Goal: Task Accomplishment & Management: Use online tool/utility

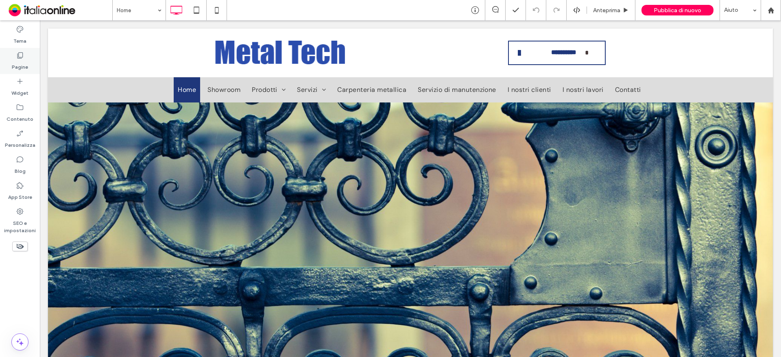
click at [10, 63] on div "Pagine" at bounding box center [20, 61] width 40 height 26
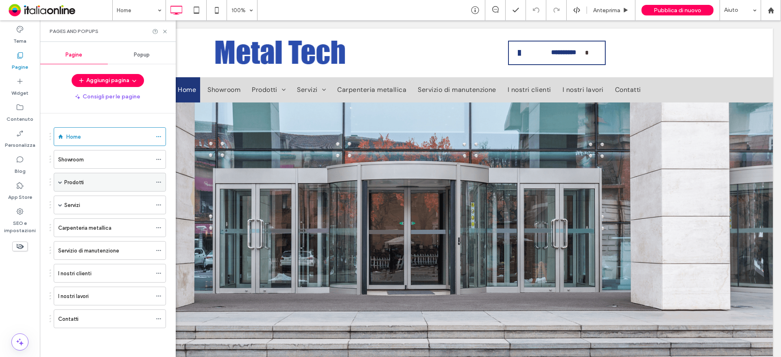
click at [59, 180] on span at bounding box center [60, 182] width 4 height 18
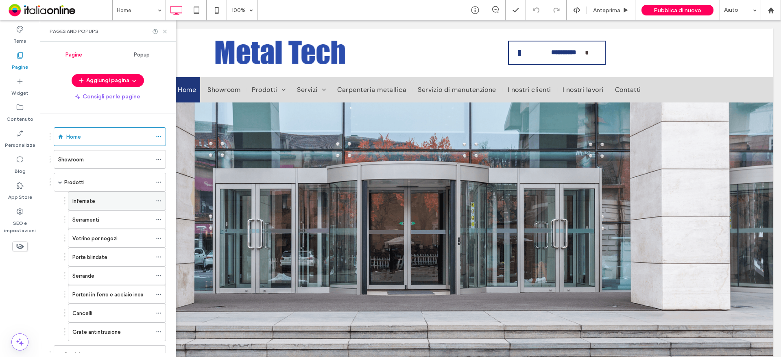
click at [87, 204] on label "Inferriate" at bounding box center [83, 201] width 23 height 14
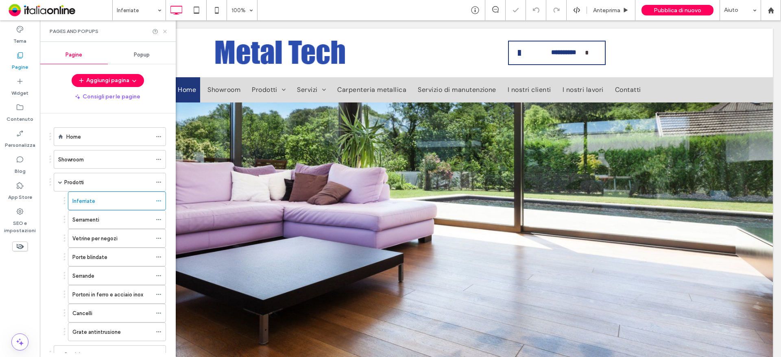
click at [166, 32] on use at bounding box center [164, 31] width 3 height 3
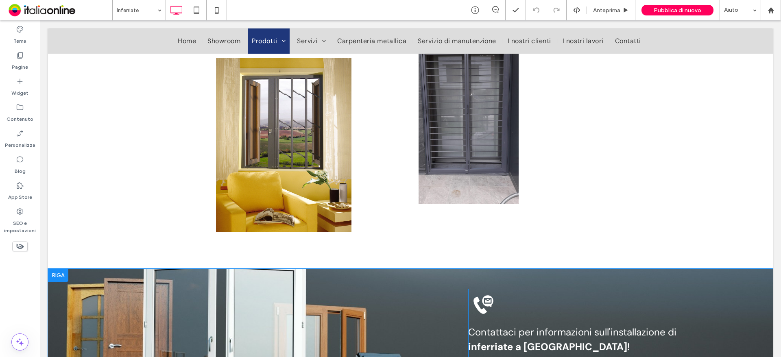
scroll to position [1831, 0]
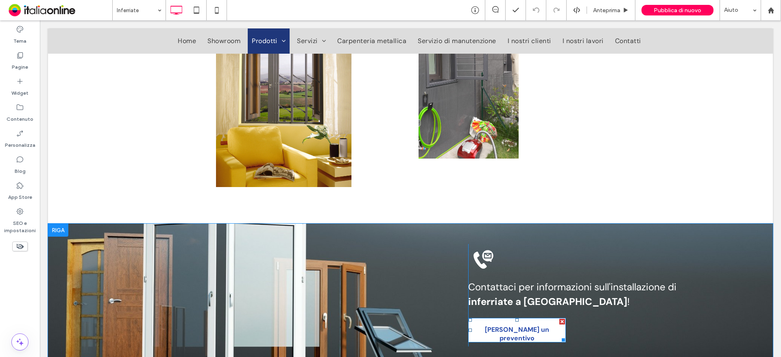
click at [522, 319] on span "[PERSON_NAME] un preventivo" at bounding box center [517, 334] width 94 height 30
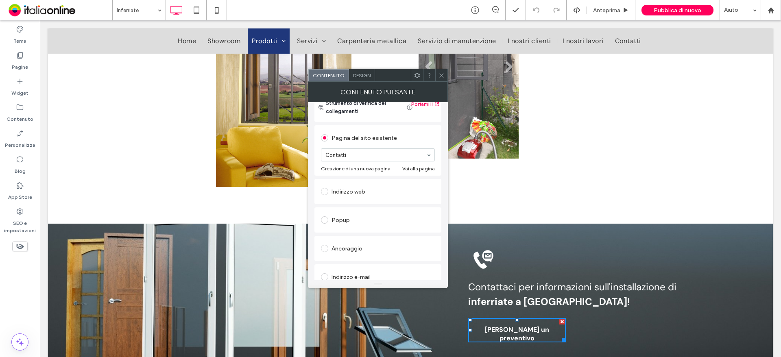
scroll to position [81, 0]
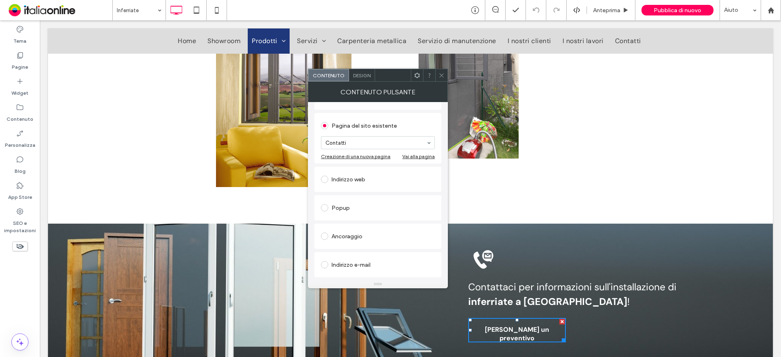
click at [442, 78] on icon at bounding box center [442, 75] width 6 height 6
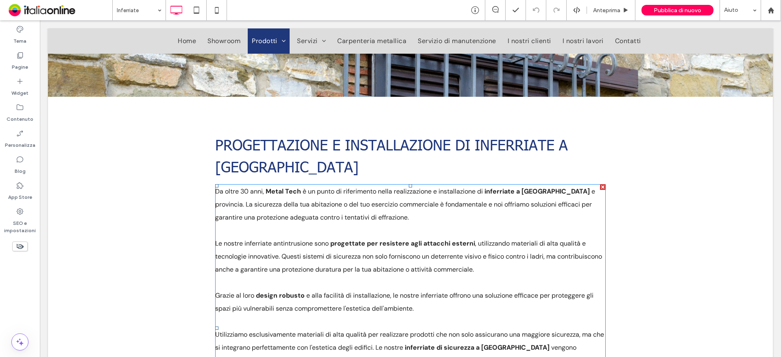
scroll to position [17, 0]
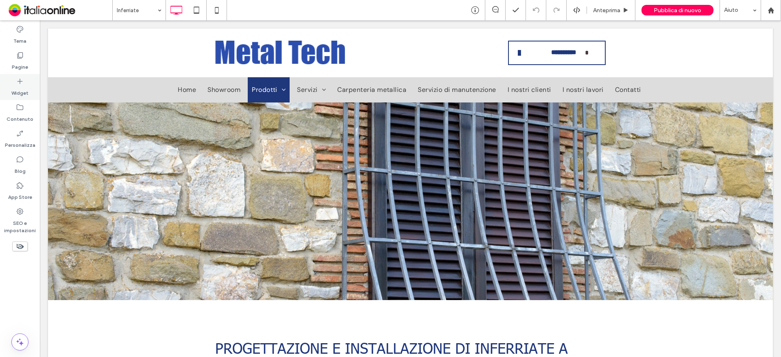
click at [23, 89] on label "Widget" at bounding box center [19, 90] width 17 height 11
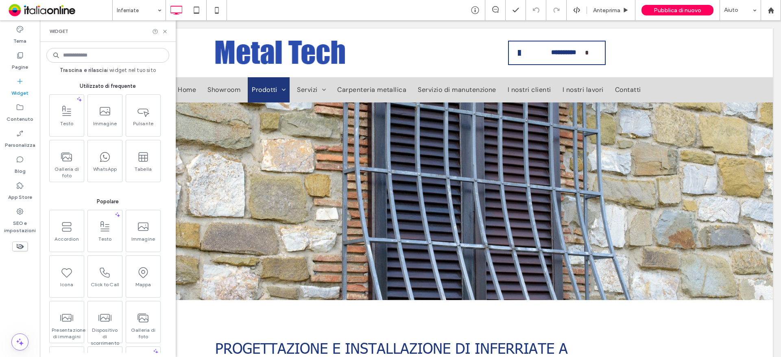
click at [84, 56] on input at bounding box center [107, 55] width 123 height 15
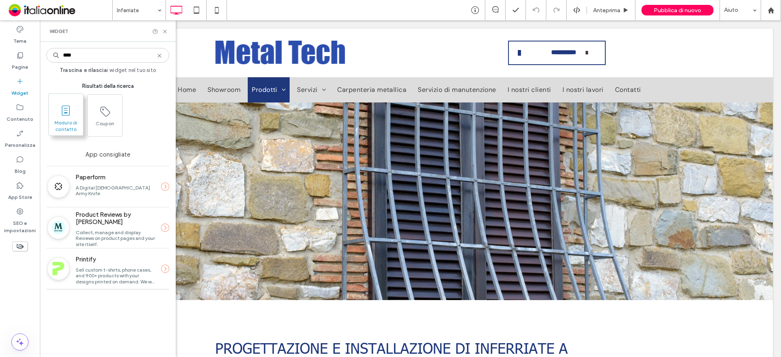
type input "****"
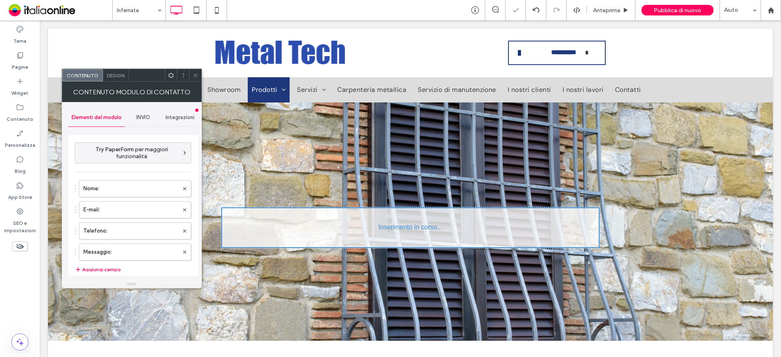
type input "**********"
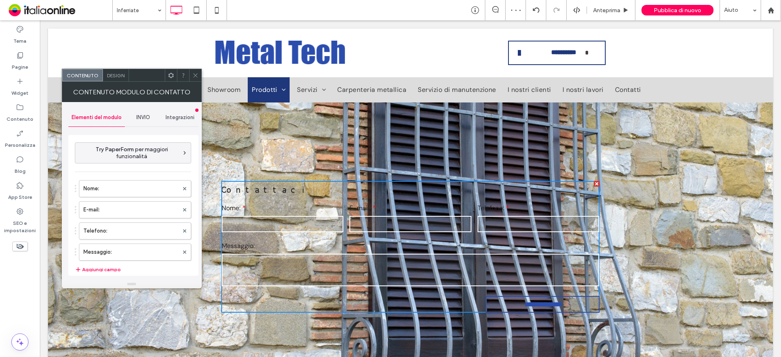
scroll to position [58, 0]
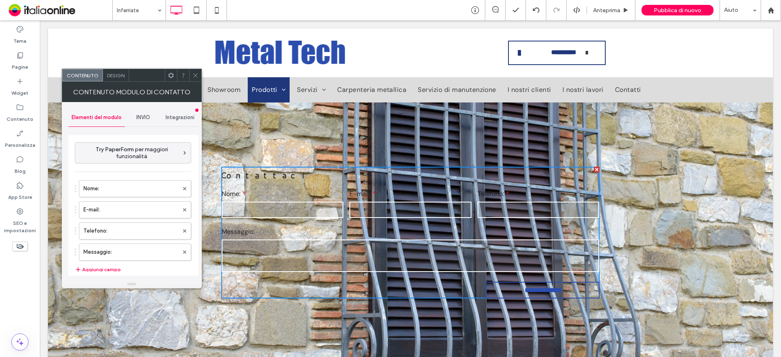
click at [114, 73] on span "Design" at bounding box center [115, 75] width 17 height 6
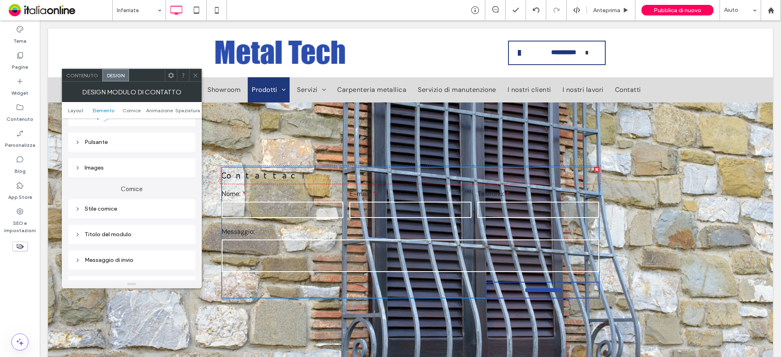
scroll to position [41, 0]
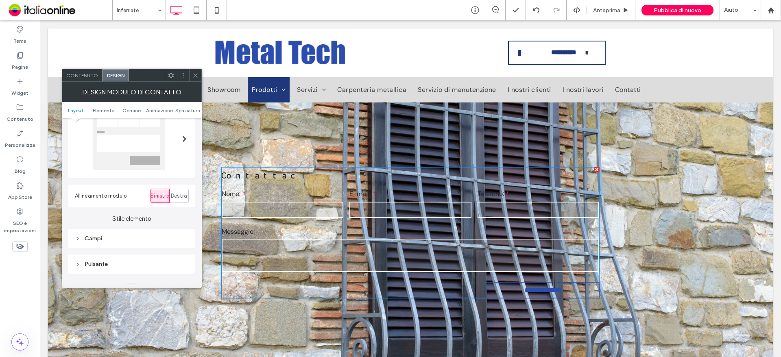
click at [109, 245] on div "Campi" at bounding box center [131, 238] width 127 height 19
click at [109, 242] on div "Campi" at bounding box center [132, 238] width 114 height 7
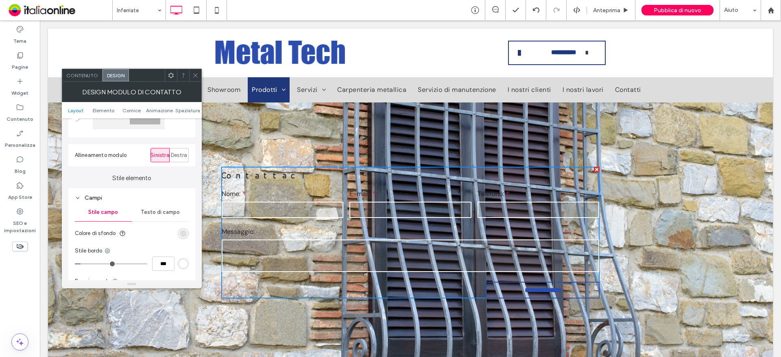
scroll to position [0, 0]
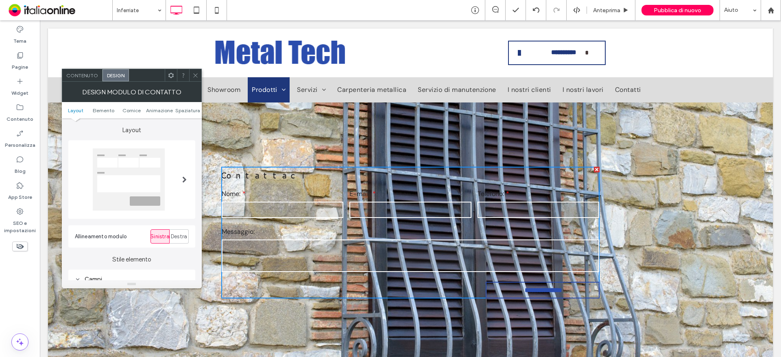
click at [122, 173] on div at bounding box center [129, 180] width 72 height 62
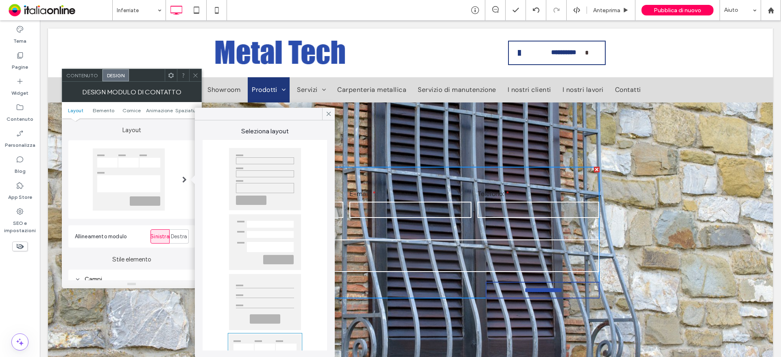
click at [262, 184] on div at bounding box center [265, 179] width 72 height 62
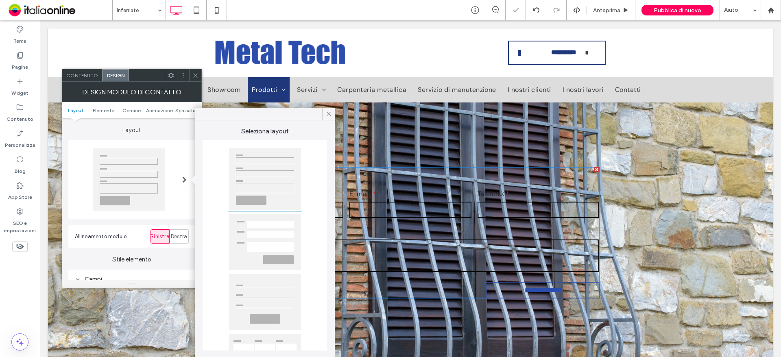
click at [280, 231] on div at bounding box center [265, 242] width 72 height 56
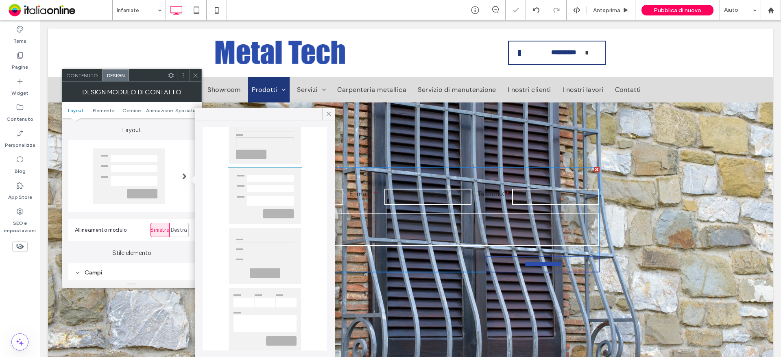
scroll to position [56, 0]
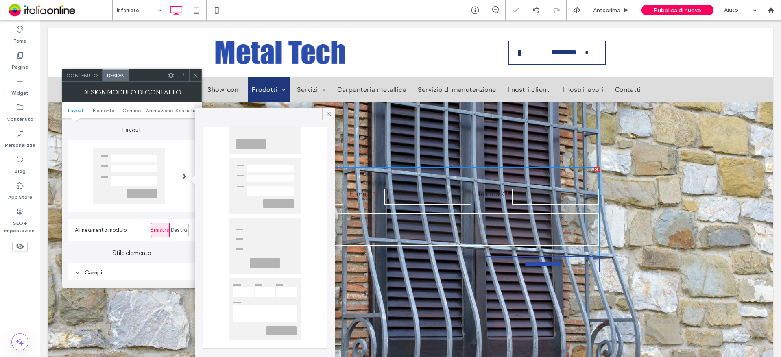
click at [277, 296] on div at bounding box center [265, 309] width 72 height 62
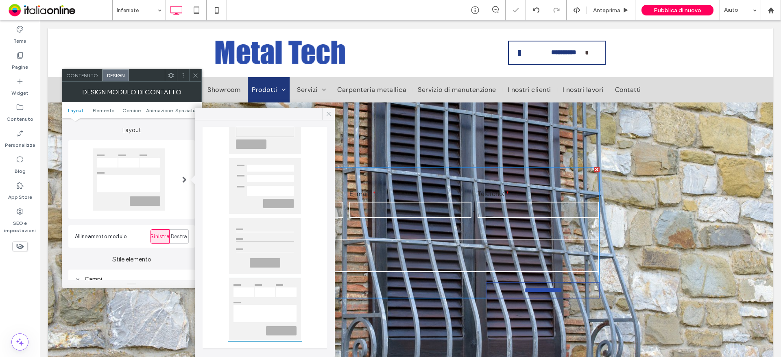
click at [328, 118] on span at bounding box center [328, 114] width 7 height 12
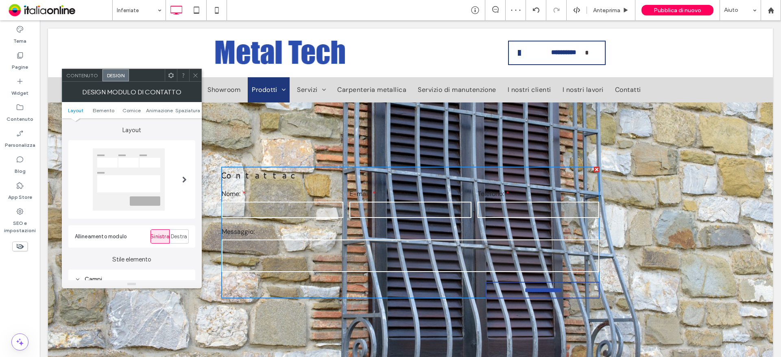
click at [195, 74] on icon at bounding box center [195, 75] width 6 height 6
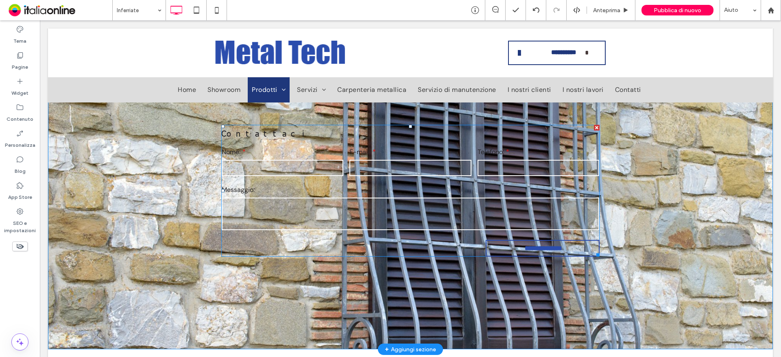
scroll to position [139, 0]
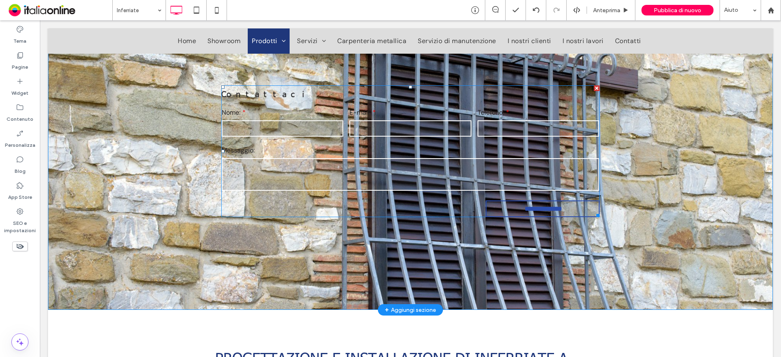
click at [595, 87] on div at bounding box center [597, 88] width 6 height 6
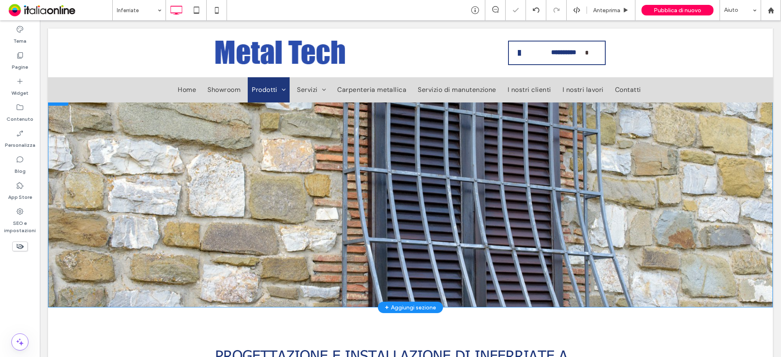
scroll to position [0, 0]
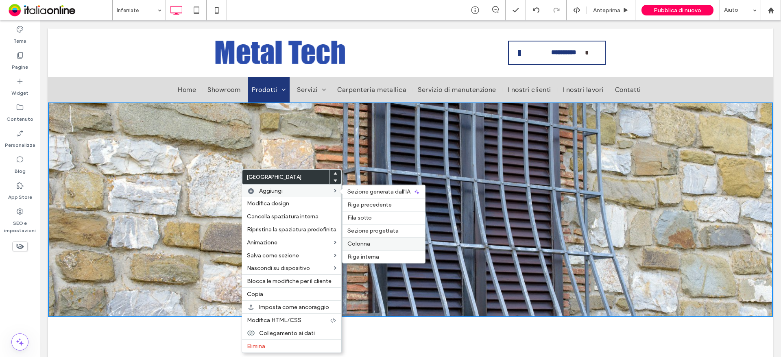
click at [357, 242] on span "Colonna" at bounding box center [358, 243] width 23 height 7
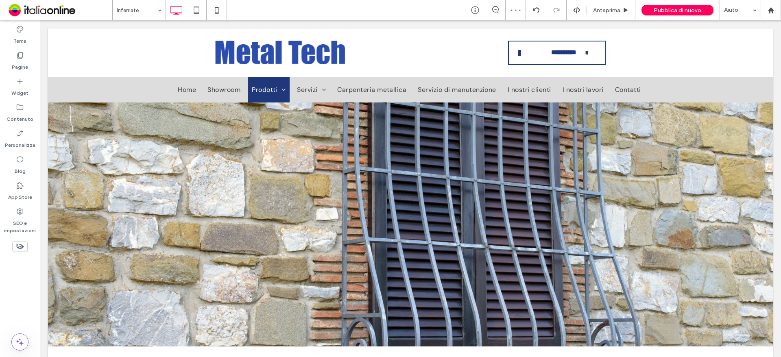
click at [461, 243] on div "Click To Paste Click To Paste" at bounding box center [508, 245] width 195 height 41
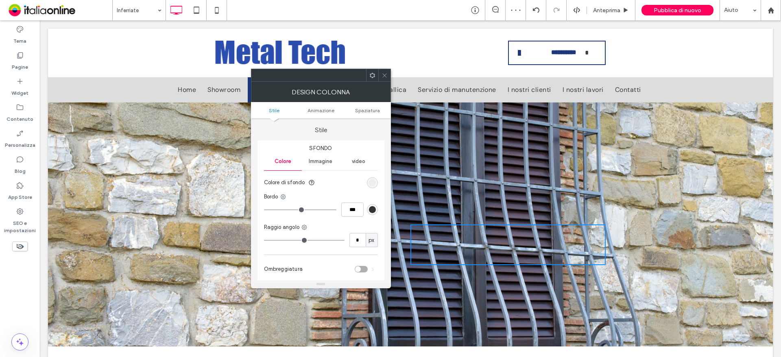
click at [373, 179] on div "rgb(236, 236, 236)" at bounding box center [372, 182] width 7 height 7
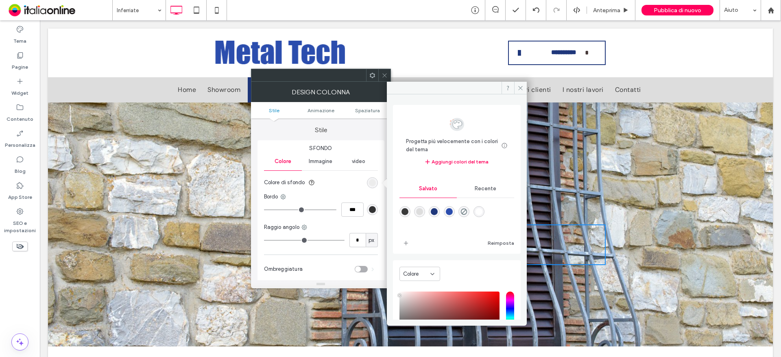
click at [483, 214] on div "rgba(255,255,255,1)" at bounding box center [479, 211] width 7 height 7
type input "*******"
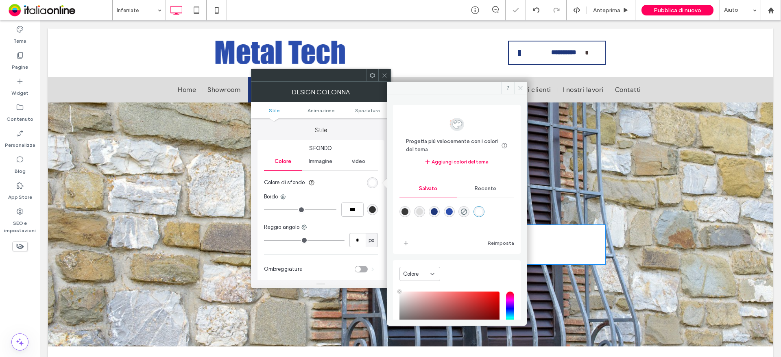
click at [522, 91] on icon at bounding box center [521, 88] width 6 height 6
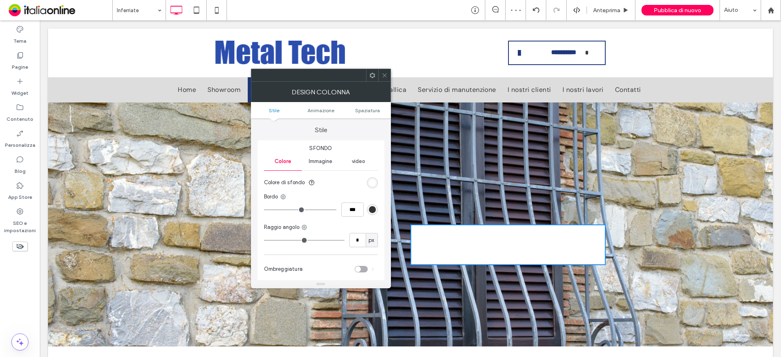
drag, startPoint x: 387, startPoint y: 76, endPoint x: 383, endPoint y: 77, distance: 4.2
click at [387, 76] on icon at bounding box center [385, 75] width 6 height 6
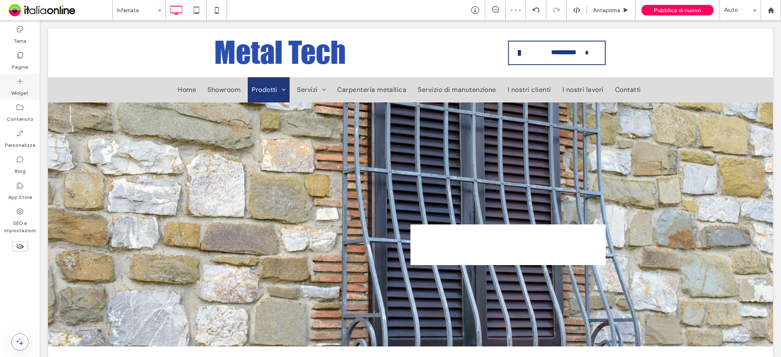
click at [18, 90] on label "Widget" at bounding box center [19, 90] width 17 height 11
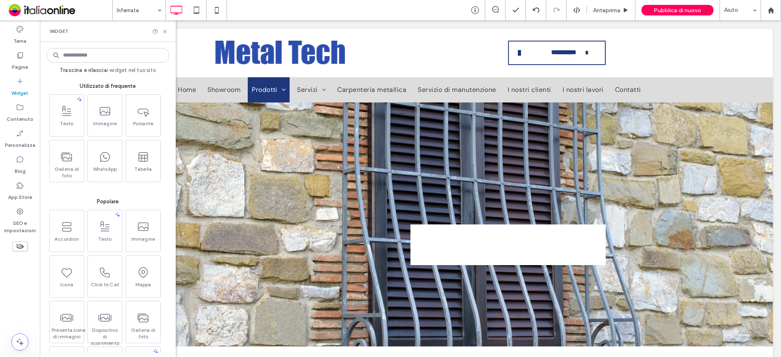
click at [108, 62] on input at bounding box center [107, 55] width 123 height 15
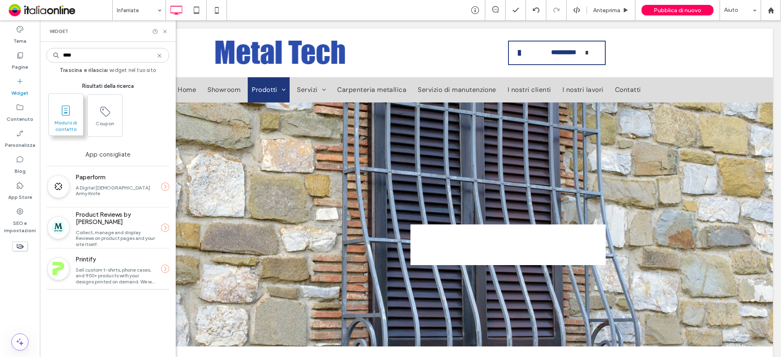
type input "****"
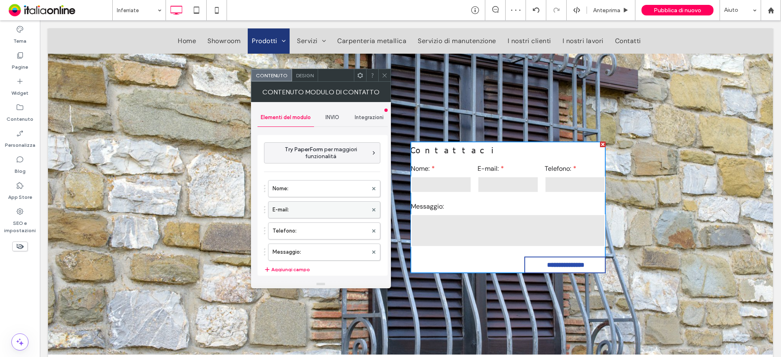
scroll to position [33, 0]
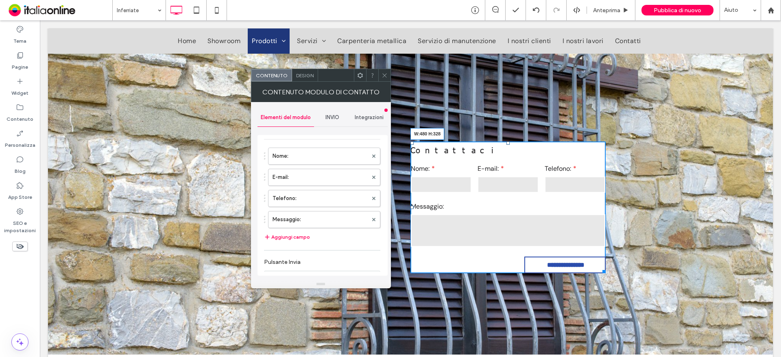
drag, startPoint x: 599, startPoint y: 273, endPoint x: 618, endPoint y: 282, distance: 21.1
click at [618, 282] on div "**********" at bounding box center [410, 187] width 725 height 335
click at [382, 73] on icon at bounding box center [385, 75] width 6 height 6
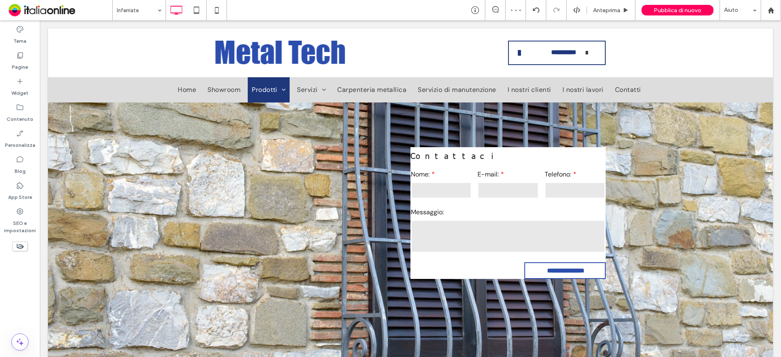
scroll to position [76, 0]
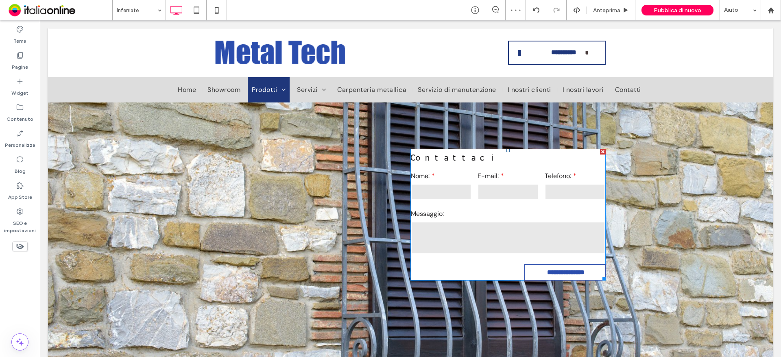
click at [600, 151] on div at bounding box center [603, 152] width 6 height 6
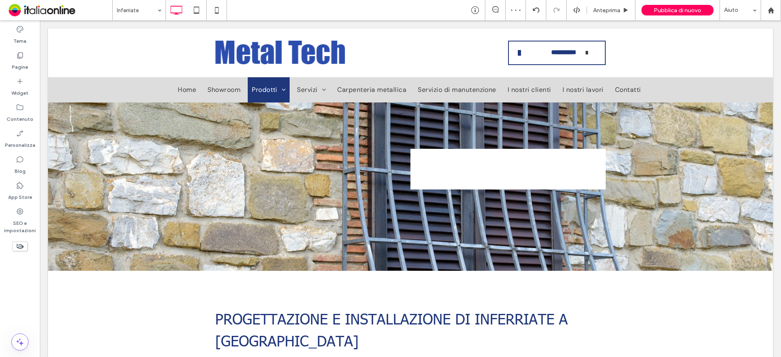
click at [601, 152] on div at bounding box center [603, 152] width 6 height 6
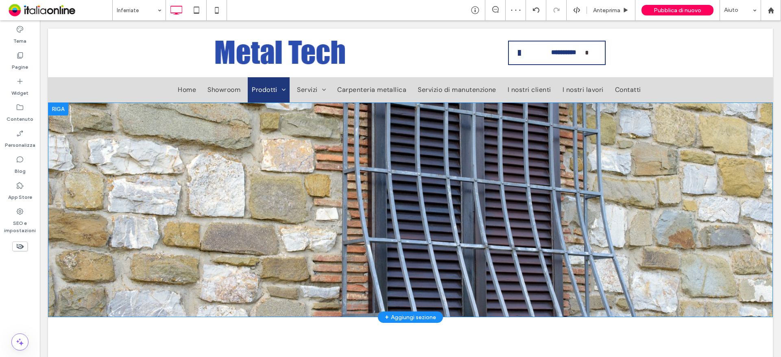
scroll to position [174, 0]
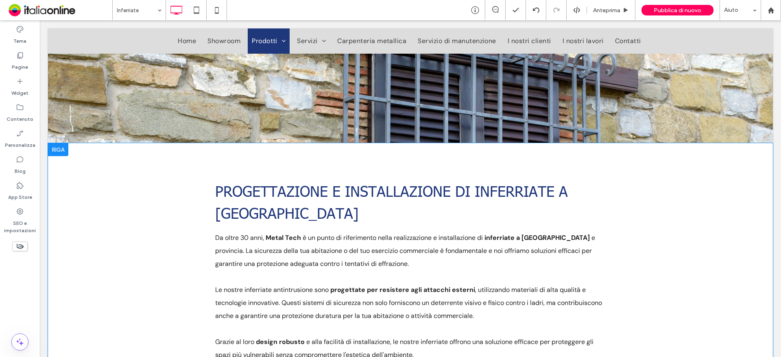
click at [65, 154] on div at bounding box center [58, 149] width 20 height 13
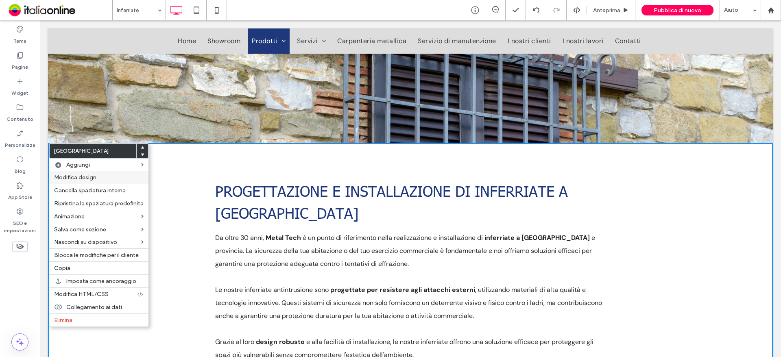
click at [76, 176] on span "Modifica design" at bounding box center [75, 177] width 42 height 7
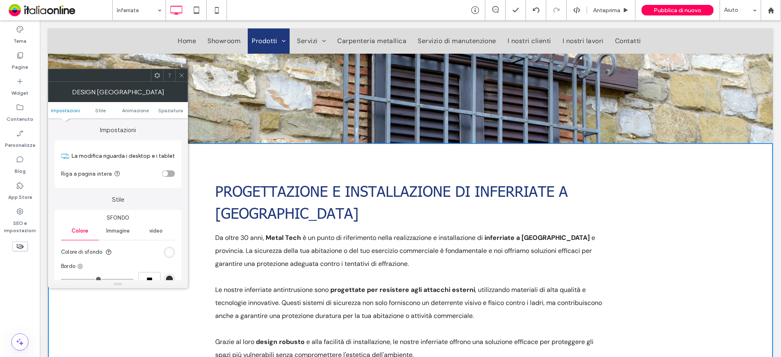
click at [180, 82] on div "Design [GEOGRAPHIC_DATA]" at bounding box center [118, 92] width 140 height 20
click at [181, 78] on icon at bounding box center [182, 75] width 6 height 6
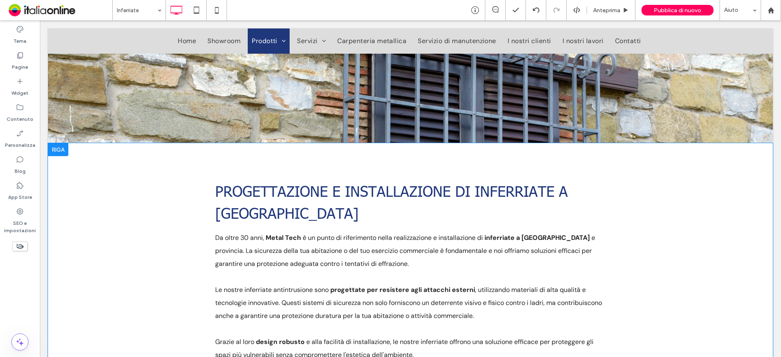
click at [59, 152] on div at bounding box center [58, 149] width 20 height 13
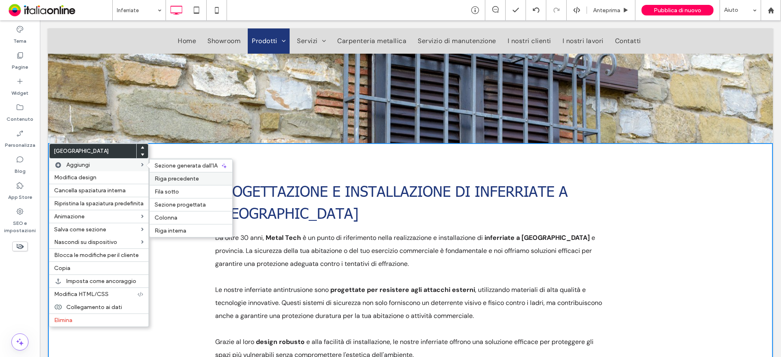
click at [166, 178] on span "Riga precedente" at bounding box center [177, 178] width 44 height 7
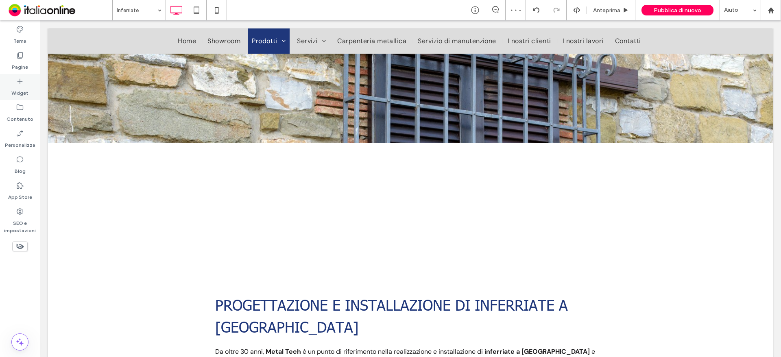
click at [24, 82] on icon at bounding box center [20, 81] width 8 height 8
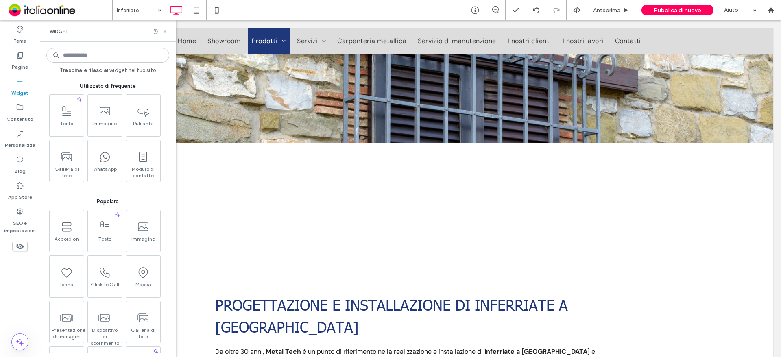
click at [94, 60] on input at bounding box center [107, 55] width 123 height 15
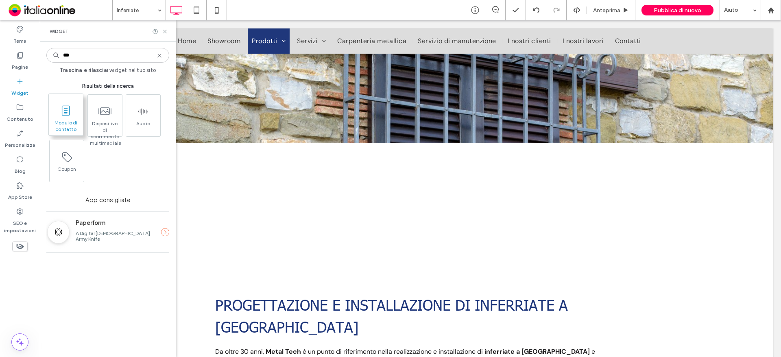
type input "***"
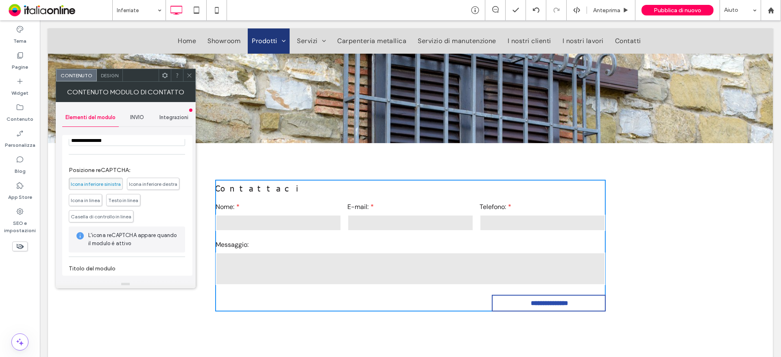
scroll to position [188, 0]
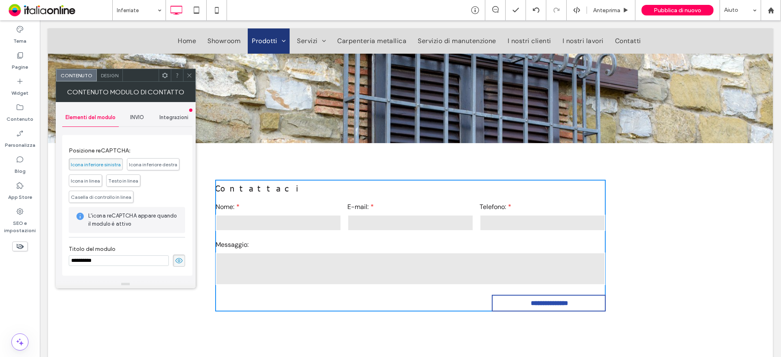
click at [175, 258] on icon at bounding box center [179, 260] width 8 height 9
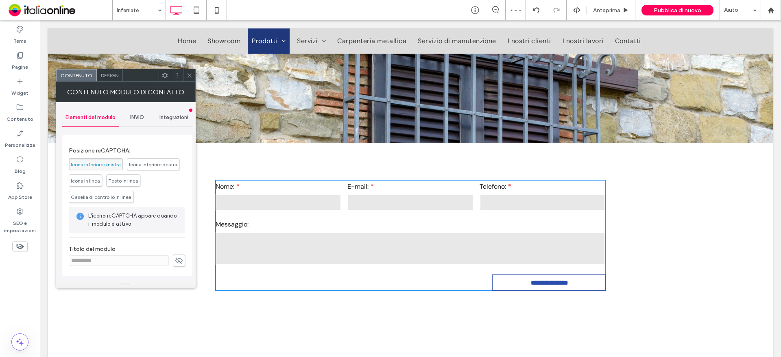
click at [179, 261] on span at bounding box center [179, 261] width 12 height 12
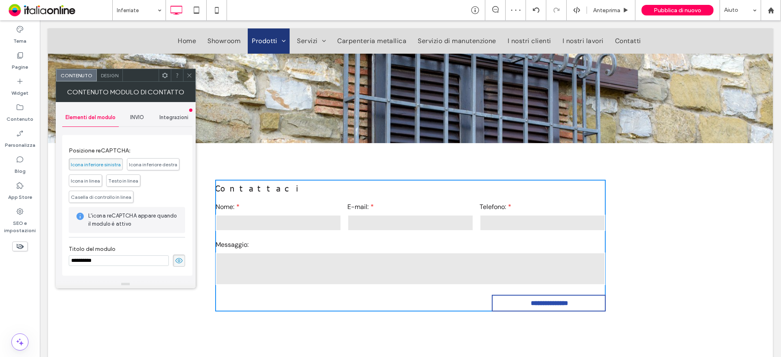
click at [146, 263] on input "**********" at bounding box center [119, 261] width 100 height 11
click at [100, 262] on input "**********" at bounding box center [119, 261] width 100 height 11
click at [102, 262] on input "**********" at bounding box center [119, 261] width 100 height 11
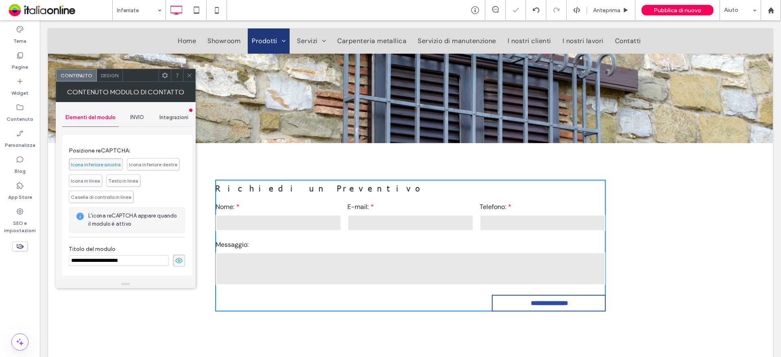
type input "**********"
click at [189, 76] on use at bounding box center [189, 75] width 4 height 4
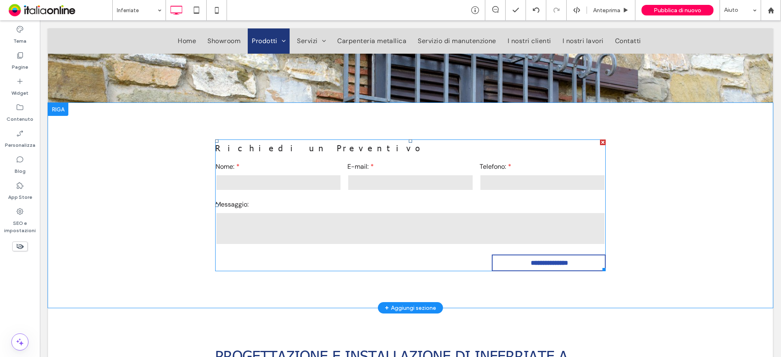
scroll to position [215, 0]
click at [295, 197] on div "Messaggio:" at bounding box center [411, 222] width 396 height 54
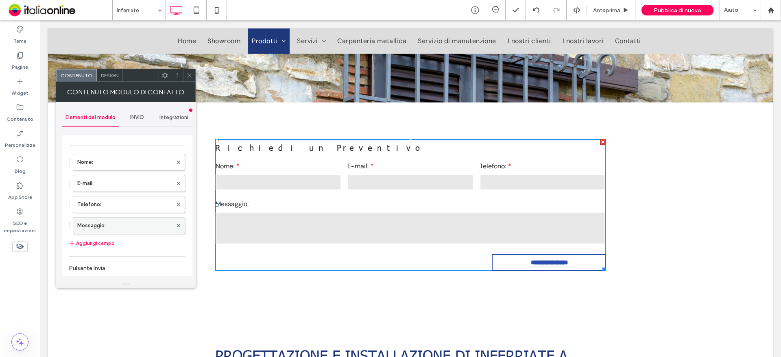
scroll to position [41, 0]
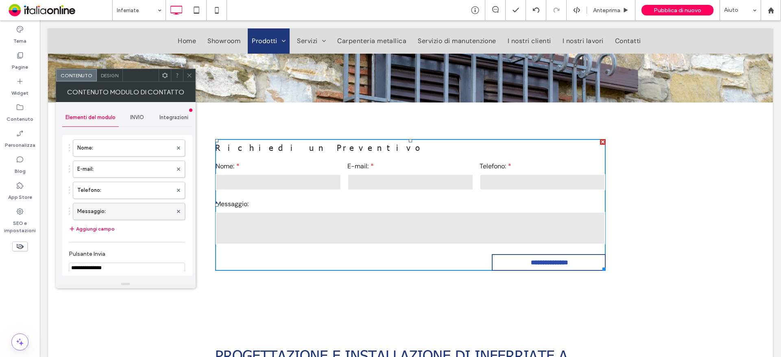
click at [116, 218] on label "Messaggio:" at bounding box center [124, 211] width 95 height 16
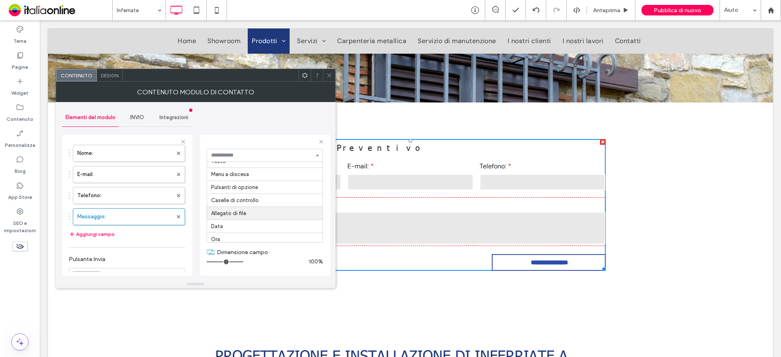
scroll to position [0, 0]
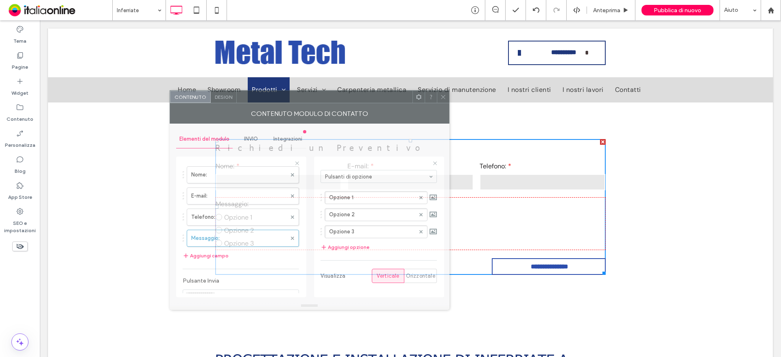
drag, startPoint x: 277, startPoint y: 76, endPoint x: 390, endPoint y: 96, distance: 114.4
click at [390, 96] on div at bounding box center [325, 97] width 176 height 12
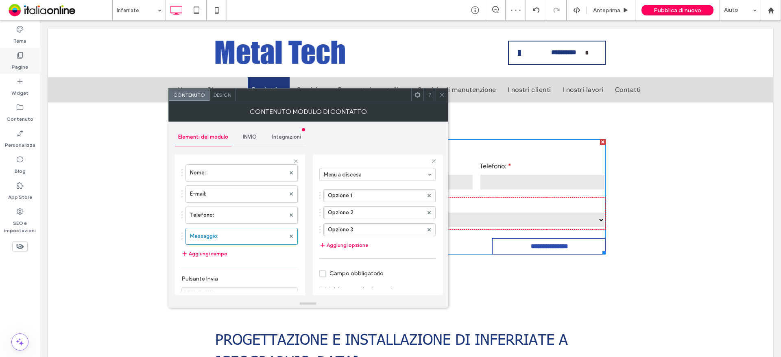
click at [25, 62] on label "Pagine" at bounding box center [20, 64] width 16 height 11
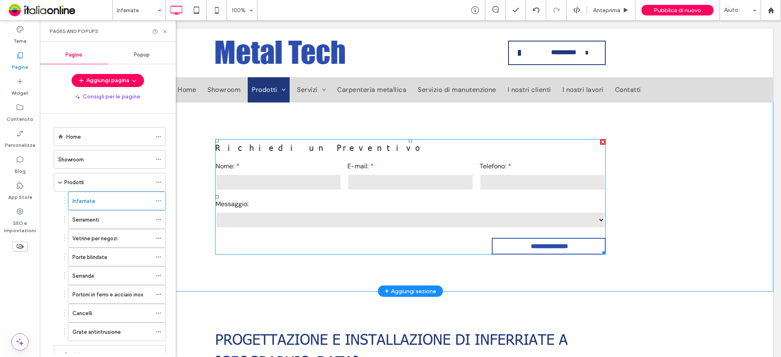
click at [319, 227] on select "********* ********* *********" at bounding box center [411, 220] width 390 height 16
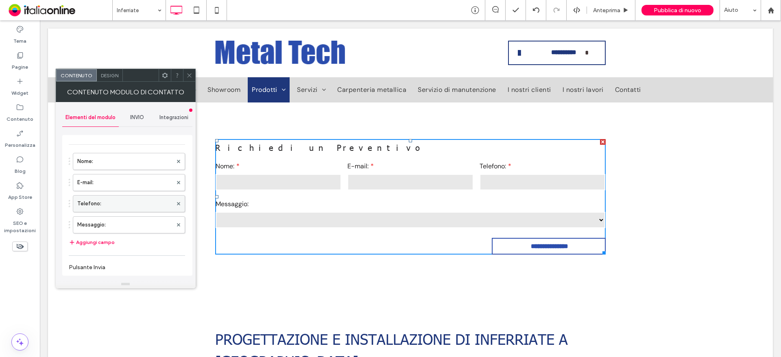
scroll to position [41, 0]
click at [106, 213] on label "Messaggio:" at bounding box center [124, 211] width 95 height 16
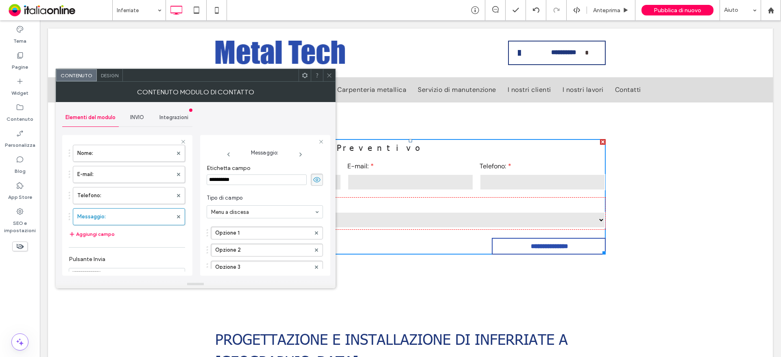
click at [255, 182] on input "**********" at bounding box center [257, 180] width 100 height 11
type input "*"
type input "*********"
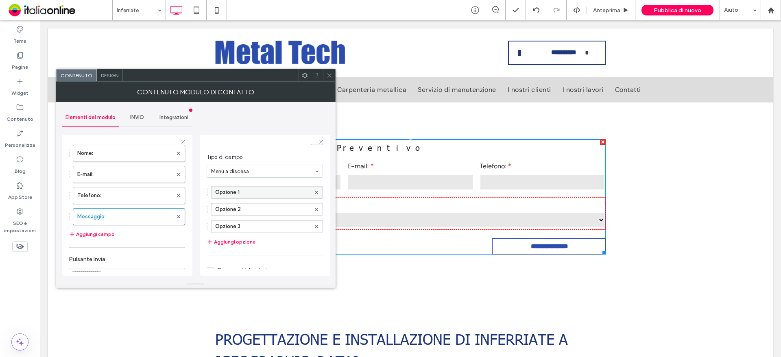
click at [236, 187] on label "Opzione 1" at bounding box center [262, 192] width 95 height 12
click at [250, 193] on input "*********" at bounding box center [262, 193] width 95 height 6
click at [479, 15] on div at bounding box center [475, 10] width 20 height 20
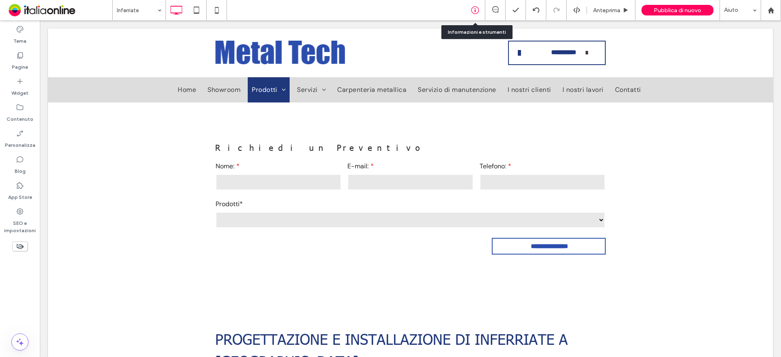
click at [471, 11] on icon at bounding box center [475, 10] width 8 height 8
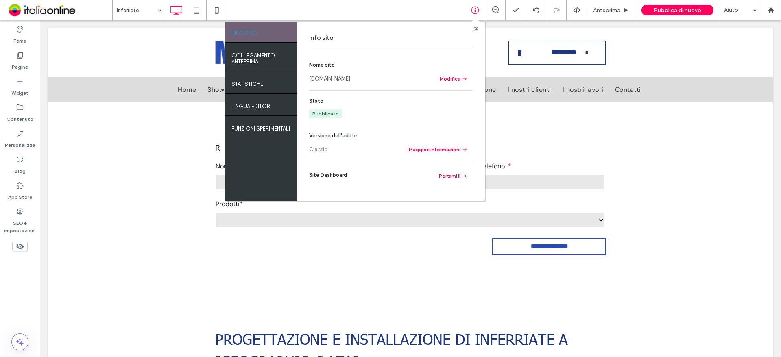
click at [348, 77] on link "[DOMAIN_NAME]" at bounding box center [329, 79] width 41 height 8
click at [472, 28] on div "Info sito" at bounding box center [391, 38] width 164 height 20
click at [479, 31] on div at bounding box center [476, 29] width 6 height 6
click at [478, 26] on span at bounding box center [476, 29] width 4 height 6
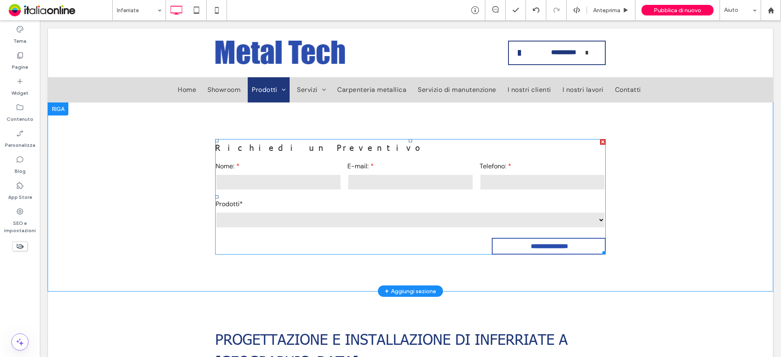
drag, startPoint x: 284, startPoint y: 201, endPoint x: 288, endPoint y: 213, distance: 12.1
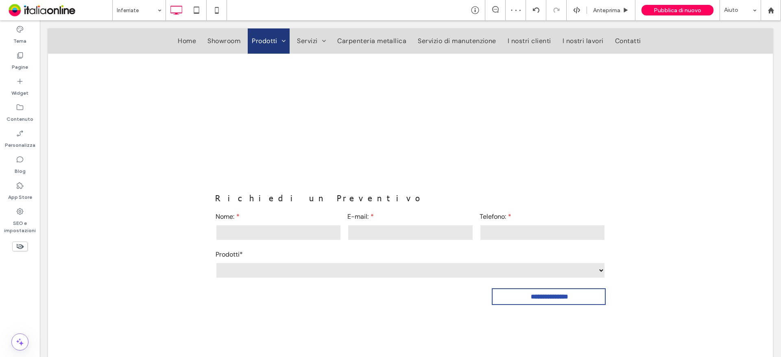
scroll to position [215, 0]
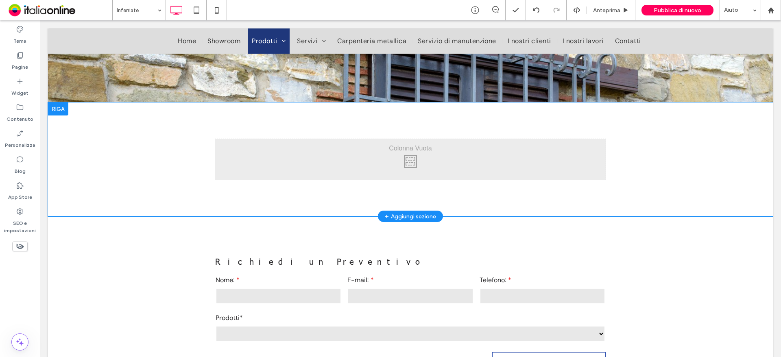
click at [55, 108] on div at bounding box center [58, 109] width 20 height 13
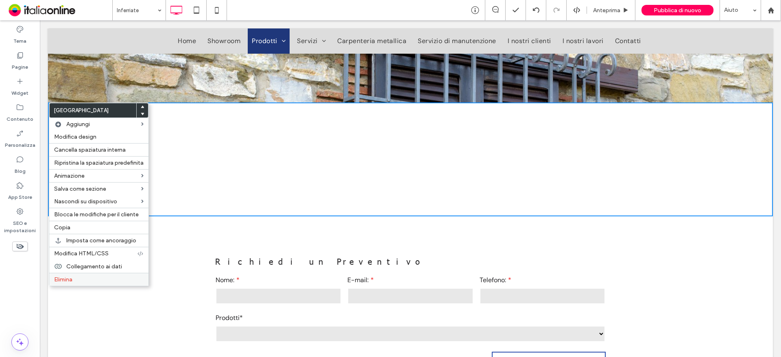
click at [65, 275] on div "Elimina" at bounding box center [98, 279] width 99 height 13
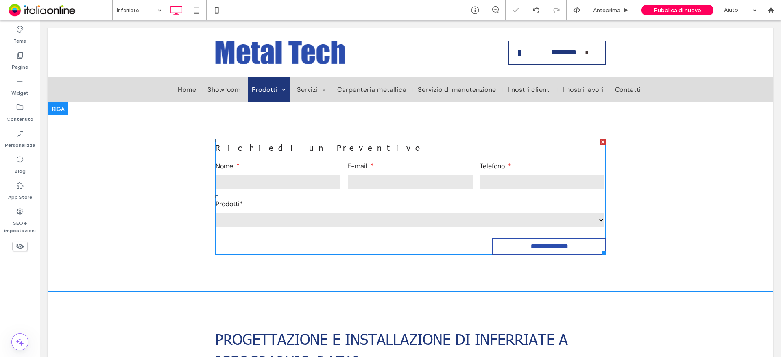
drag, startPoint x: 379, startPoint y: 238, endPoint x: 352, endPoint y: 216, distance: 33.9
click at [339, 217] on select "********* ********* *********" at bounding box center [411, 220] width 390 height 16
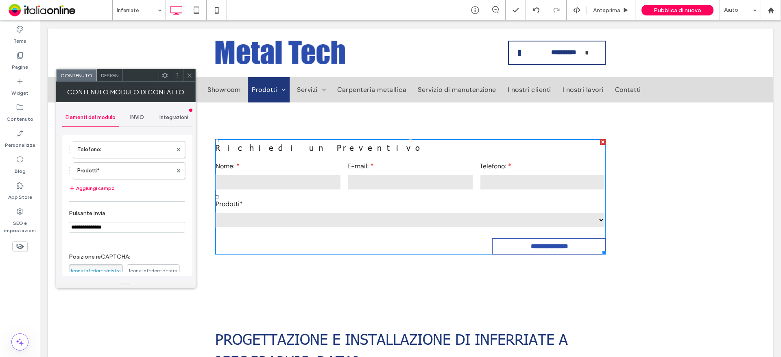
scroll to position [41, 0]
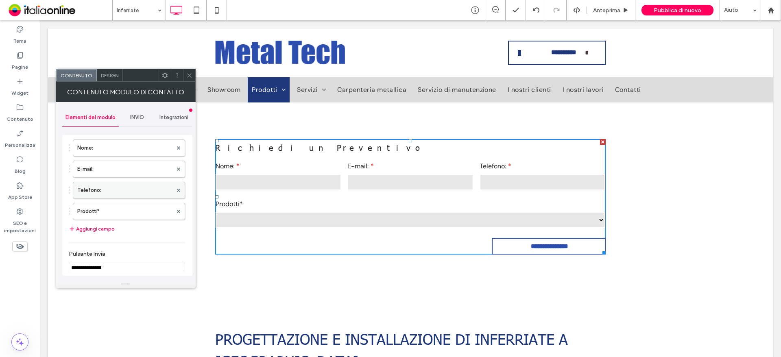
click at [117, 192] on label "Telefono:" at bounding box center [124, 190] width 95 height 16
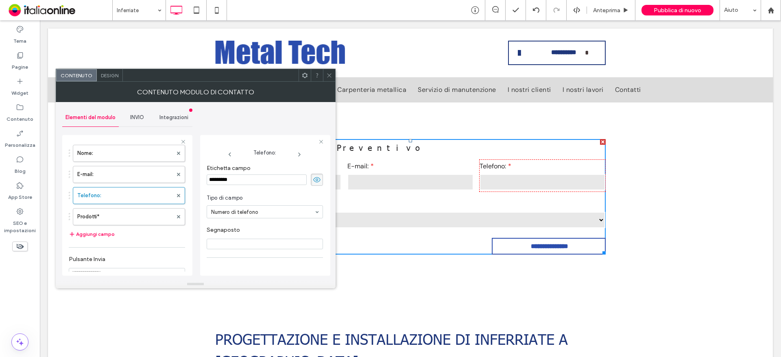
click at [236, 181] on input "*********" at bounding box center [257, 180] width 100 height 11
type input "*********"
click at [107, 170] on label "E-mail:" at bounding box center [124, 174] width 95 height 16
click at [243, 183] on input "*******" at bounding box center [257, 180] width 100 height 11
type input "*******"
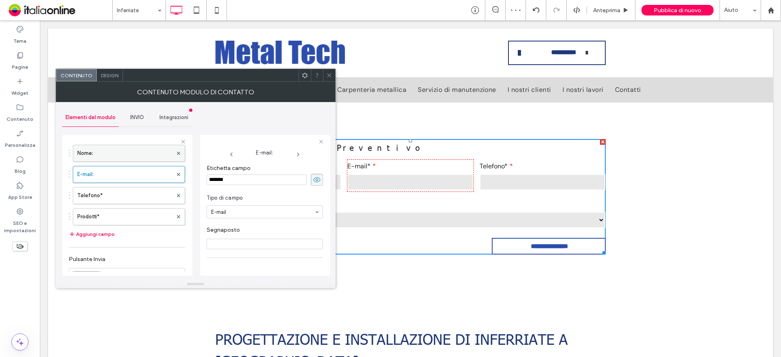
click at [125, 151] on label "Nome:" at bounding box center [124, 153] width 95 height 16
click at [250, 185] on input "*****" at bounding box center [257, 180] width 100 height 11
type input "*****"
click at [106, 180] on label "Prodotti*" at bounding box center [124, 176] width 95 height 16
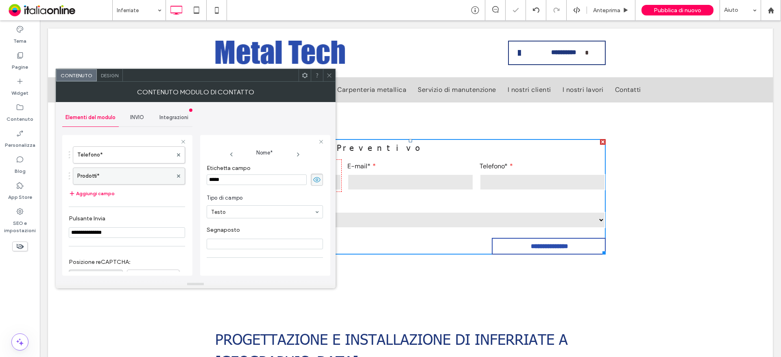
type input "**"
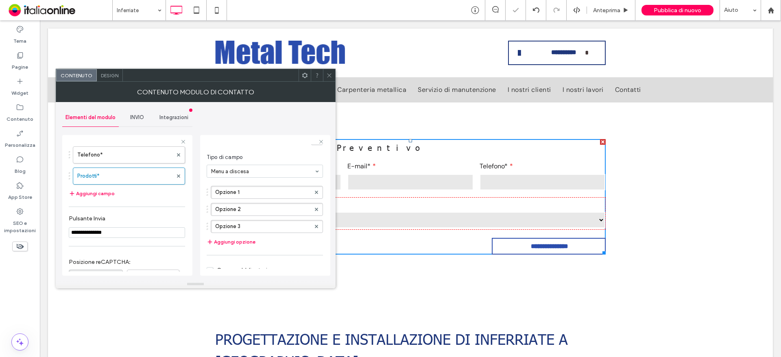
click at [244, 201] on div "Opzione 1 Opzione 2 Opzione 3" at bounding box center [265, 207] width 116 height 51
click at [243, 191] on label "Opzione 1" at bounding box center [262, 192] width 95 height 12
drag, startPoint x: 253, startPoint y: 192, endPoint x: 210, endPoint y: 194, distance: 42.8
click at [210, 194] on div "*********" at bounding box center [265, 192] width 116 height 13
type input "**********"
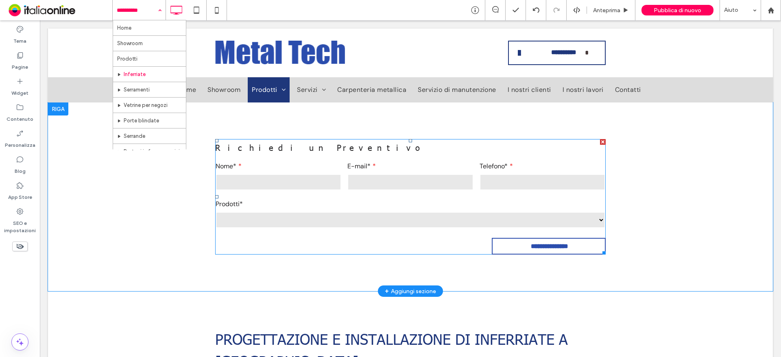
click at [272, 218] on select "**********" at bounding box center [411, 220] width 390 height 16
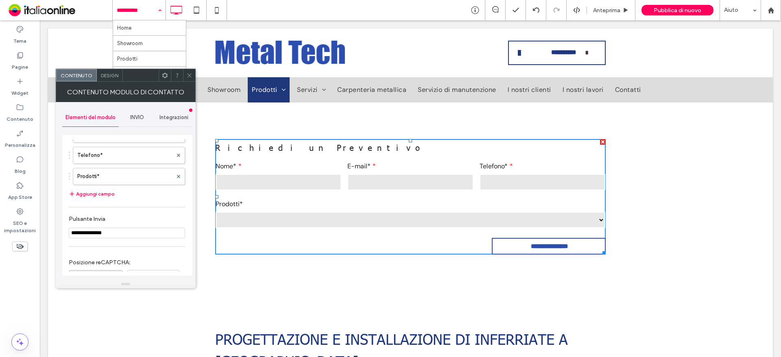
scroll to position [81, 0]
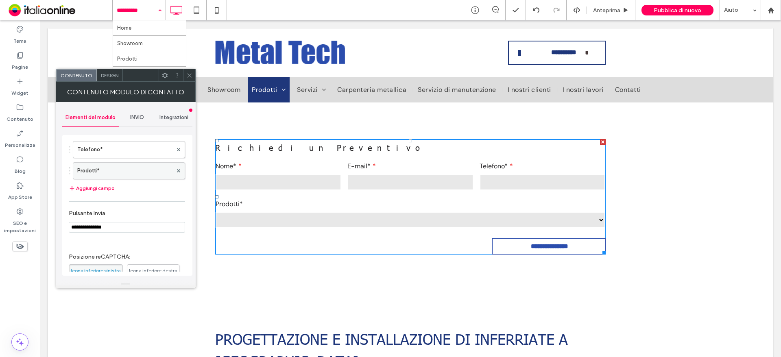
click at [104, 168] on label "Prodotti*" at bounding box center [124, 171] width 95 height 16
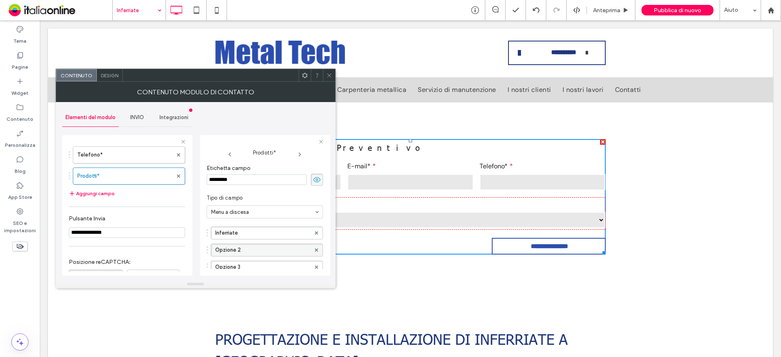
click at [263, 255] on label "Opzione 2" at bounding box center [262, 250] width 95 height 12
type input "*"
type input "**********"
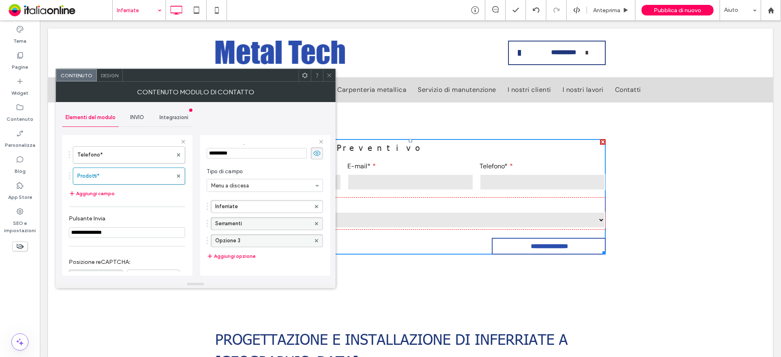
scroll to position [41, 0]
click at [247, 235] on div "Inferriate Serramenti Opzione 3 Aggiungi opzione" at bounding box center [265, 216] width 116 height 69
click at [247, 232] on label "Opzione 3" at bounding box center [262, 227] width 95 height 12
click at [248, 227] on label "Opzione 3" at bounding box center [262, 227] width 95 height 12
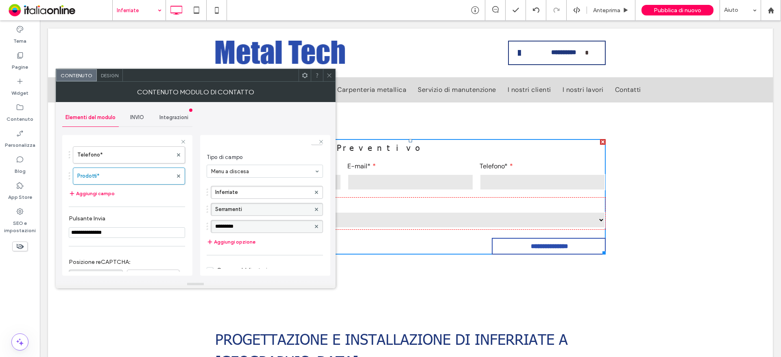
click at [248, 227] on input "*********" at bounding box center [262, 227] width 95 height 6
type input "**********"
click at [239, 239] on button "Aggiungi opzione" at bounding box center [231, 242] width 49 height 10
click at [248, 246] on label "Nuova opzione" at bounding box center [262, 244] width 95 height 12
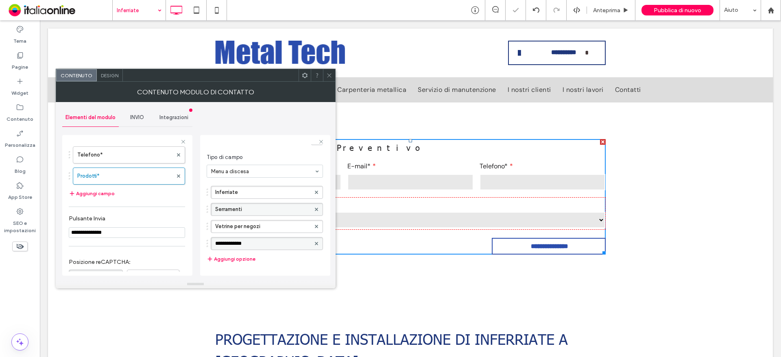
click at [247, 245] on input "**********" at bounding box center [262, 244] width 95 height 6
type input "**********"
click at [229, 262] on button "Aggiungi opzione" at bounding box center [231, 259] width 49 height 10
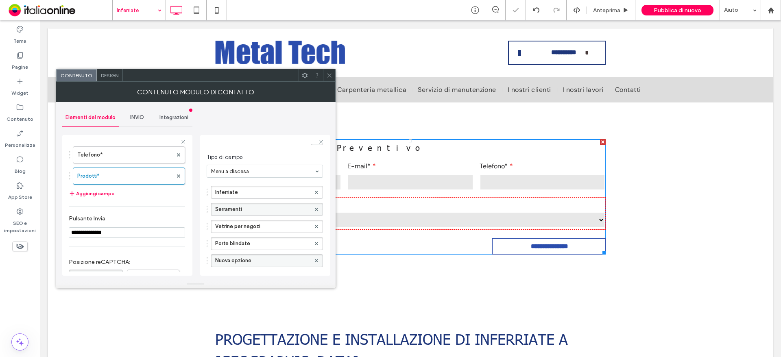
click at [241, 260] on label "Nuova opzione" at bounding box center [262, 261] width 95 height 12
click at [241, 260] on input "**********" at bounding box center [262, 261] width 95 height 6
type input "********"
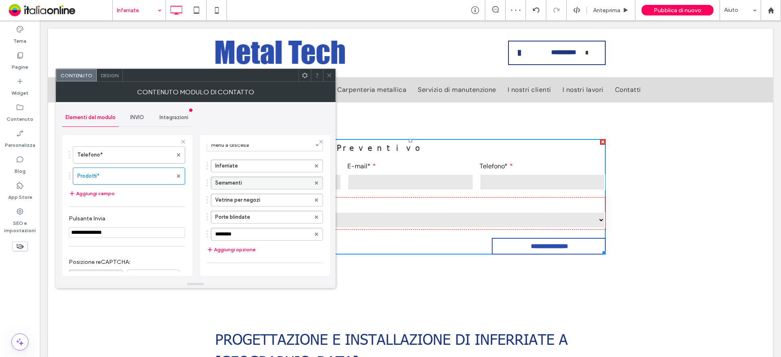
scroll to position [81, 0]
click at [239, 237] on button "Aggiungi opzione" at bounding box center [231, 236] width 49 height 10
click at [245, 235] on label "Nuova opzione" at bounding box center [262, 237] width 95 height 12
click at [245, 235] on input "**********" at bounding box center [262, 237] width 95 height 6
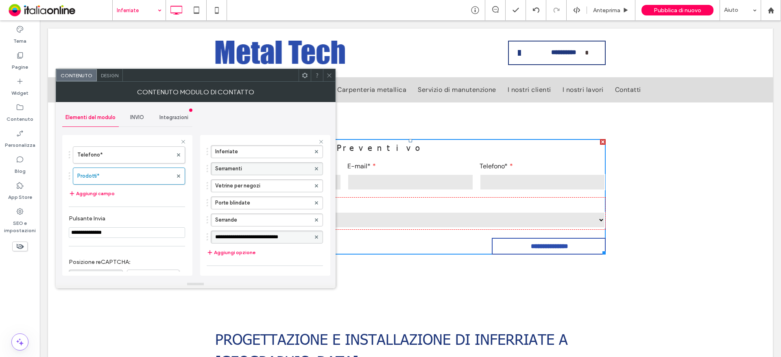
type input "**********"
click at [235, 250] on button "Aggiungi opzione" at bounding box center [231, 253] width 49 height 10
click at [231, 249] on label "Nuova opzione" at bounding box center [262, 254] width 95 height 12
click at [235, 250] on label "Nuova opzione" at bounding box center [262, 254] width 95 height 12
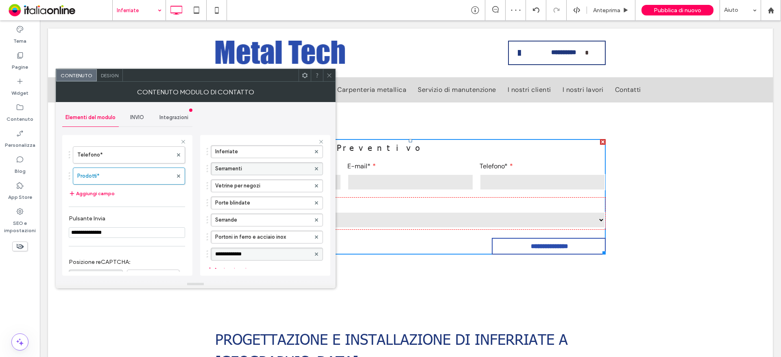
click at [235, 251] on input "**********" at bounding box center [262, 254] width 95 height 6
type input "********"
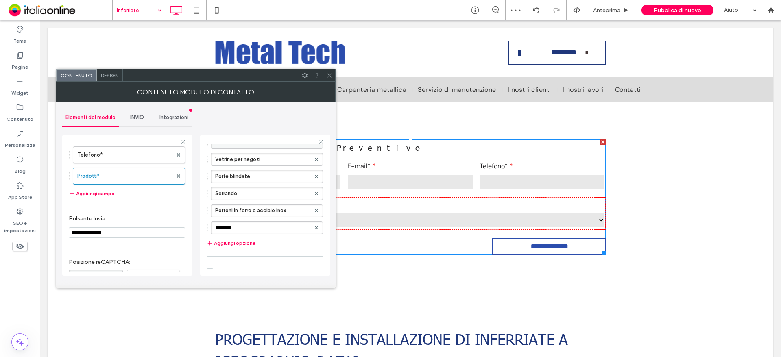
scroll to position [122, 0]
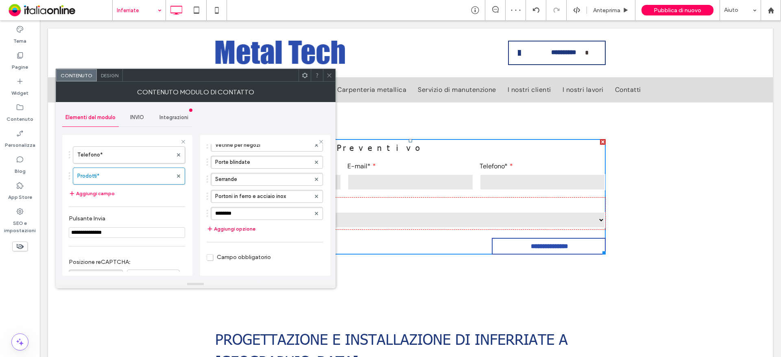
click at [240, 231] on button "Aggiungi opzione" at bounding box center [231, 229] width 49 height 10
click at [247, 227] on label "Nuova opzione" at bounding box center [262, 231] width 95 height 12
click at [247, 230] on label "Nuova opzione" at bounding box center [262, 231] width 95 height 12
click at [247, 230] on input "**********" at bounding box center [262, 231] width 95 height 6
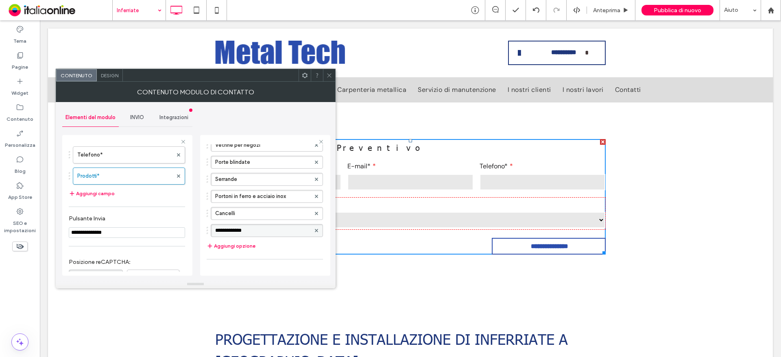
click at [247, 230] on input "**********" at bounding box center [262, 231] width 95 height 6
type input "**********"
click at [328, 79] on span at bounding box center [329, 75] width 6 height 12
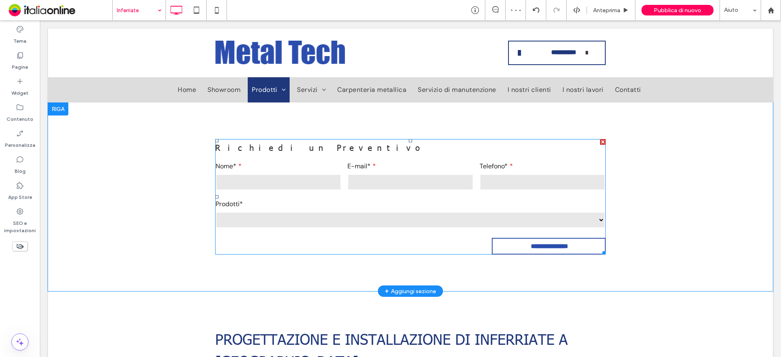
click at [363, 211] on div "**********" at bounding box center [411, 214] width 396 height 38
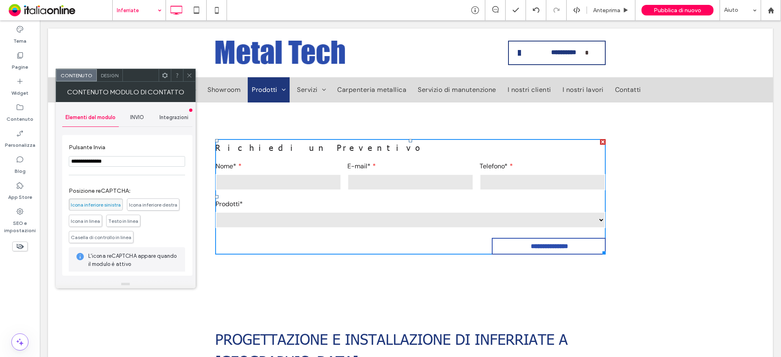
scroll to position [107, 0]
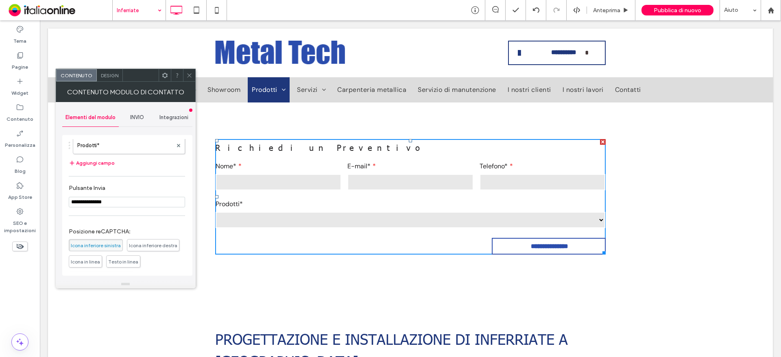
click at [128, 206] on input "**********" at bounding box center [127, 202] width 116 height 11
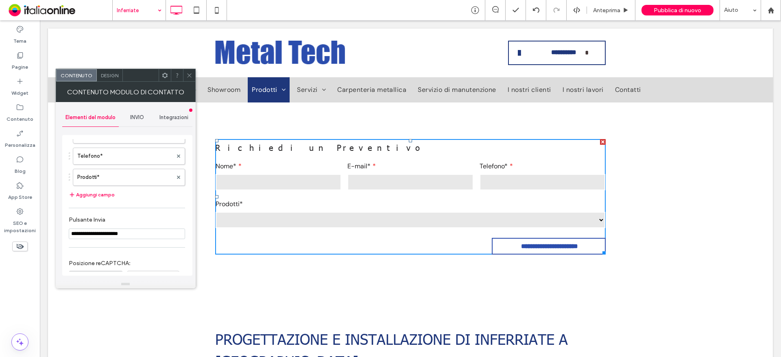
scroll to position [188, 0]
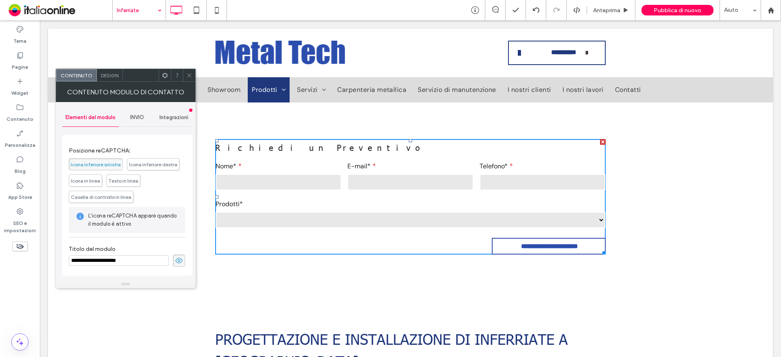
type input "**********"
click at [175, 262] on use at bounding box center [178, 260] width 7 height 5
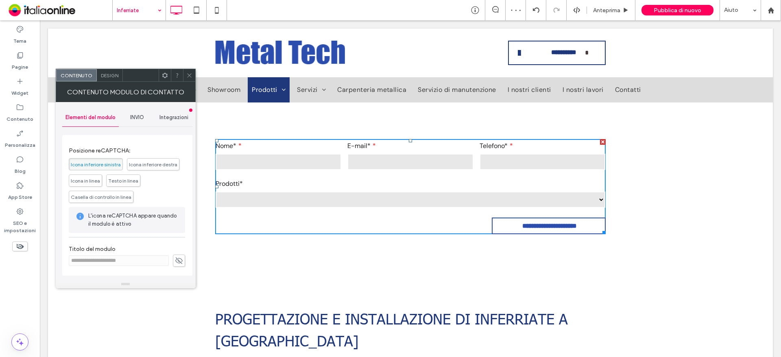
click at [183, 81] on div at bounding box center [189, 75] width 12 height 12
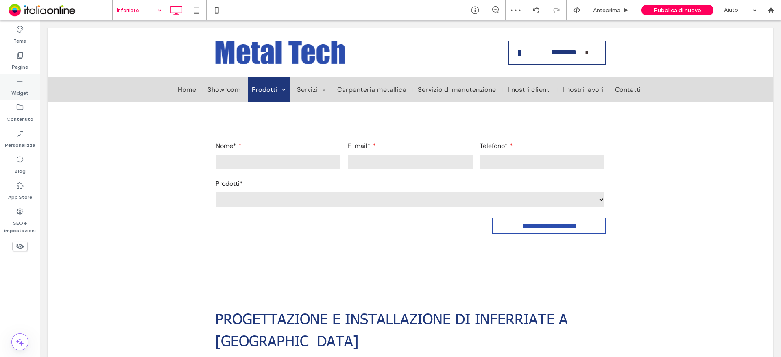
click at [24, 90] on label "Widget" at bounding box center [19, 90] width 17 height 11
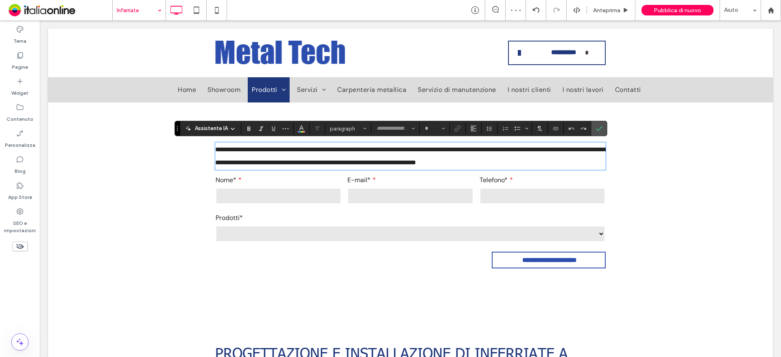
type input "*******"
type input "**"
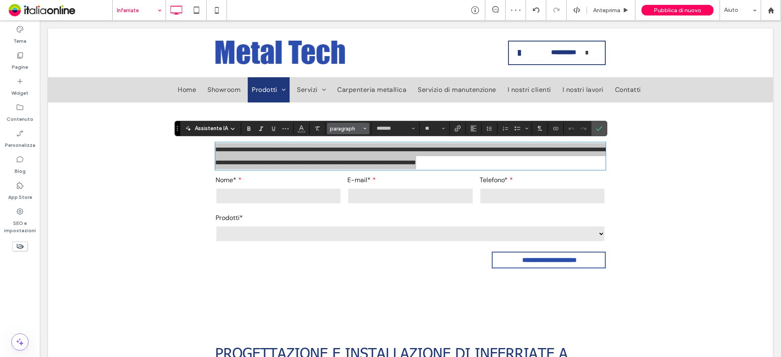
click at [354, 129] on span "paragraph" at bounding box center [346, 129] width 32 height 6
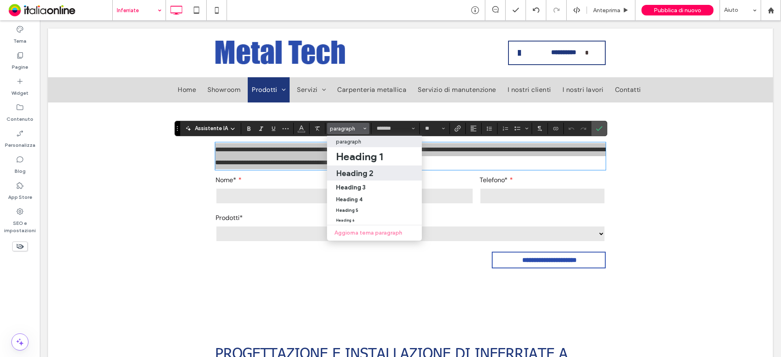
click at [360, 169] on h2 "Heading 2" at bounding box center [354, 173] width 37 height 10
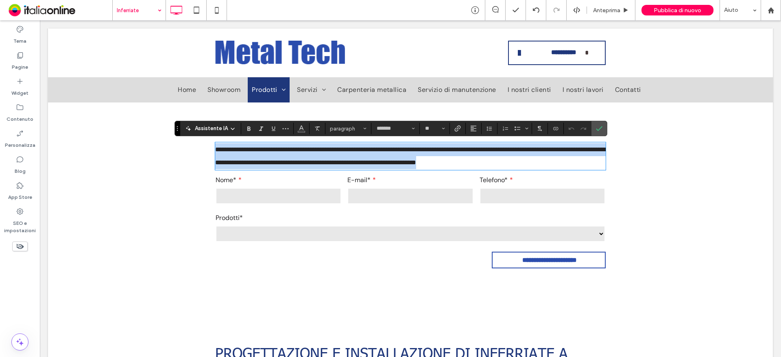
type input "******"
type input "**"
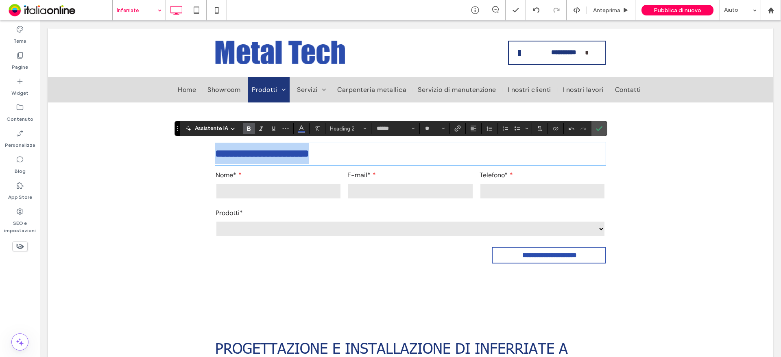
drag, startPoint x: 361, startPoint y: 161, endPoint x: 98, endPoint y: 155, distance: 262.9
click at [98, 155] on div "**********" at bounding box center [410, 202] width 725 height 198
click at [468, 133] on button "Allineamento" at bounding box center [473, 128] width 12 height 11
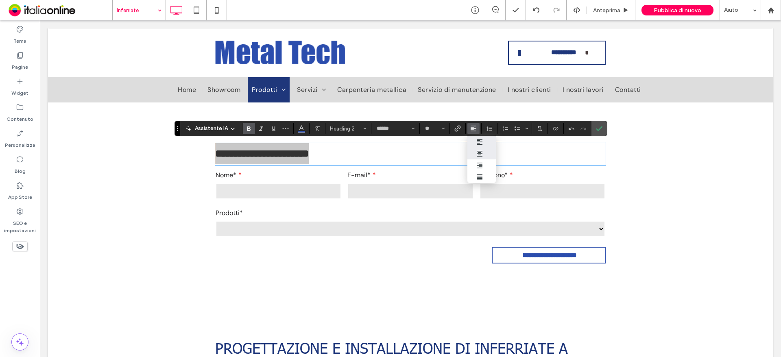
click at [479, 153] on use "ui.textEditor.alignment.center" at bounding box center [480, 154] width 6 height 6
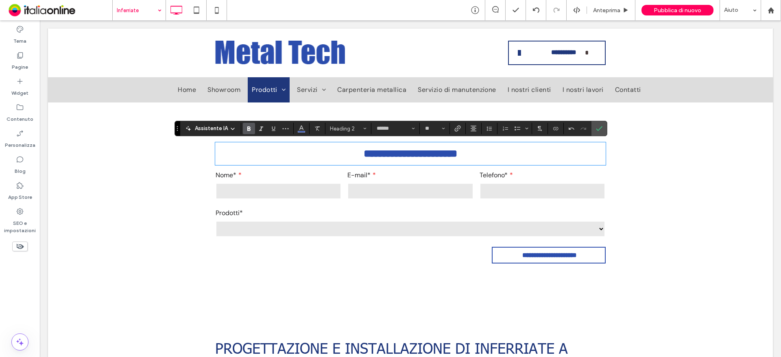
click at [396, 216] on label "Prodotti*" at bounding box center [411, 213] width 390 height 13
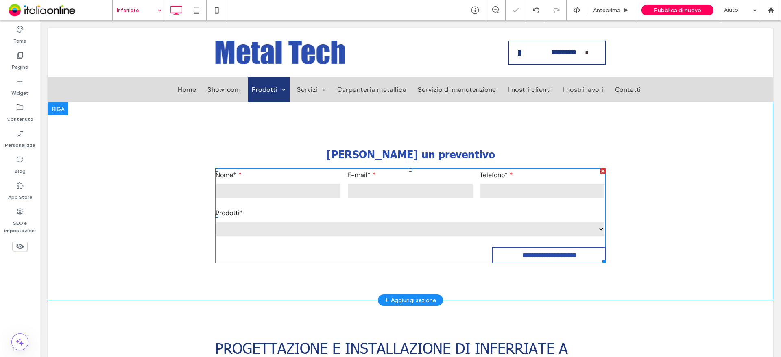
click at [397, 216] on label "Prodotti*" at bounding box center [411, 213] width 390 height 13
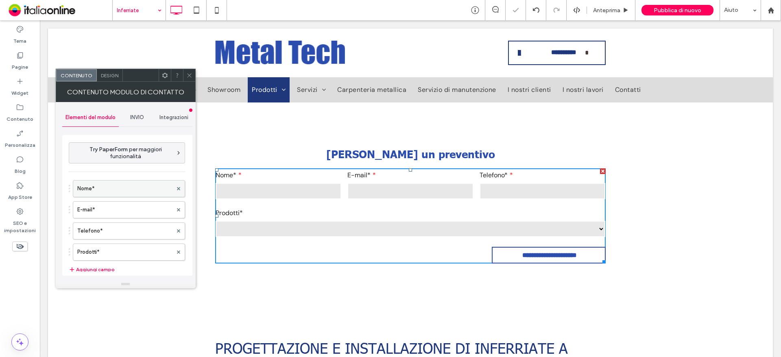
click at [112, 186] on label "Nome*" at bounding box center [124, 189] width 95 height 16
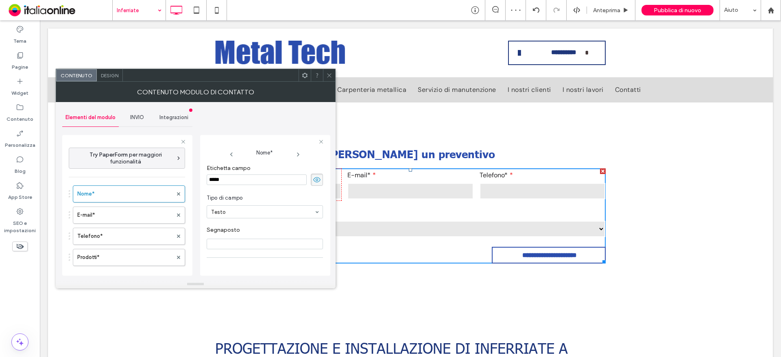
click at [234, 181] on input "*****" at bounding box center [257, 180] width 100 height 11
type input "****"
click at [114, 217] on label "E-mail*" at bounding box center [124, 215] width 95 height 16
click at [236, 179] on input "*******" at bounding box center [257, 180] width 100 height 11
type input "******"
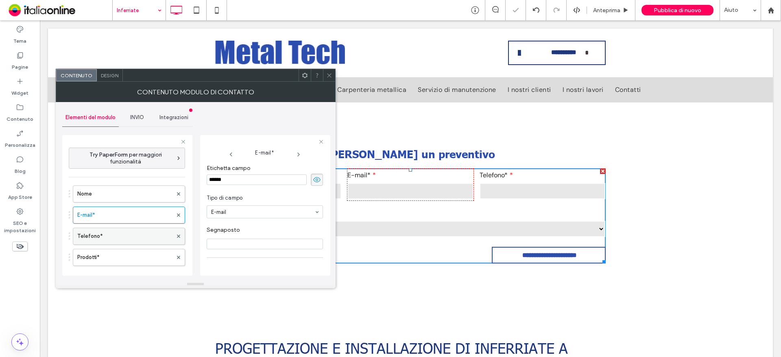
click at [142, 234] on label "Telefono*" at bounding box center [124, 236] width 95 height 16
click at [238, 181] on input "*********" at bounding box center [257, 180] width 100 height 11
type input "********"
click at [129, 247] on div "Nome E-mail Telefono* Prodotti*" at bounding box center [127, 223] width 116 height 85
click at [129, 254] on label "Prodotti*" at bounding box center [124, 257] width 95 height 16
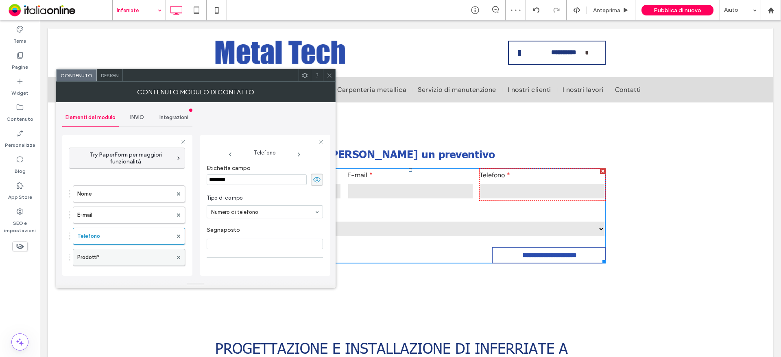
type input "**"
click at [253, 182] on input "*********" at bounding box center [257, 180] width 100 height 11
type input "********"
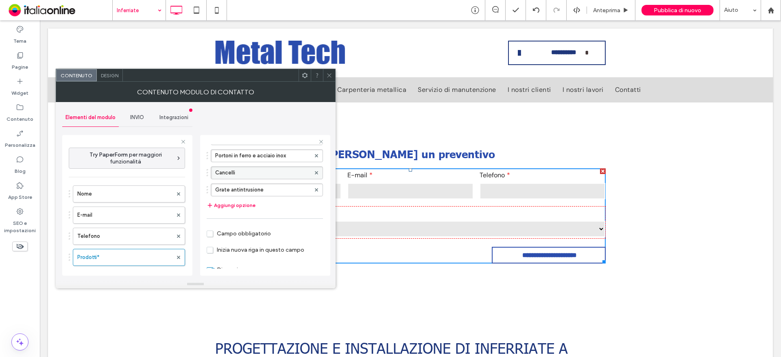
scroll to position [180, 0]
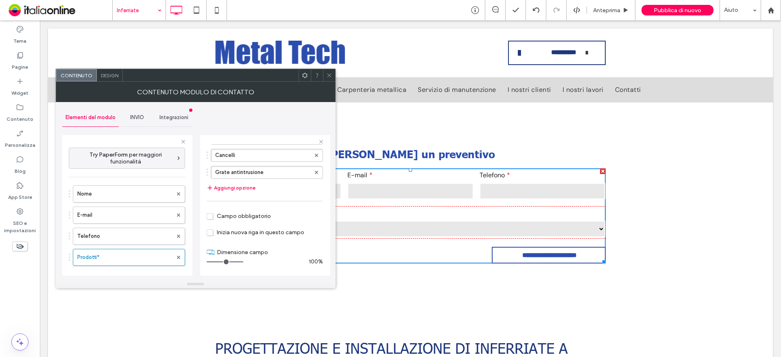
click at [213, 214] on span "Campo obbligatorio" at bounding box center [239, 216] width 64 height 7
click at [325, 77] on div at bounding box center [329, 75] width 12 height 12
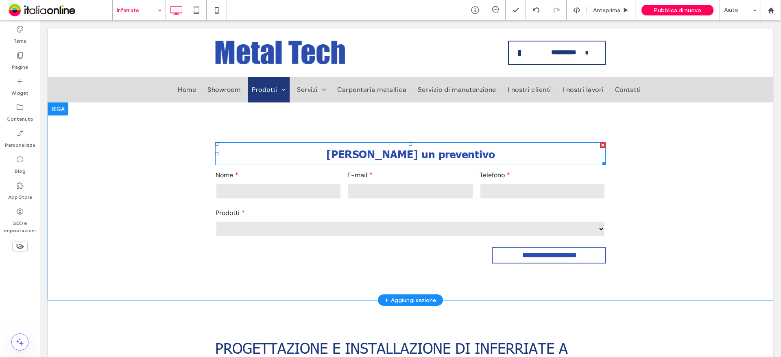
click at [398, 153] on span "[PERSON_NAME] un preventivo" at bounding box center [410, 153] width 169 height 13
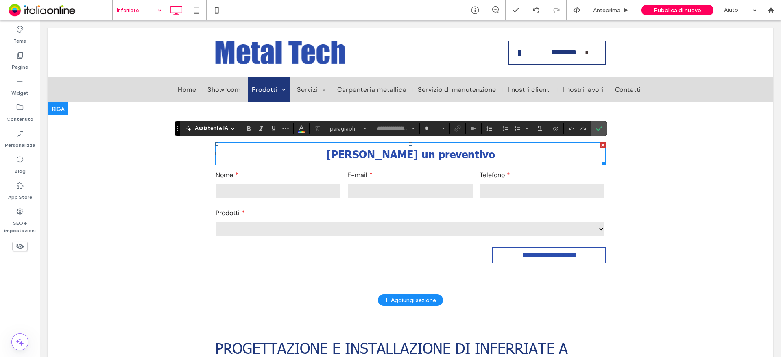
type input "******"
type input "**"
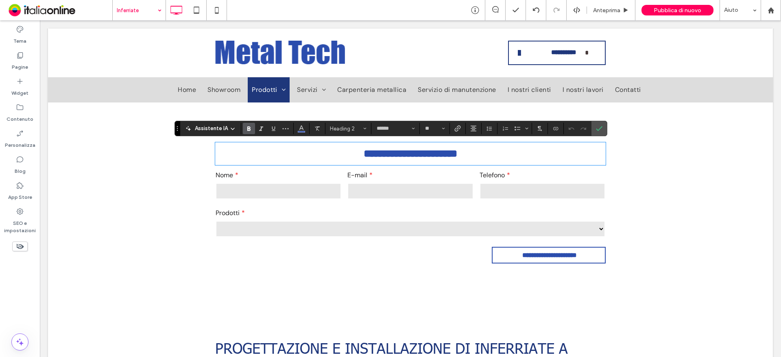
click at [415, 154] on span "**********" at bounding box center [411, 154] width 94 height 10
click at [600, 127] on icon "Conferma" at bounding box center [599, 128] width 7 height 7
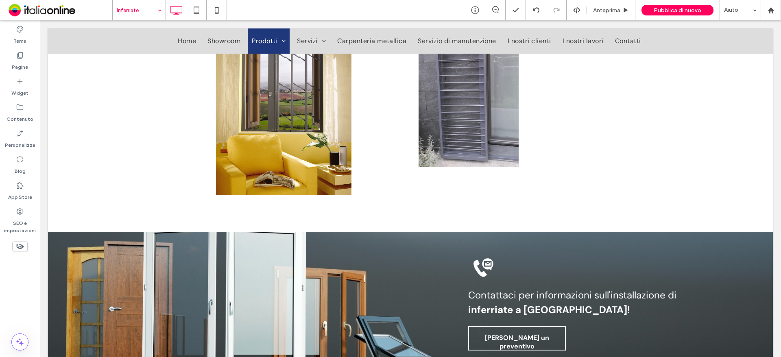
scroll to position [2127, 0]
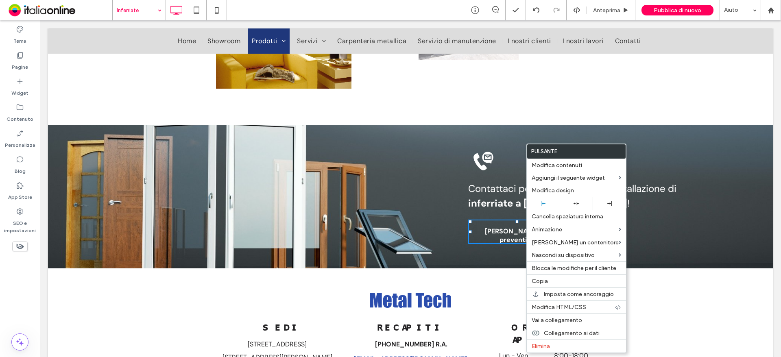
drag, startPoint x: 547, startPoint y: 280, endPoint x: 489, endPoint y: 200, distance: 97.9
click at [547, 280] on span "Copia" at bounding box center [540, 281] width 16 height 7
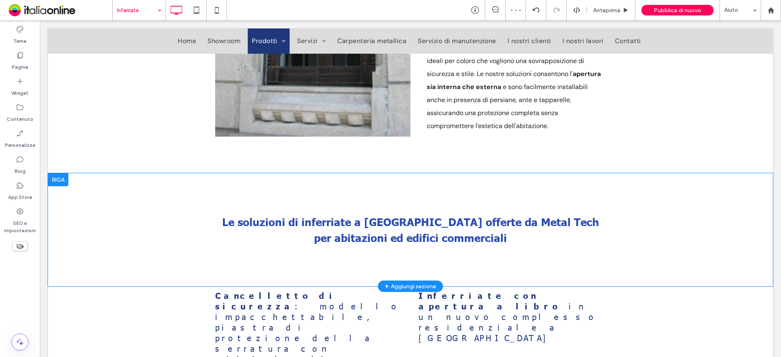
scroll to position [1557, 0]
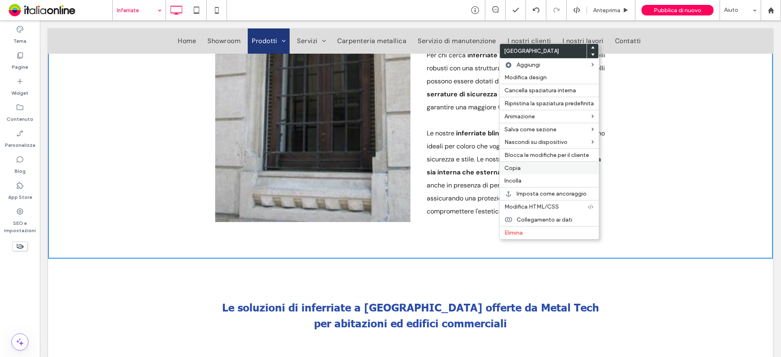
click at [518, 170] on span "Copia" at bounding box center [513, 168] width 16 height 7
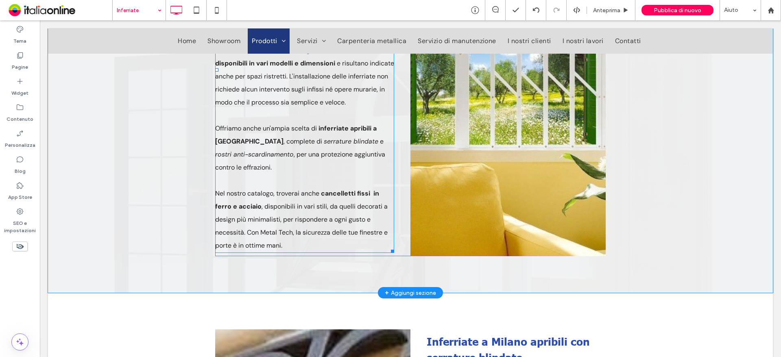
scroll to position [1191, 0]
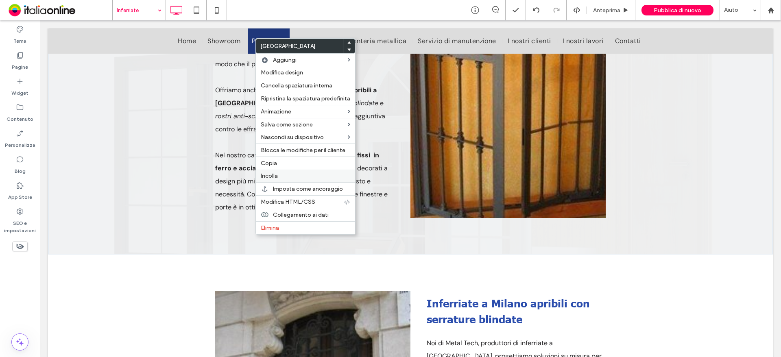
click at [282, 174] on label "Incolla" at bounding box center [306, 176] width 90 height 7
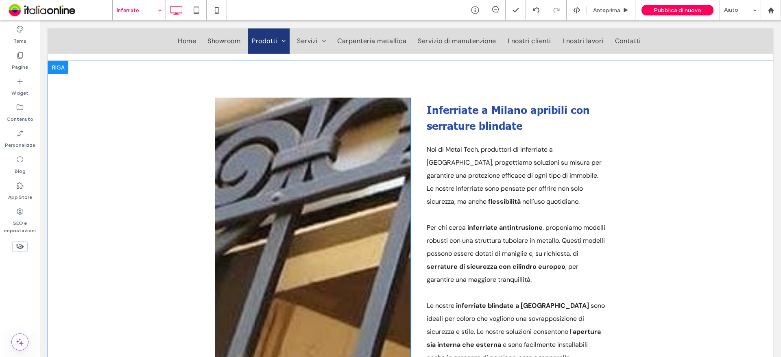
scroll to position [898, 0]
click at [59, 62] on div "Titolo diapositiva Scrivi qui la tua didascalia [GEOGRAPHIC_DATA] Titolo diapos…" at bounding box center [410, 245] width 725 height 370
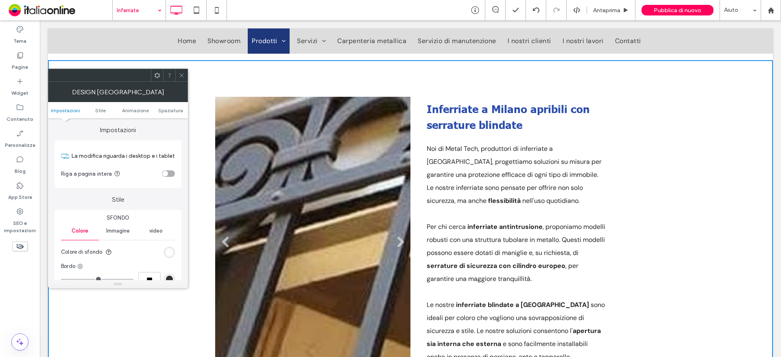
click at [272, 148] on li "Titolo diapositiva Scrivi qui la tua didascalia [GEOGRAPHIC_DATA]" at bounding box center [312, 245] width 195 height 297
click at [192, 155] on div "Titolo diapositiva Scrivi qui la tua didascalia [GEOGRAPHIC_DATA] Titolo diapos…" at bounding box center [410, 245] width 725 height 370
click at [186, 81] on div at bounding box center [181, 75] width 12 height 12
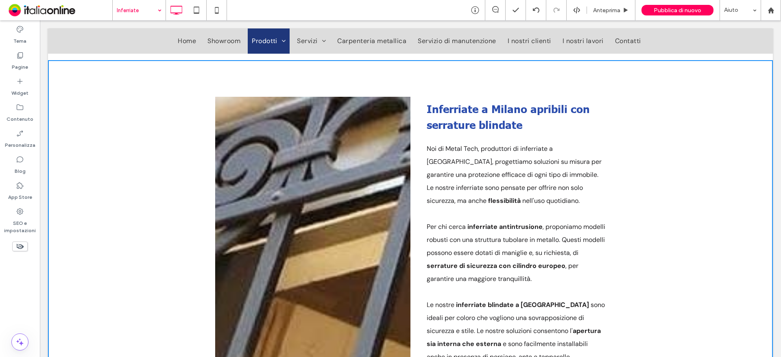
click at [179, 78] on div "Titolo diapositiva Scrivi qui la tua didascalia [GEOGRAPHIC_DATA] Titolo diapos…" at bounding box center [410, 245] width 725 height 370
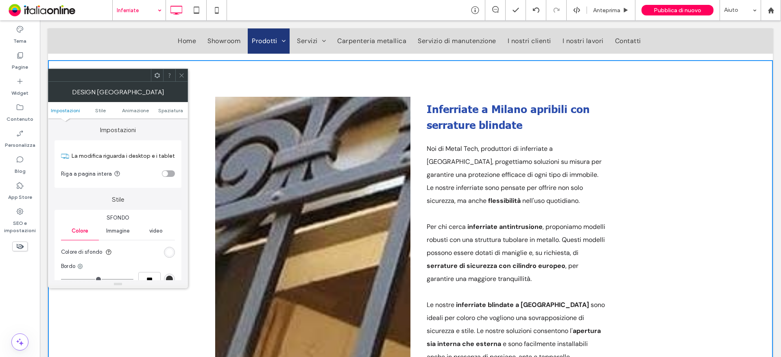
click at [204, 86] on div "Titolo diapositiva Scrivi qui la tua didascalia [GEOGRAPHIC_DATA] Titolo diapos…" at bounding box center [410, 245] width 725 height 370
click at [182, 77] on icon at bounding box center [182, 75] width 6 height 6
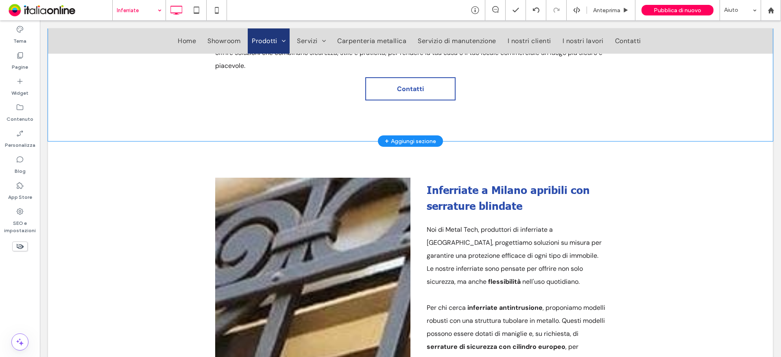
scroll to position [817, 0]
click at [59, 142] on div at bounding box center [58, 148] width 20 height 13
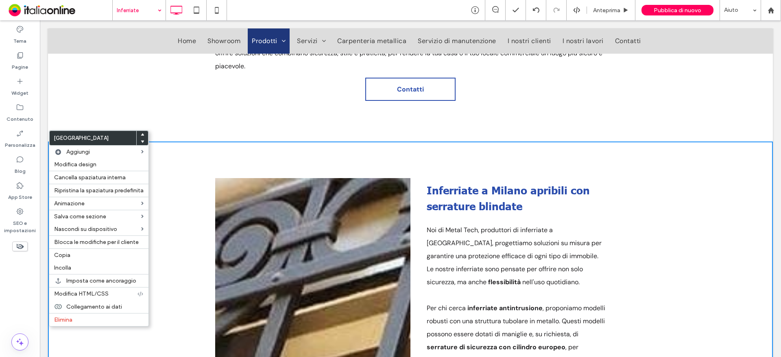
drag, startPoint x: 74, startPoint y: 316, endPoint x: 331, endPoint y: 189, distance: 286.6
click at [74, 316] on div "Elimina" at bounding box center [98, 319] width 99 height 13
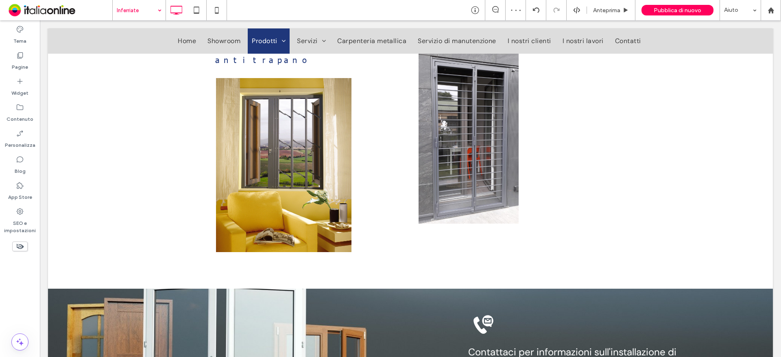
scroll to position [2038, 0]
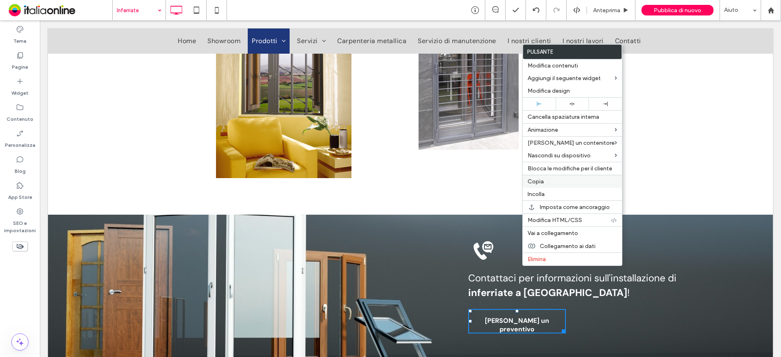
click at [537, 187] on div "Copia" at bounding box center [572, 181] width 99 height 13
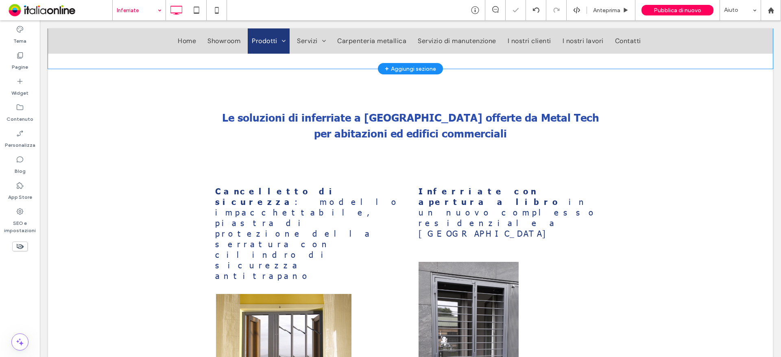
scroll to position [1631, 0]
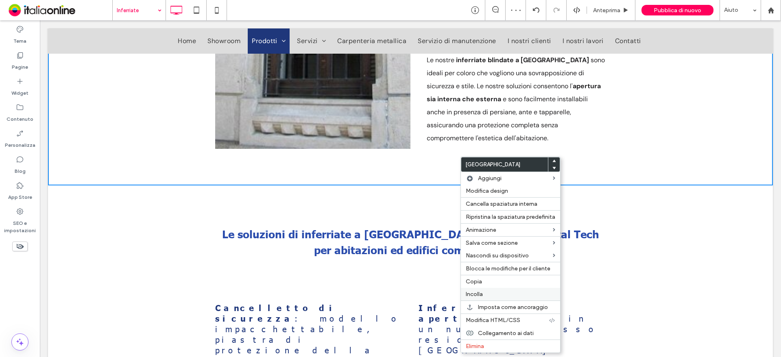
click at [482, 295] on span "Incolla" at bounding box center [474, 294] width 17 height 7
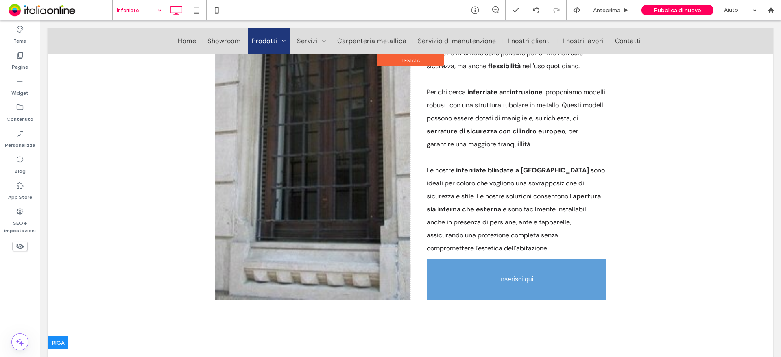
scroll to position [1602, 0]
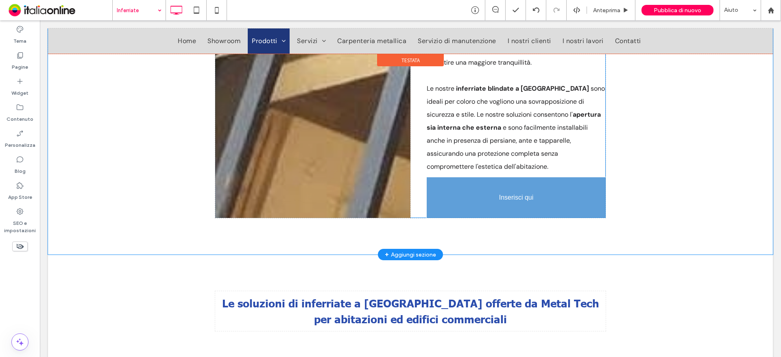
drag, startPoint x: 412, startPoint y: 181, endPoint x: 519, endPoint y: 201, distance: 108.8
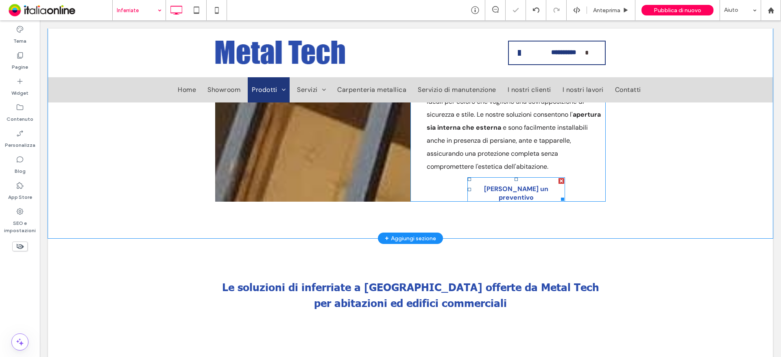
click at [526, 188] on span "[PERSON_NAME] un preventivo" at bounding box center [516, 193] width 94 height 30
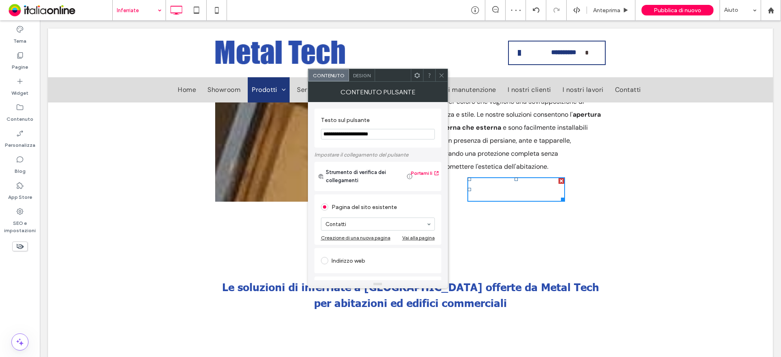
click at [354, 72] on div "Design" at bounding box center [362, 75] width 26 height 12
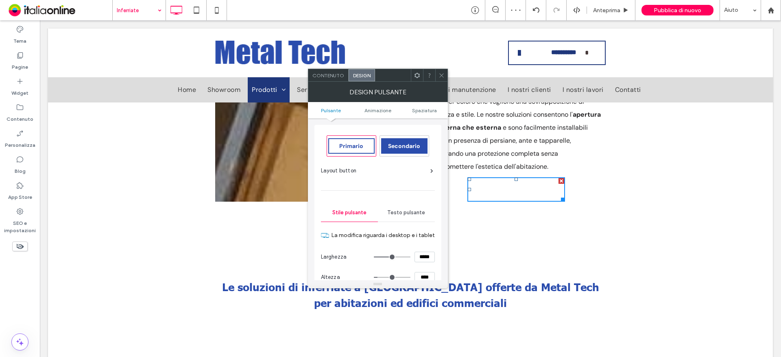
click at [409, 150] on span "Secondario" at bounding box center [404, 145] width 32 height 7
click at [447, 74] on div at bounding box center [441, 75] width 12 height 12
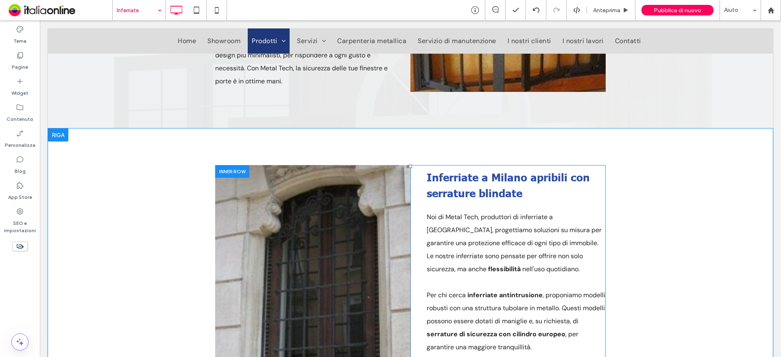
scroll to position [1155, 0]
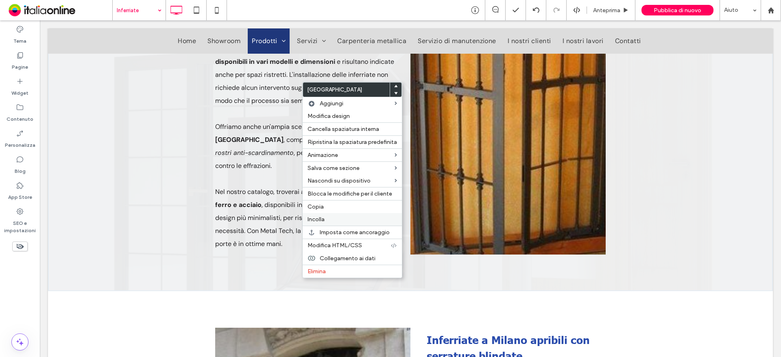
click at [317, 221] on span "Incolla" at bounding box center [316, 219] width 17 height 7
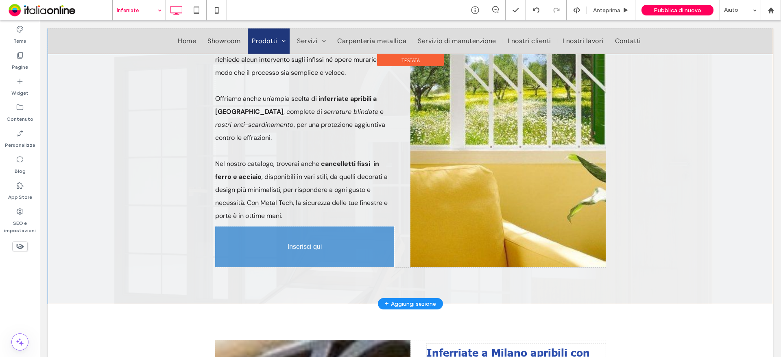
scroll to position [1183, 0]
drag, startPoint x: 394, startPoint y: 144, endPoint x: 304, endPoint y: 251, distance: 139.8
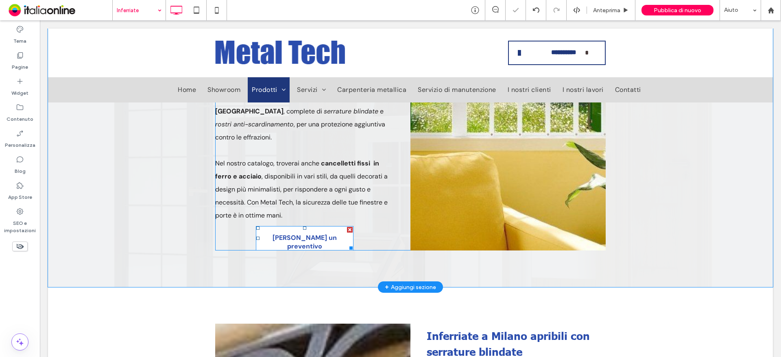
click at [325, 242] on span "[PERSON_NAME] un preventivo" at bounding box center [305, 242] width 94 height 30
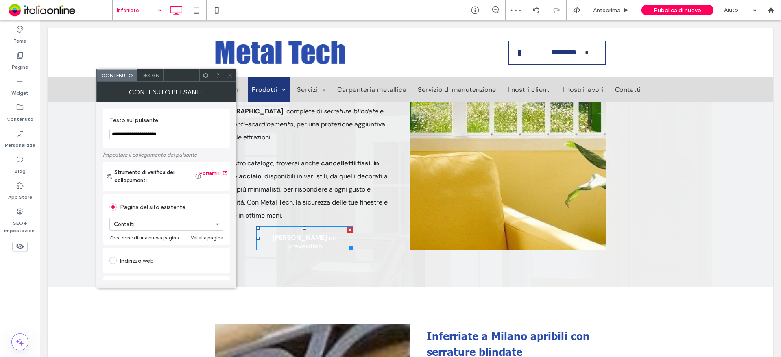
click at [149, 74] on span "Design" at bounding box center [150, 75] width 17 height 6
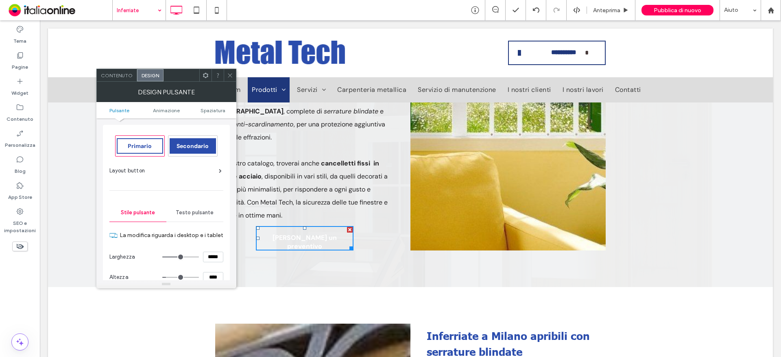
click at [191, 151] on div "Secondario" at bounding box center [193, 145] width 46 height 15
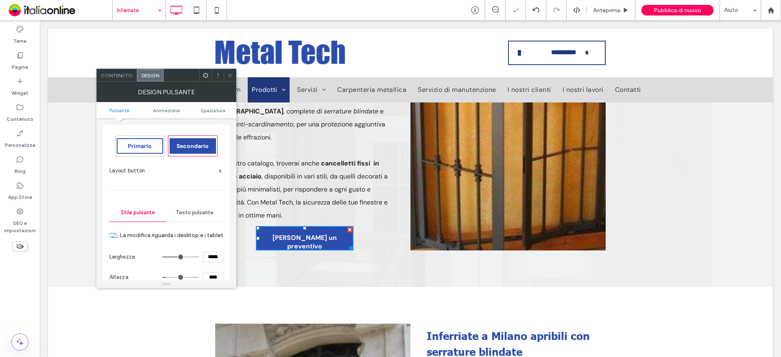
click at [229, 76] on use at bounding box center [230, 75] width 4 height 4
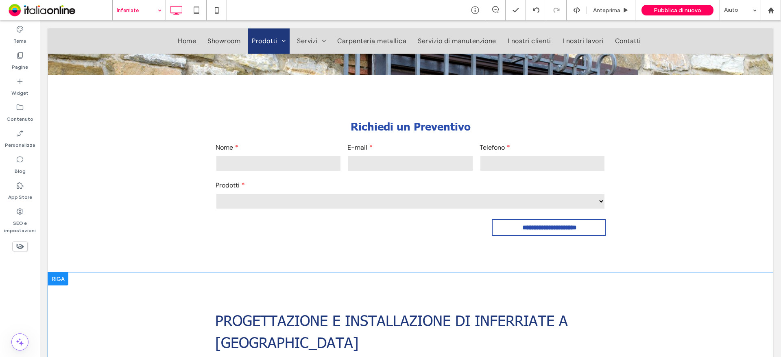
scroll to position [207, 0]
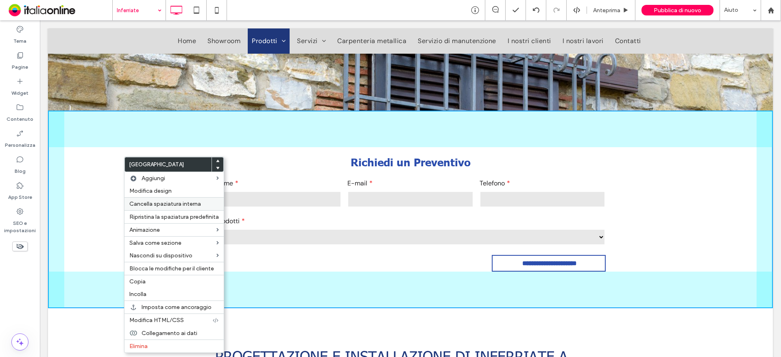
click at [161, 203] on span "Cancella spaziatura interna" at bounding box center [165, 204] width 72 height 7
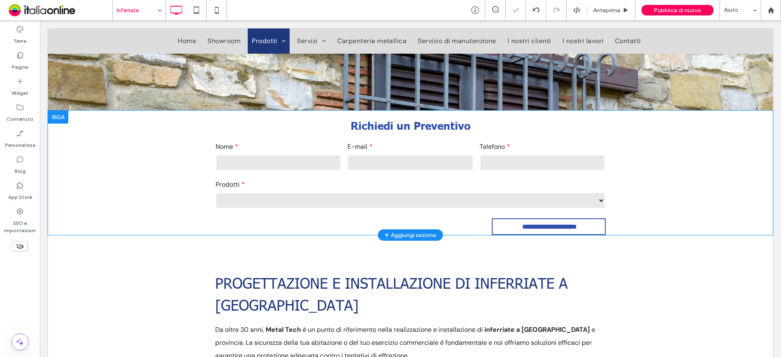
click at [64, 118] on div at bounding box center [58, 117] width 20 height 13
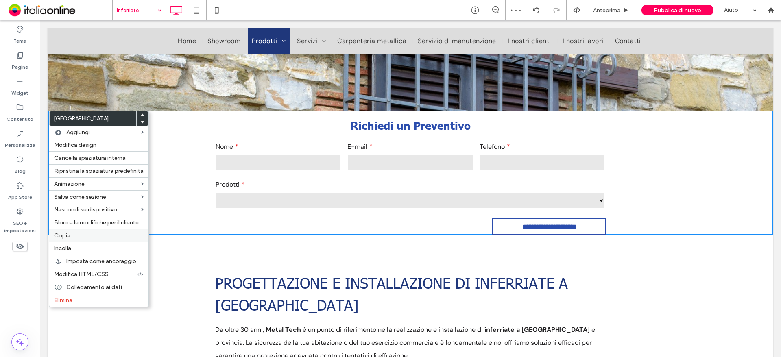
click at [69, 232] on span "Copia" at bounding box center [62, 235] width 16 height 7
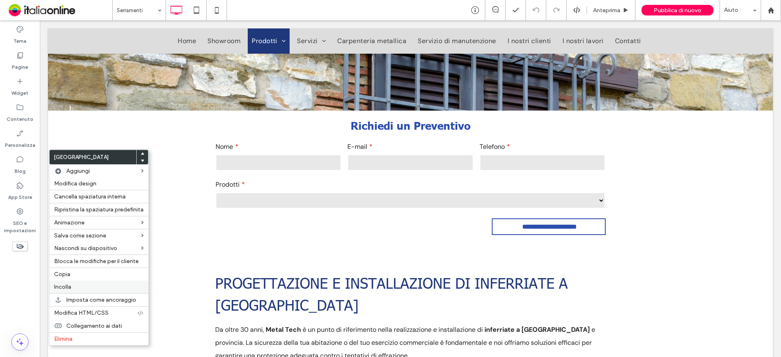
click at [68, 286] on span "Incolla" at bounding box center [62, 287] width 17 height 7
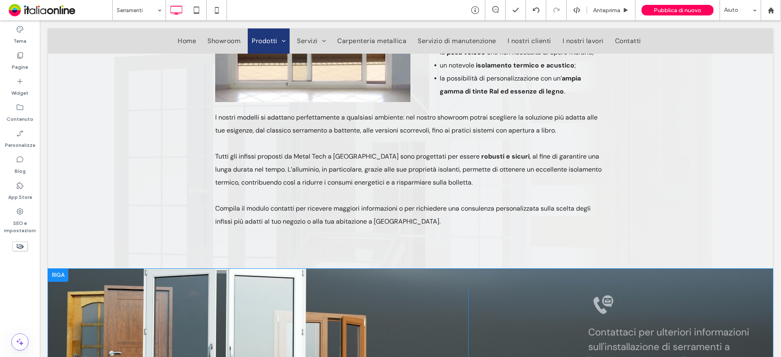
scroll to position [2567, 0]
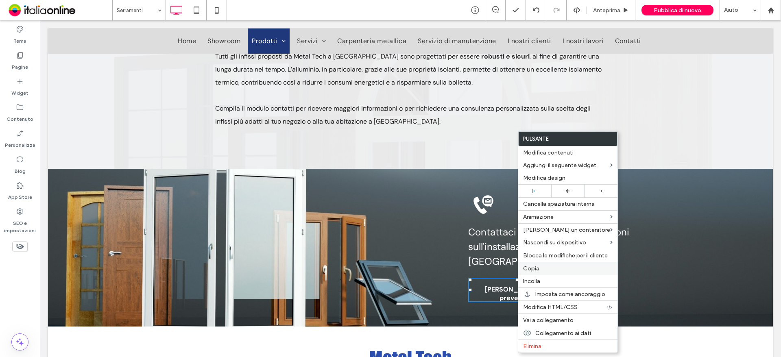
click at [540, 269] on label "Copia" at bounding box center [568, 268] width 90 height 7
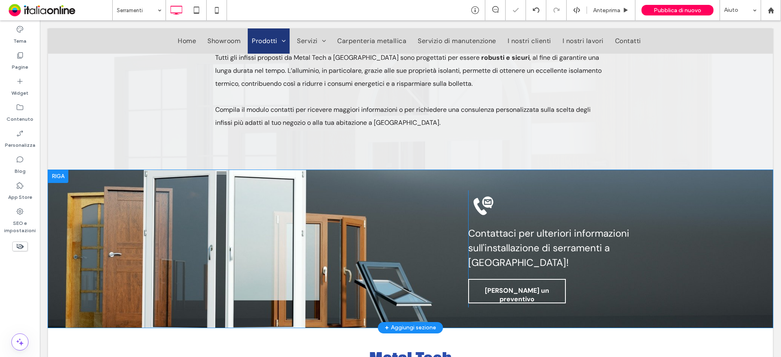
scroll to position [2362, 0]
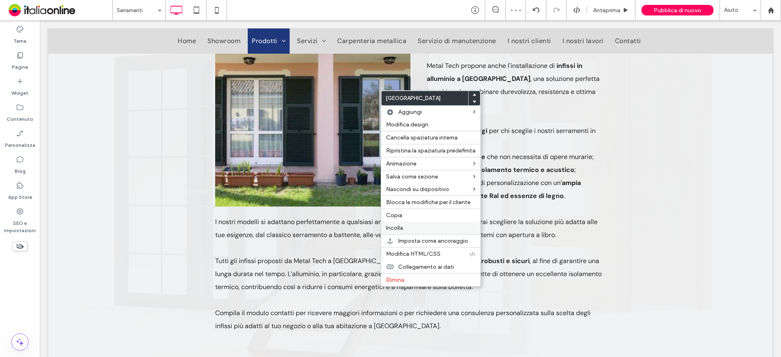
click at [393, 230] on span "Incolla" at bounding box center [394, 228] width 17 height 7
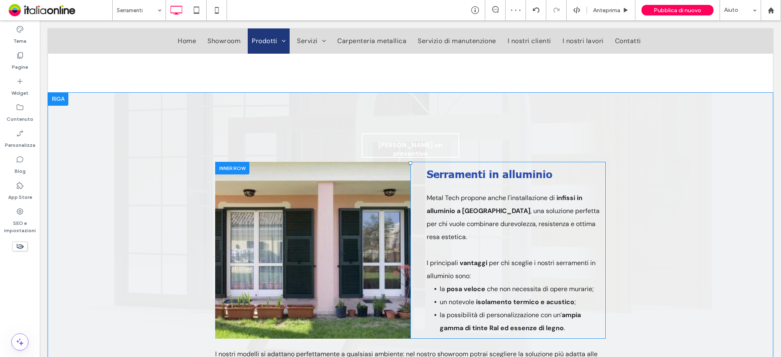
scroll to position [2254, 0]
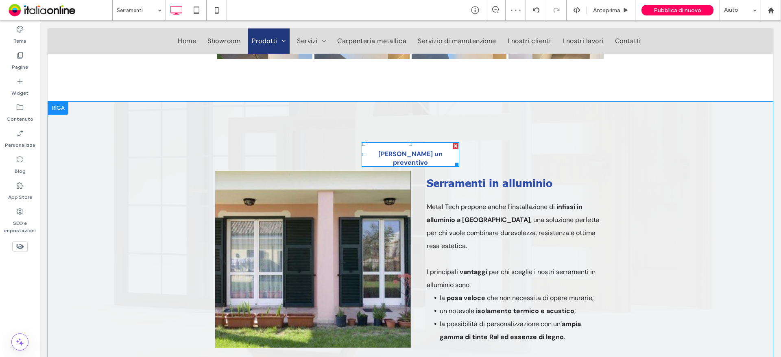
click at [430, 143] on span "[PERSON_NAME] un preventivo" at bounding box center [410, 158] width 94 height 30
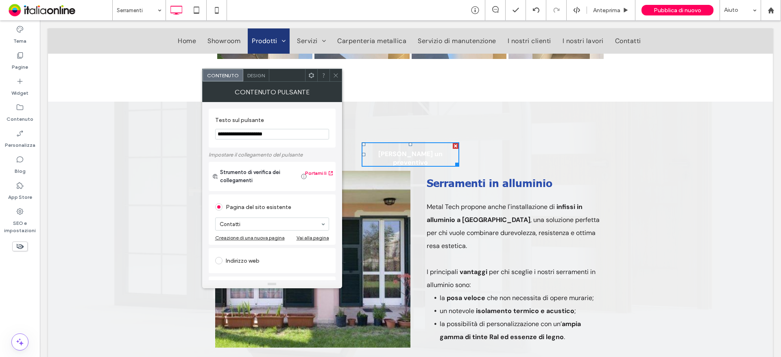
click at [256, 75] on span "Design" at bounding box center [255, 75] width 17 height 6
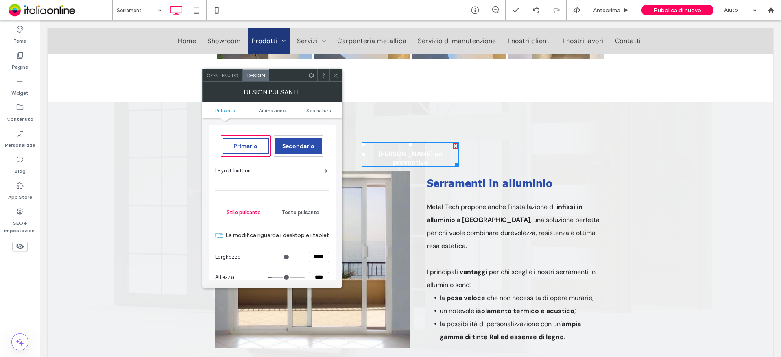
click at [296, 163] on div "Primario Secondario Layout button Stile pulsante Testo pulsante La modifica rig…" at bounding box center [272, 282] width 114 height 307
click at [295, 146] on span "Secondario" at bounding box center [298, 145] width 32 height 7
drag, startPoint x: 338, startPoint y: 75, endPoint x: 342, endPoint y: 78, distance: 5.0
click at [338, 75] on icon at bounding box center [336, 75] width 6 height 6
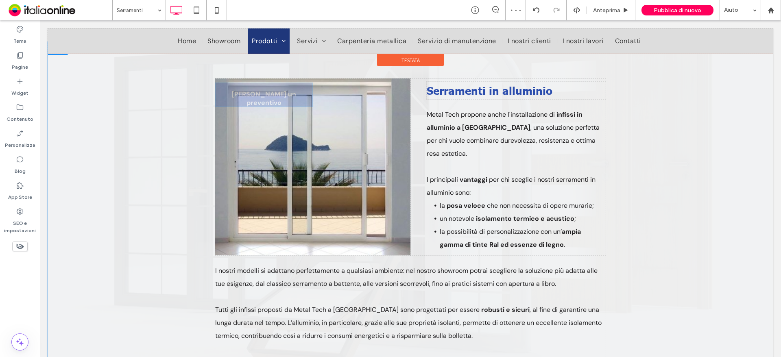
scroll to position [2335, 0]
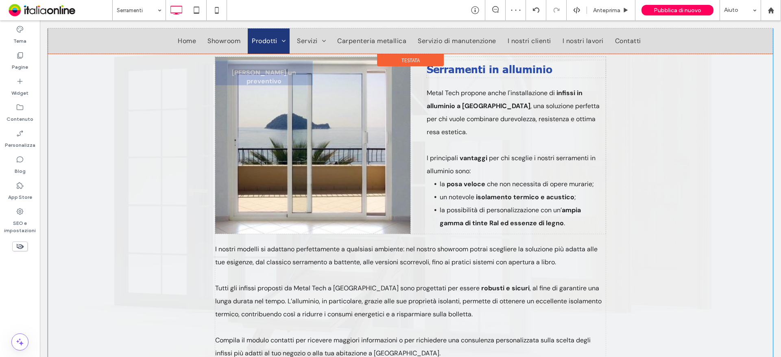
drag, startPoint x: 394, startPoint y: 94, endPoint x: 417, endPoint y: 307, distance: 214.0
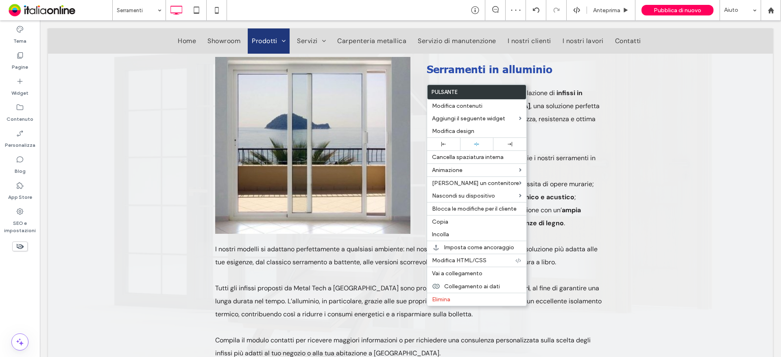
drag, startPoint x: 437, startPoint y: 225, endPoint x: 426, endPoint y: 226, distance: 11.1
click at [437, 225] on span "Copia" at bounding box center [440, 221] width 16 height 7
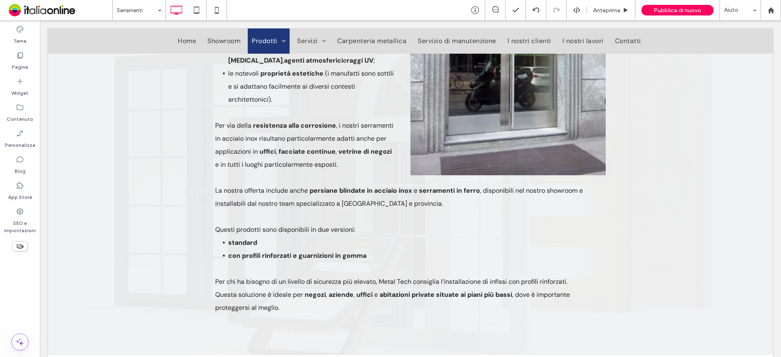
scroll to position [830, 0]
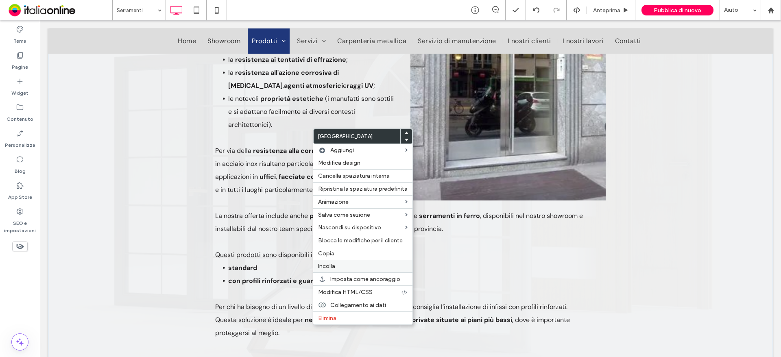
click at [336, 264] on label "Incolla" at bounding box center [363, 266] width 90 height 7
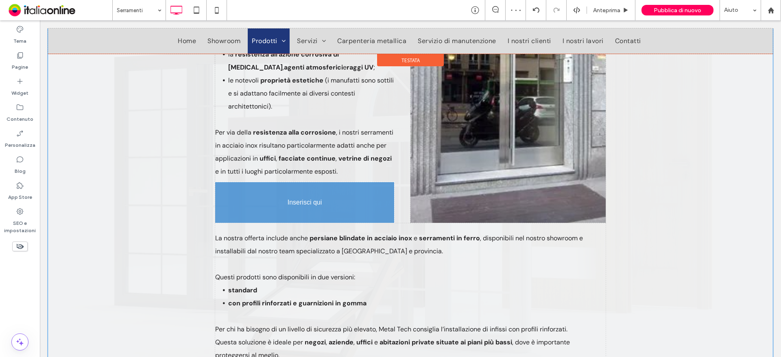
scroll to position [941, 0]
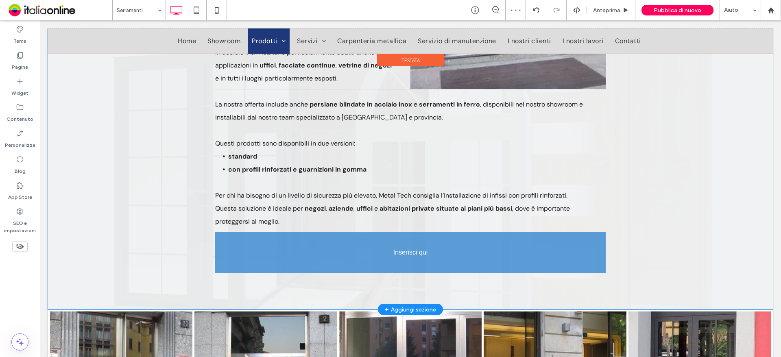
drag, startPoint x: 407, startPoint y: 66, endPoint x: 444, endPoint y: 239, distance: 177.2
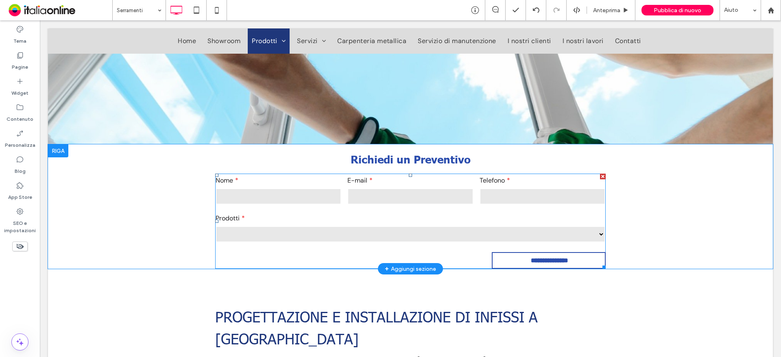
scroll to position [168, 0]
click at [432, 227] on select "**********" at bounding box center [411, 234] width 390 height 16
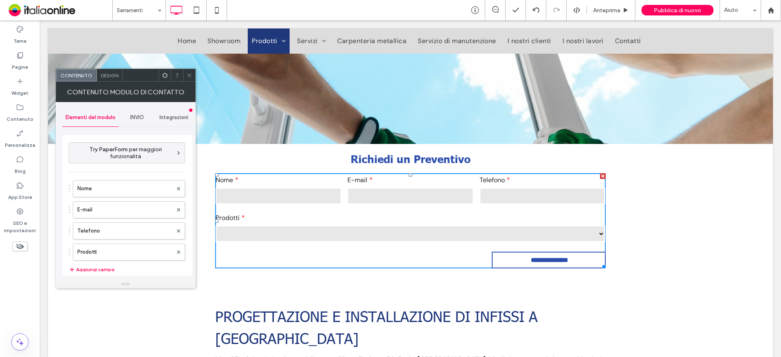
click at [166, 114] on div "Integrazioni" at bounding box center [173, 118] width 37 height 18
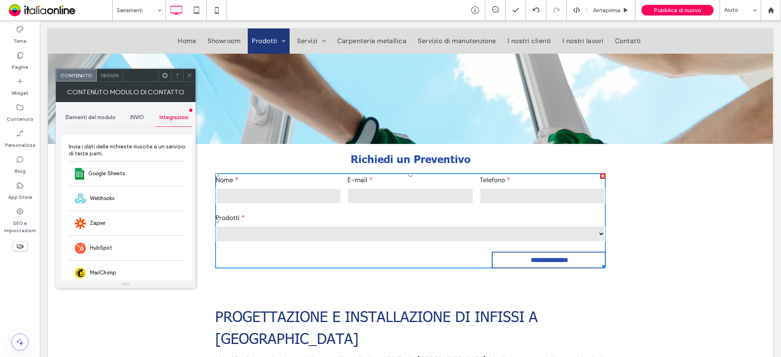
click at [142, 120] on span "INVIO" at bounding box center [137, 117] width 14 height 7
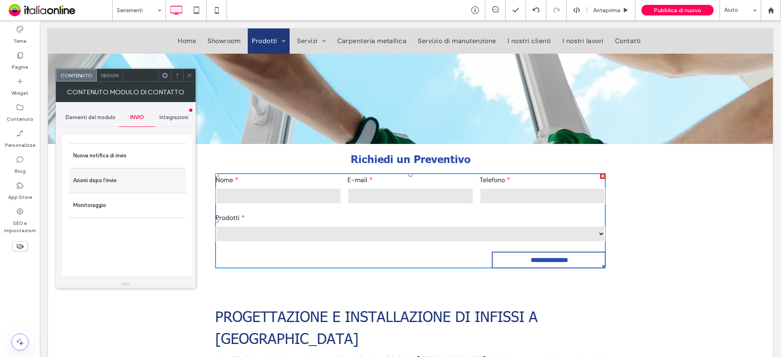
click at [109, 182] on label "Azioni dopo l'invio" at bounding box center [127, 181] width 109 height 16
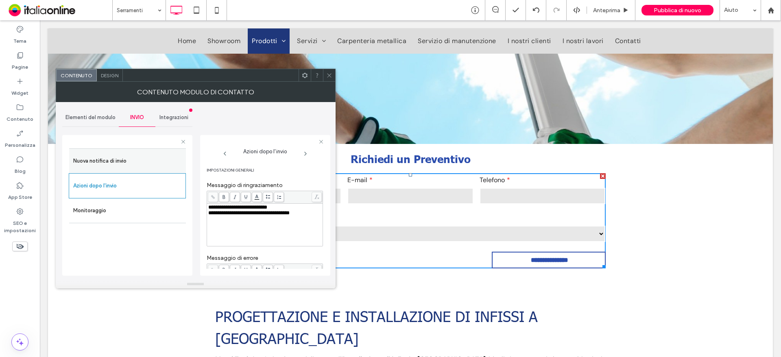
click at [107, 165] on label "Nuova notifica di invio" at bounding box center [127, 161] width 109 height 16
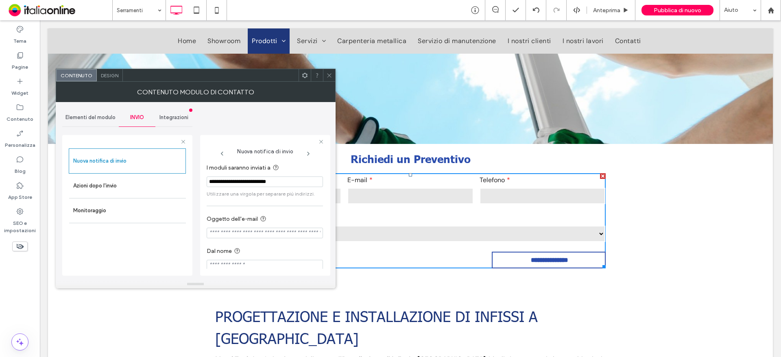
click at [330, 80] on span at bounding box center [329, 75] width 6 height 12
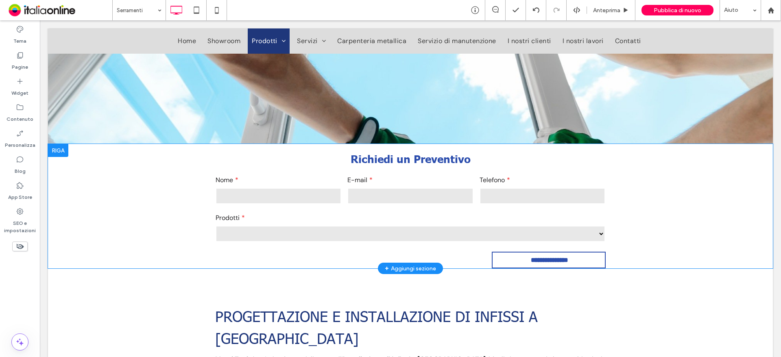
click at [53, 149] on div at bounding box center [58, 150] width 20 height 13
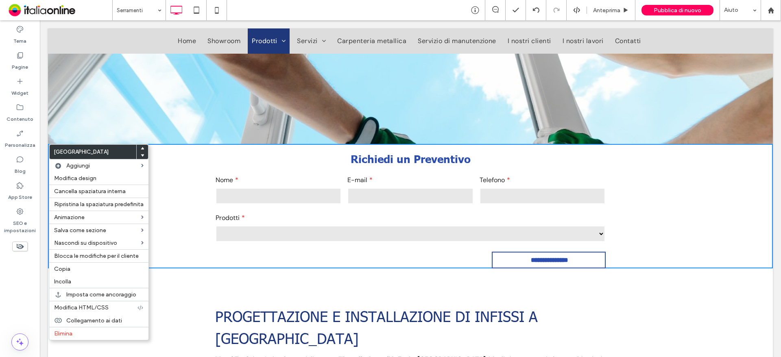
click at [67, 265] on div "Copia" at bounding box center [98, 268] width 99 height 13
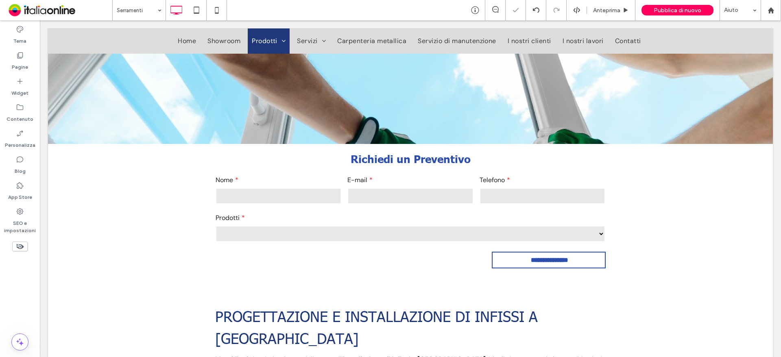
click at [153, 15] on div at bounding box center [390, 178] width 781 height 357
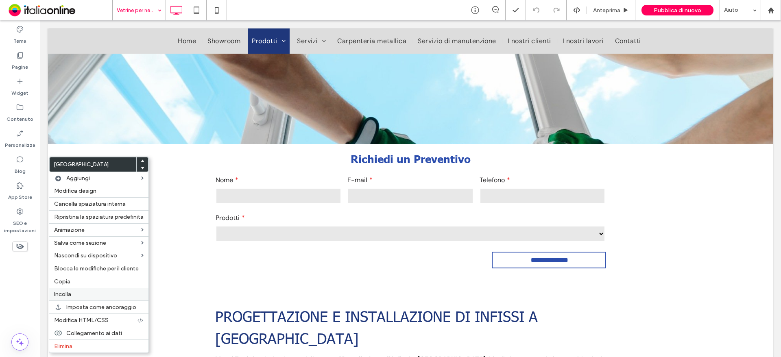
click at [73, 296] on label "Incolla" at bounding box center [99, 294] width 90 height 7
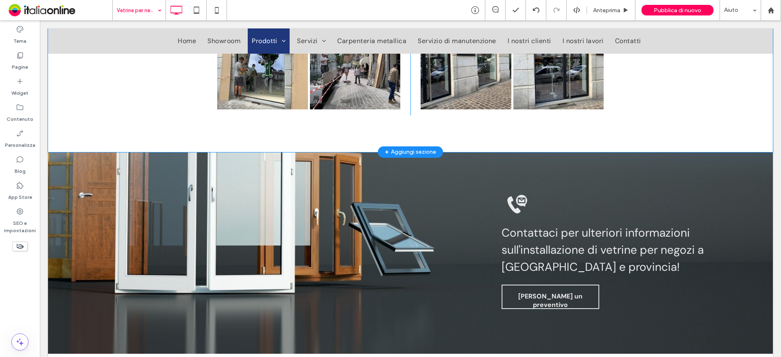
scroll to position [1709, 0]
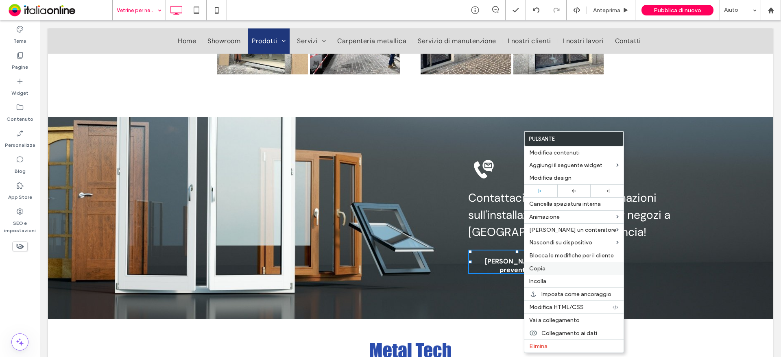
click at [545, 270] on label "Copia" at bounding box center [574, 268] width 90 height 7
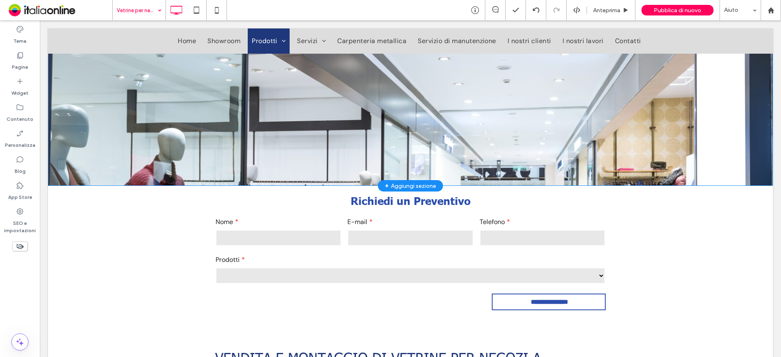
scroll to position [122, 0]
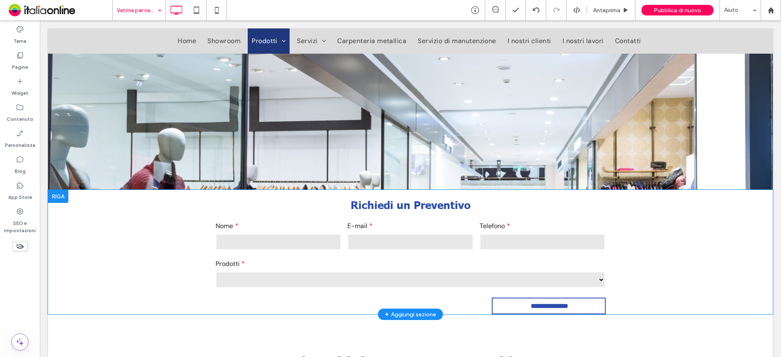
click at [68, 198] on div at bounding box center [58, 196] width 20 height 13
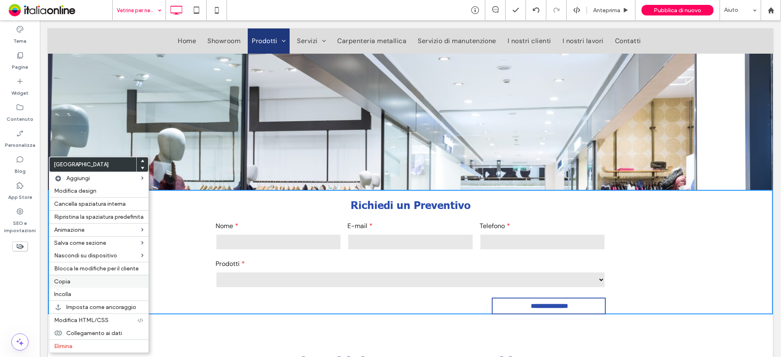
click at [76, 286] on div "Copia" at bounding box center [98, 281] width 99 height 13
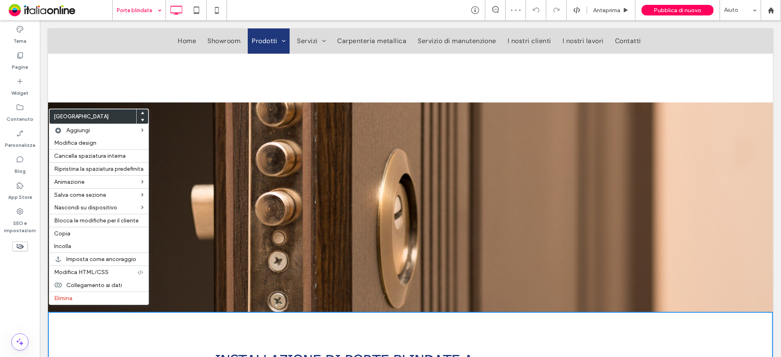
scroll to position [203, 0]
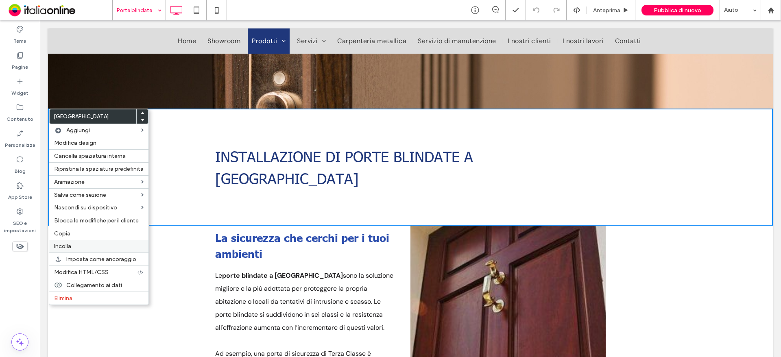
click at [63, 242] on div "Incolla" at bounding box center [98, 246] width 99 height 13
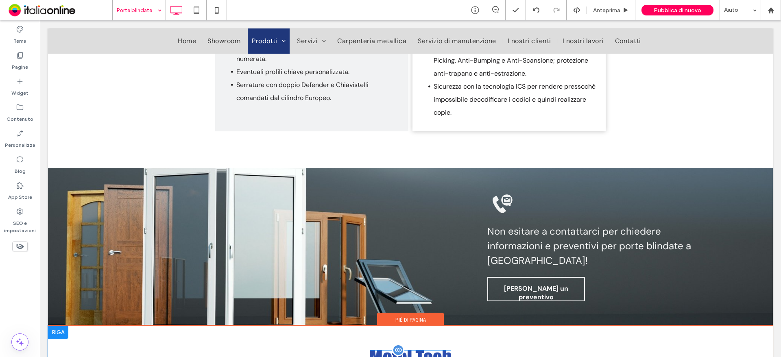
scroll to position [1667, 0]
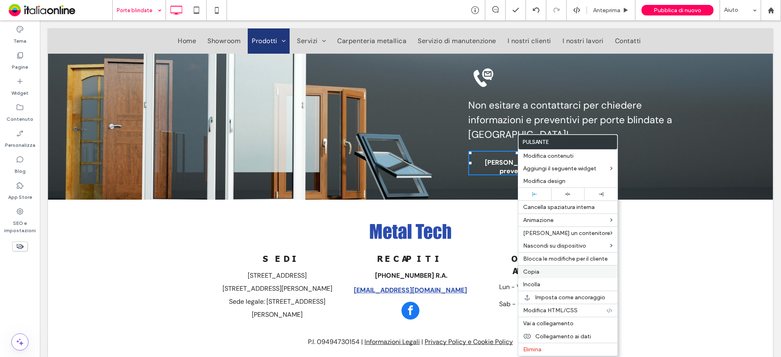
click at [533, 277] on div "Copia" at bounding box center [567, 271] width 99 height 13
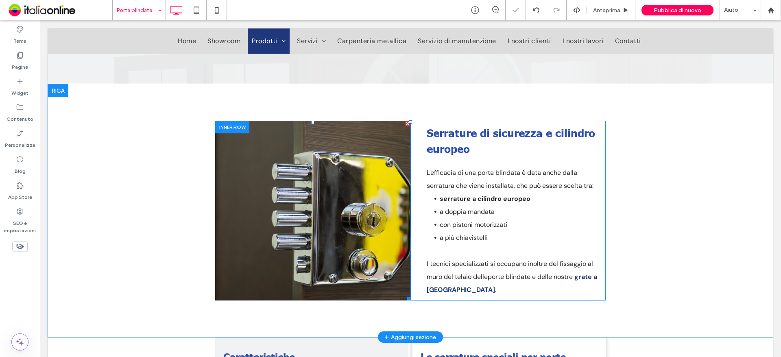
scroll to position [1016, 0]
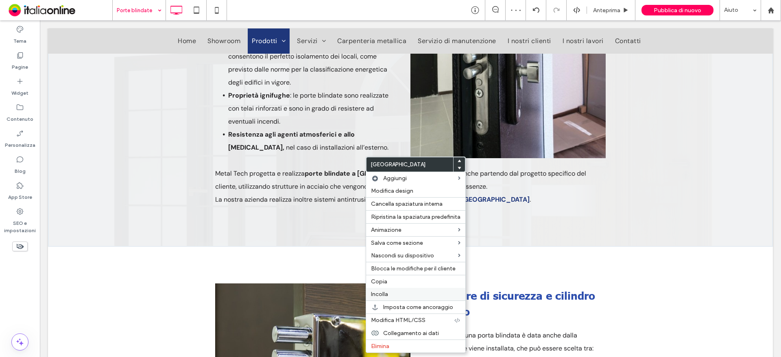
click at [383, 289] on div "Incolla" at bounding box center [415, 294] width 99 height 13
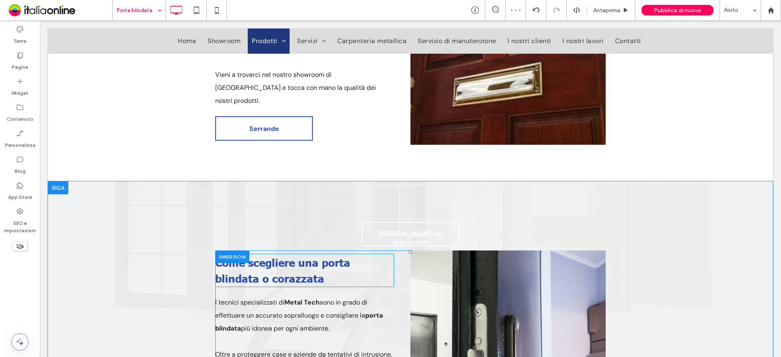
scroll to position [675, 0]
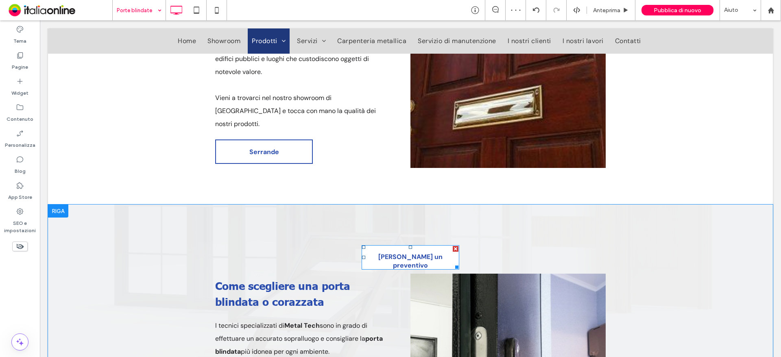
click at [397, 246] on span "[PERSON_NAME] un preventivo" at bounding box center [410, 261] width 94 height 30
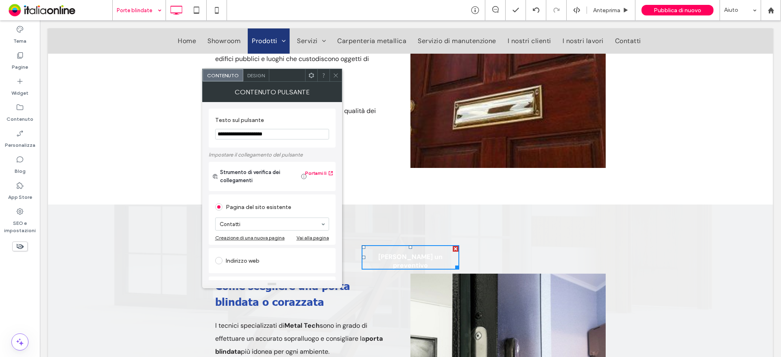
click at [257, 79] on div "Design" at bounding box center [256, 75] width 26 height 12
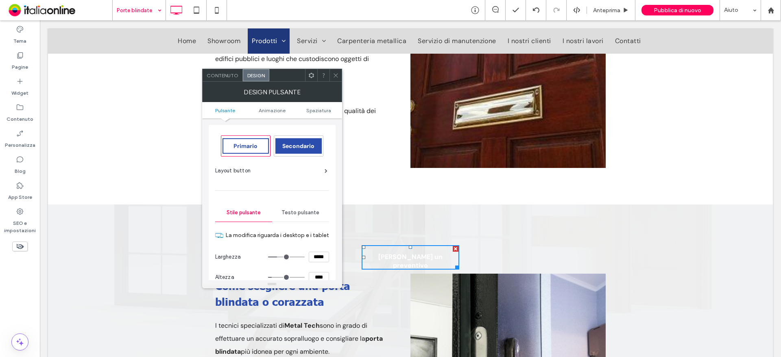
click at [299, 140] on div "Secondario" at bounding box center [298, 145] width 46 height 15
click at [337, 75] on icon at bounding box center [336, 75] width 6 height 6
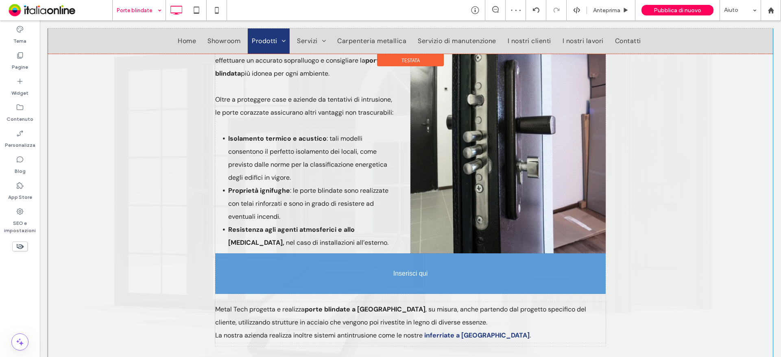
scroll to position [919, 0]
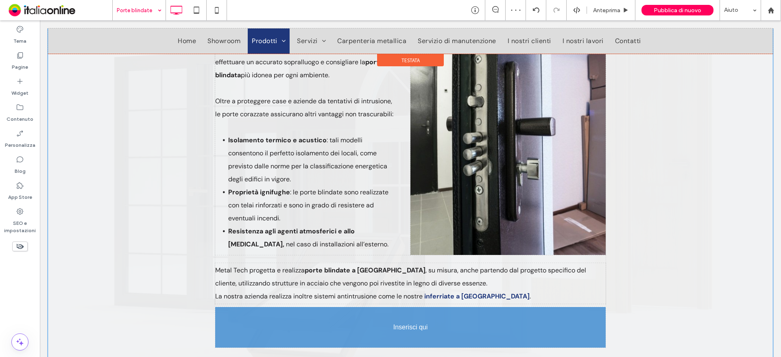
drag, startPoint x: 387, startPoint y: 229, endPoint x: 404, endPoint y: 303, distance: 75.6
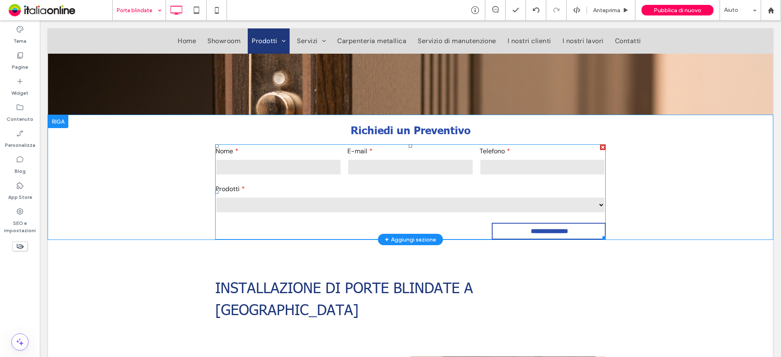
scroll to position [187, 0]
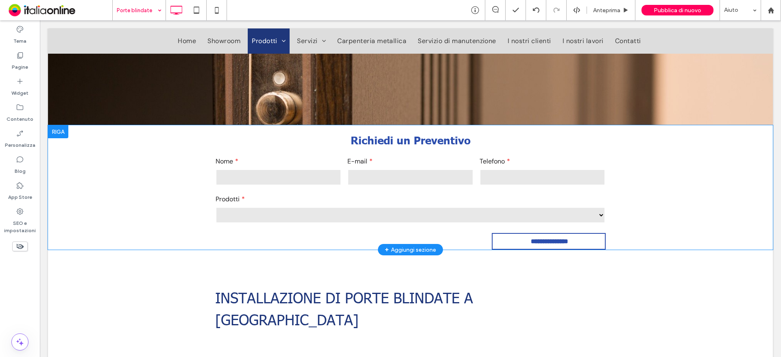
click at [63, 133] on div at bounding box center [58, 131] width 20 height 13
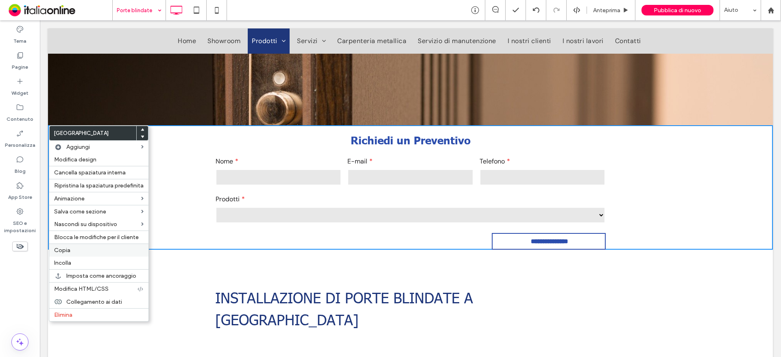
click at [74, 251] on label "Copia" at bounding box center [99, 250] width 90 height 7
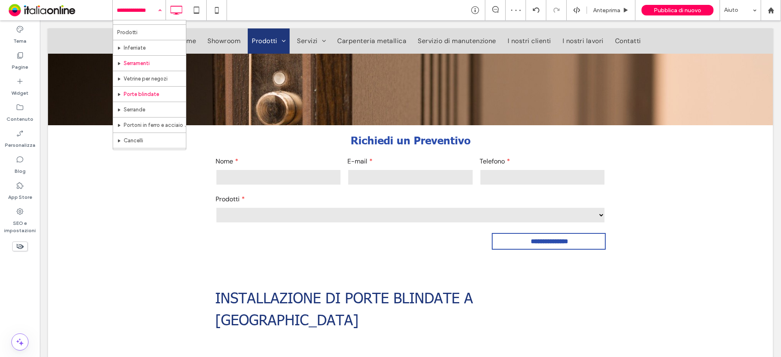
scroll to position [41, 0]
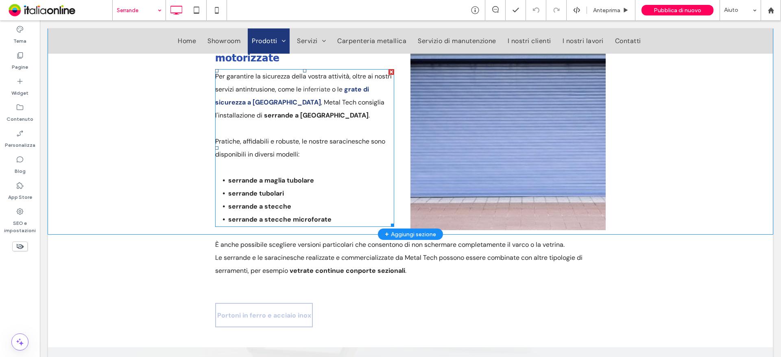
scroll to position [81, 0]
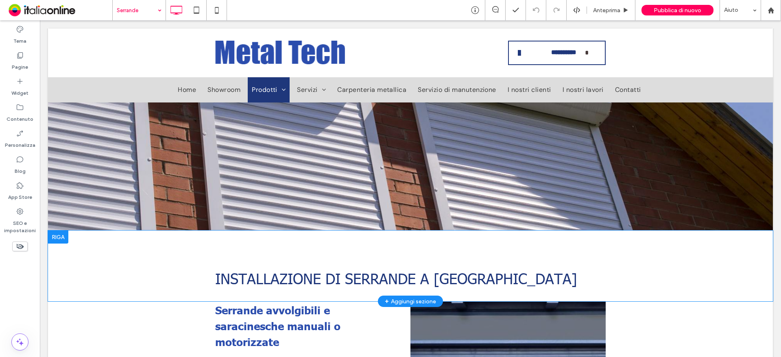
click at [58, 239] on div at bounding box center [58, 237] width 20 height 13
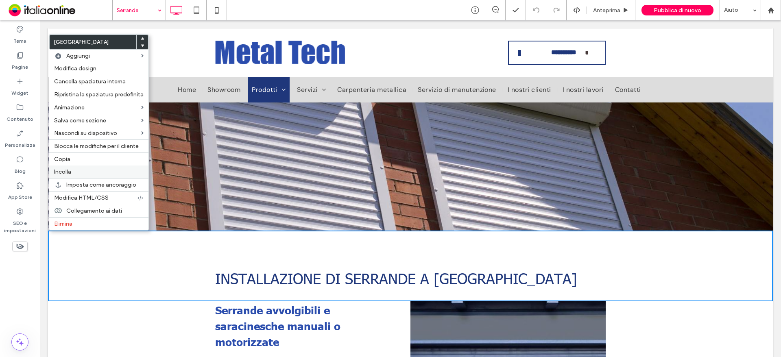
click at [76, 169] on label "Incolla" at bounding box center [99, 171] width 90 height 7
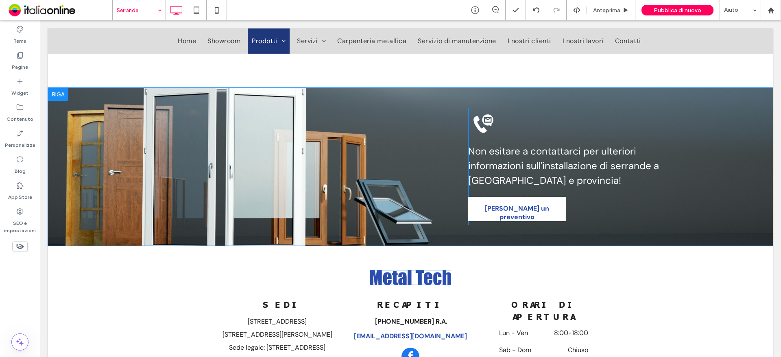
scroll to position [1328, 0]
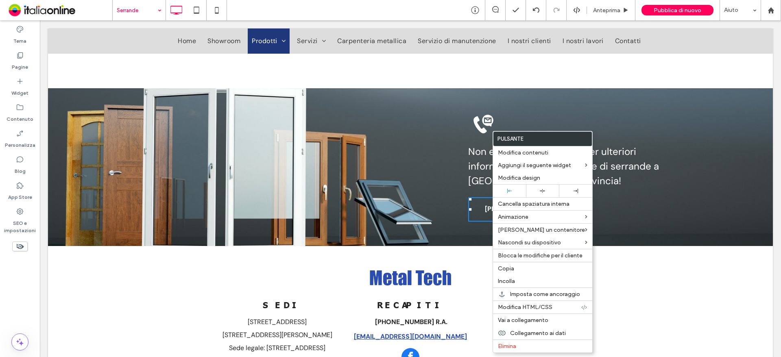
drag, startPoint x: 513, startPoint y: 268, endPoint x: 435, endPoint y: 227, distance: 87.9
click at [513, 268] on span "Copia" at bounding box center [506, 268] width 16 height 7
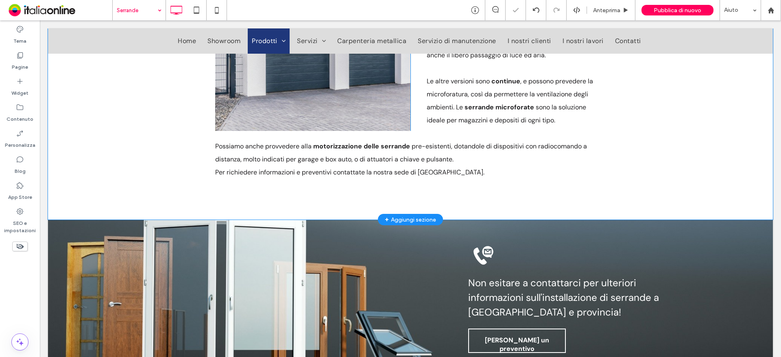
scroll to position [1166, 0]
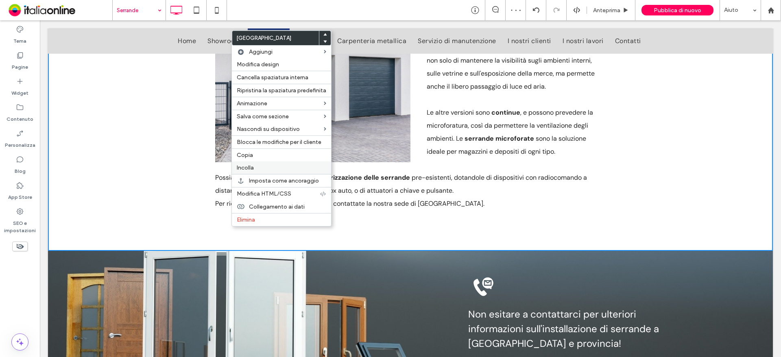
click at [243, 168] on span "Incolla" at bounding box center [245, 167] width 17 height 7
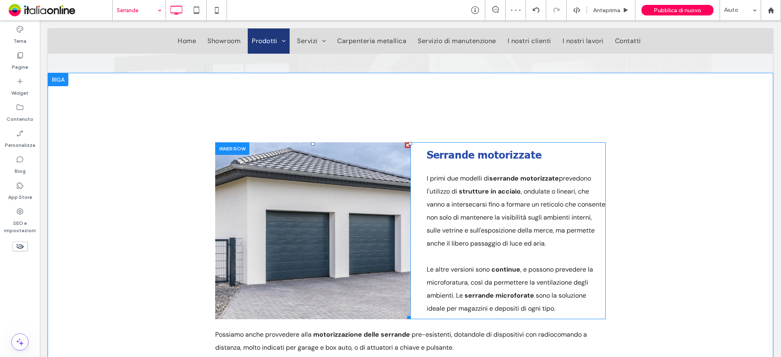
scroll to position [986, 0]
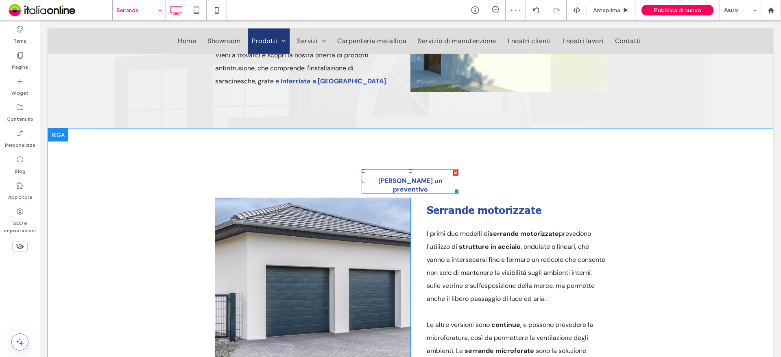
click at [417, 189] on span "[PERSON_NAME] un preventivo" at bounding box center [410, 185] width 94 height 30
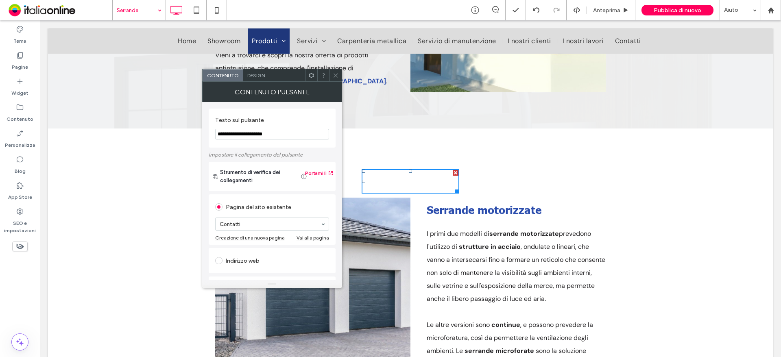
click at [251, 80] on div "Design" at bounding box center [256, 75] width 26 height 12
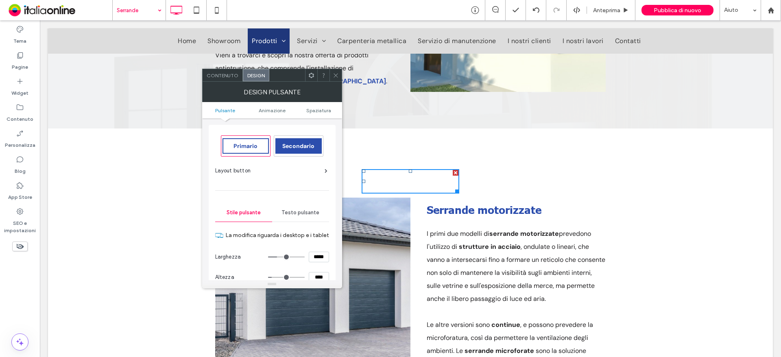
click at [294, 144] on span "Secondario" at bounding box center [298, 145] width 32 height 7
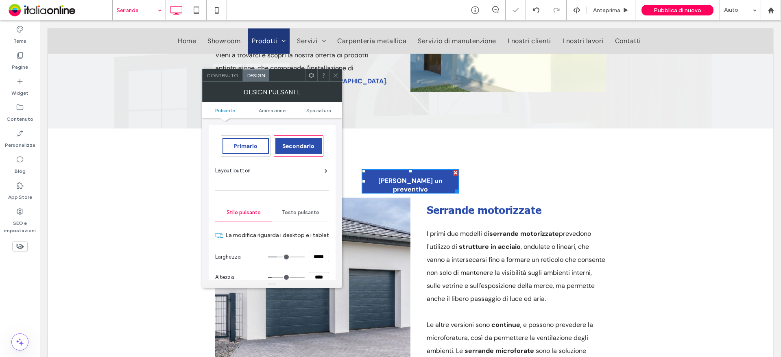
click at [332, 76] on div at bounding box center [336, 75] width 12 height 12
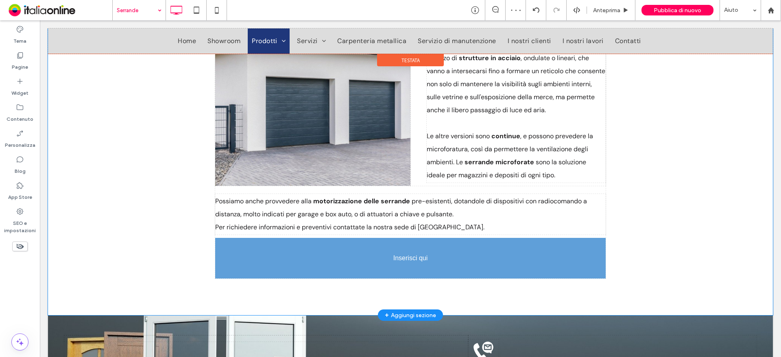
scroll to position [1189, 0]
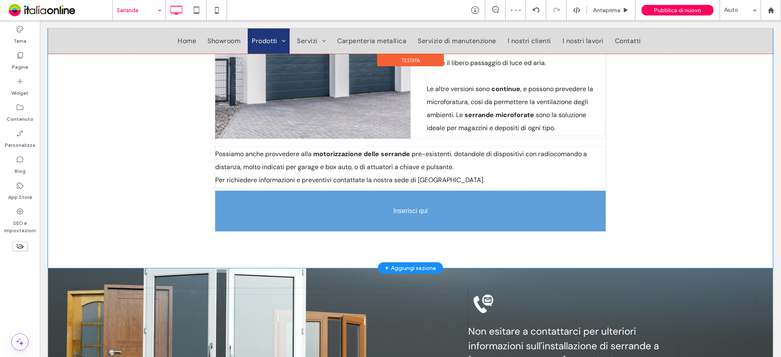
drag, startPoint x: 394, startPoint y: 181, endPoint x: 454, endPoint y: 247, distance: 89.0
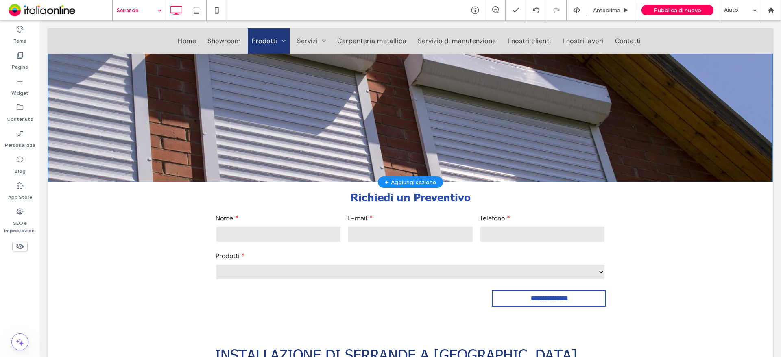
scroll to position [131, 0]
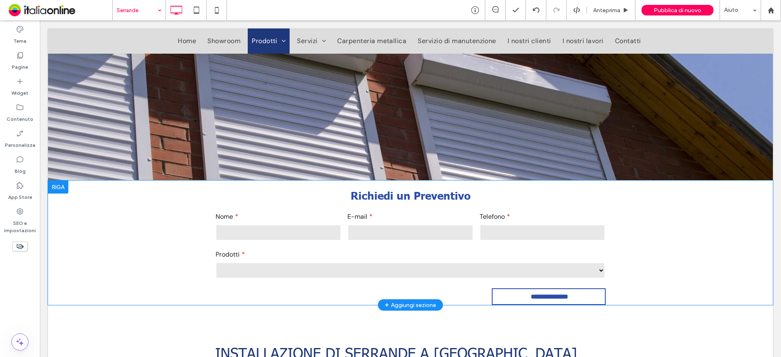
click at [61, 186] on div at bounding box center [58, 187] width 20 height 13
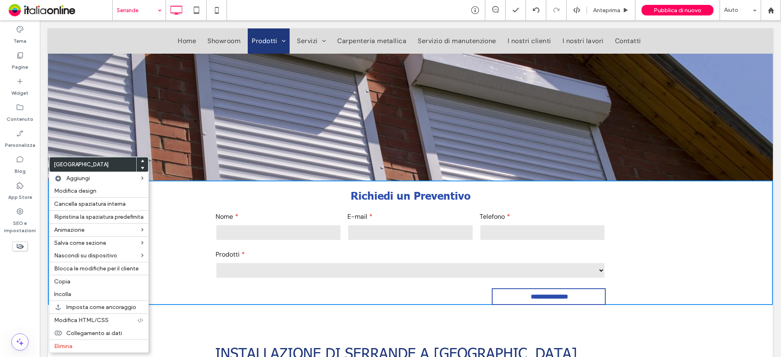
drag, startPoint x: 68, startPoint y: 279, endPoint x: 197, endPoint y: 24, distance: 286.4
click at [68, 279] on span "Copia" at bounding box center [62, 281] width 16 height 7
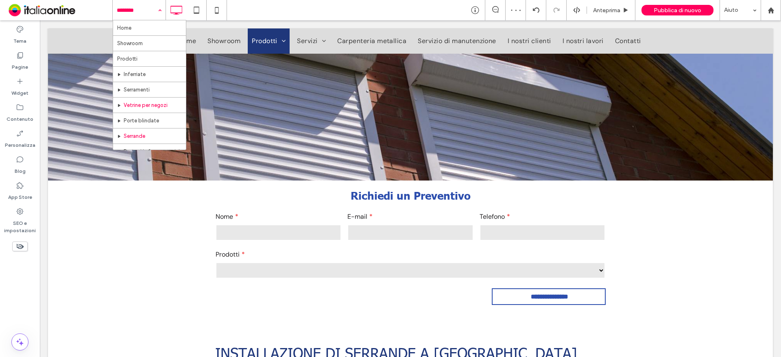
scroll to position [41, 0]
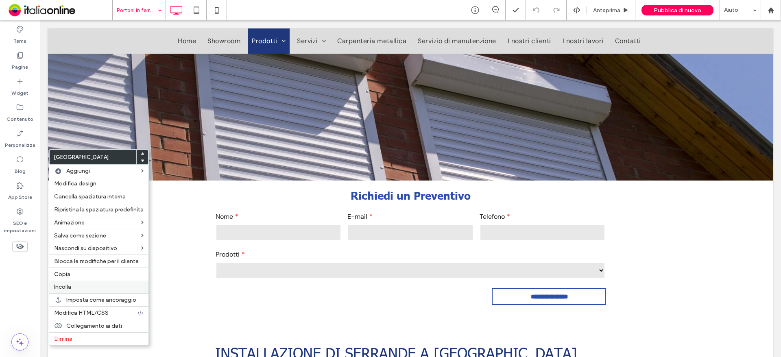
click at [66, 281] on div "Incolla" at bounding box center [98, 287] width 99 height 13
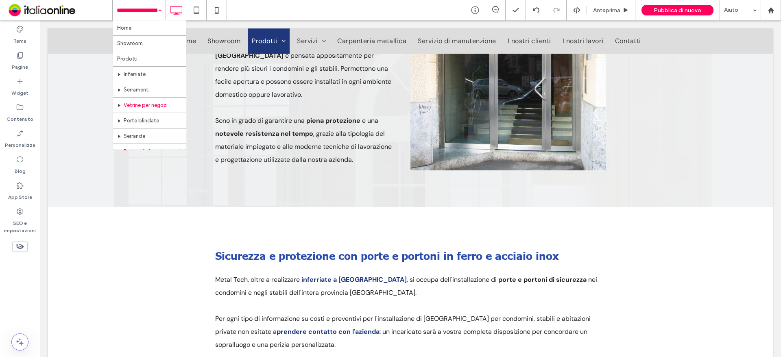
scroll to position [122, 0]
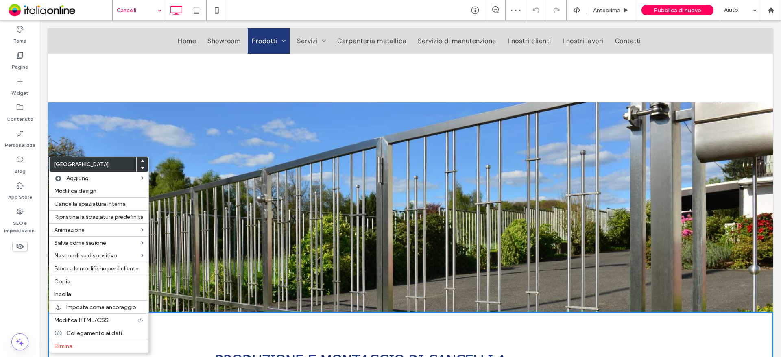
scroll to position [122, 0]
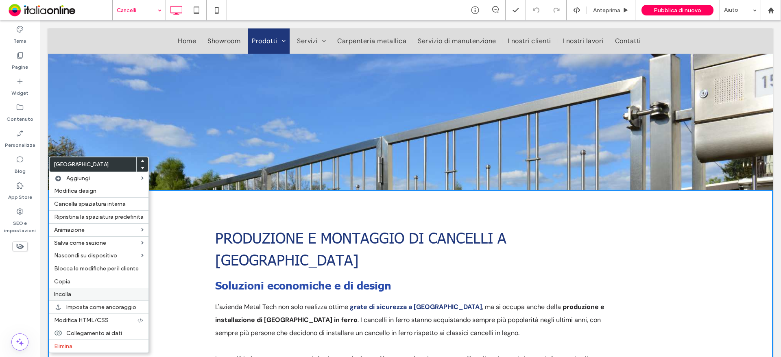
click at [73, 295] on label "Incolla" at bounding box center [99, 294] width 90 height 7
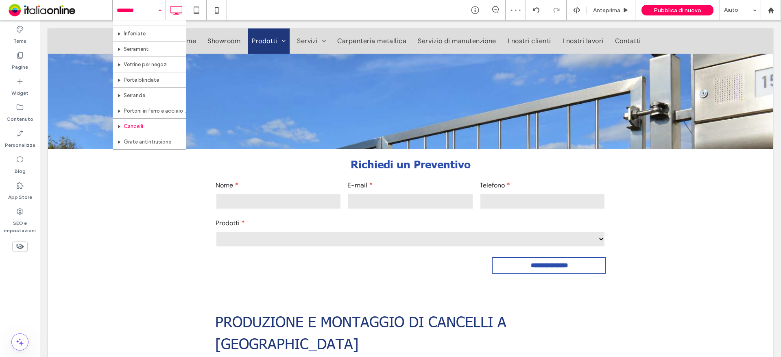
scroll to position [81, 0]
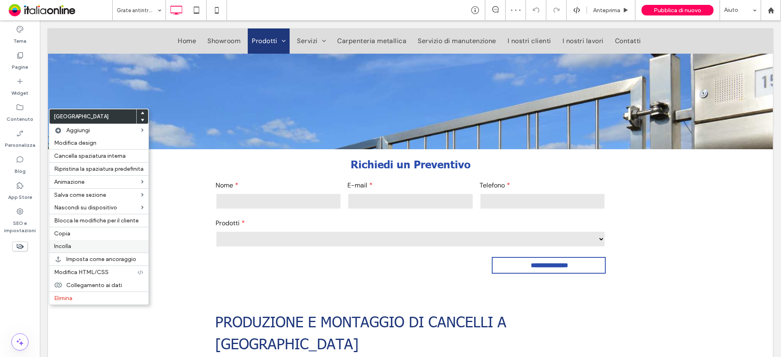
click at [69, 242] on div "Incolla" at bounding box center [98, 246] width 99 height 13
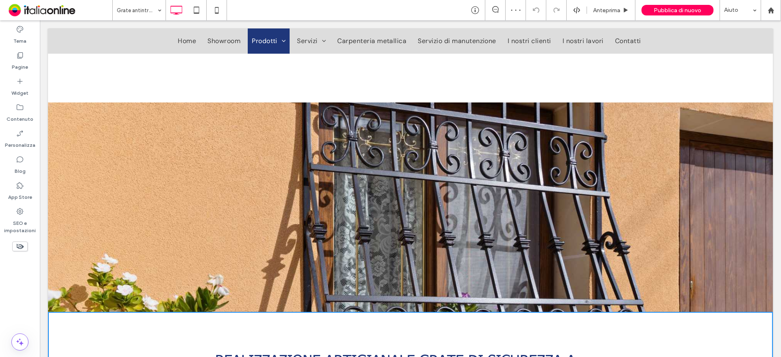
scroll to position [203, 0]
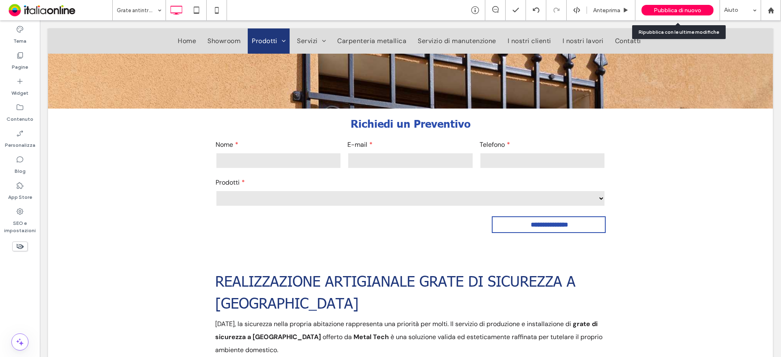
click at [662, 7] on span "Pubblica di nuovo" at bounding box center [678, 10] width 48 height 7
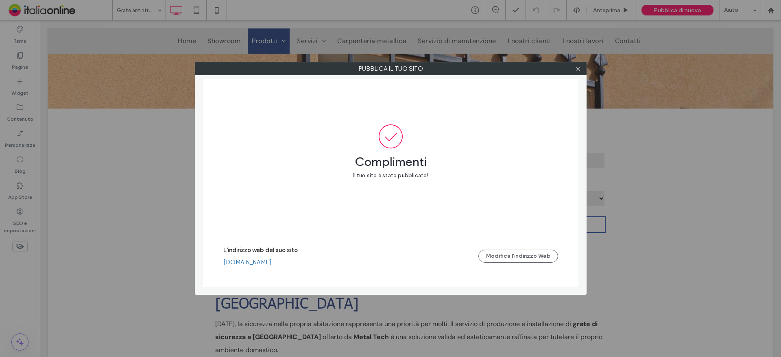
click at [574, 68] on div at bounding box center [578, 69] width 12 height 12
click at [580, 72] on icon at bounding box center [578, 69] width 6 height 6
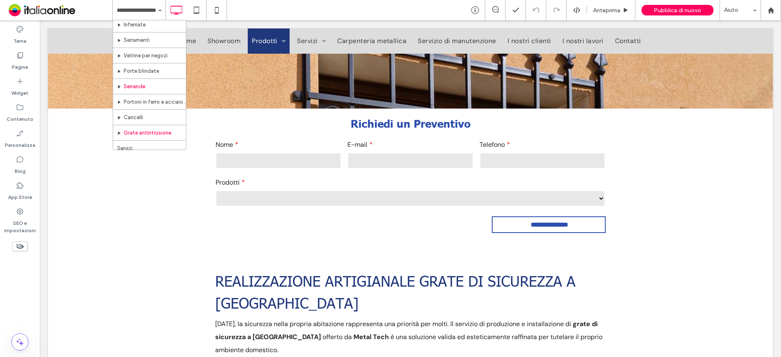
scroll to position [0, 0]
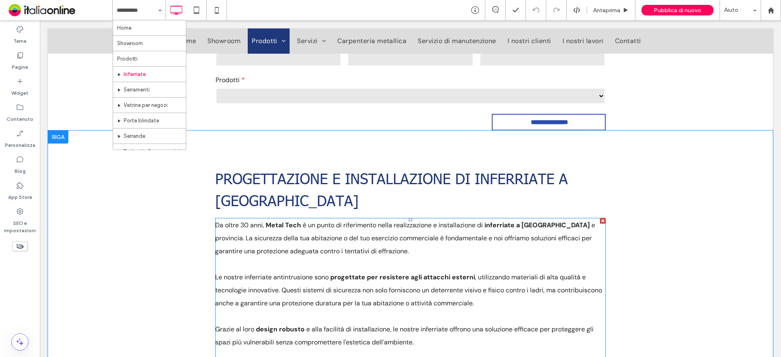
scroll to position [325, 0]
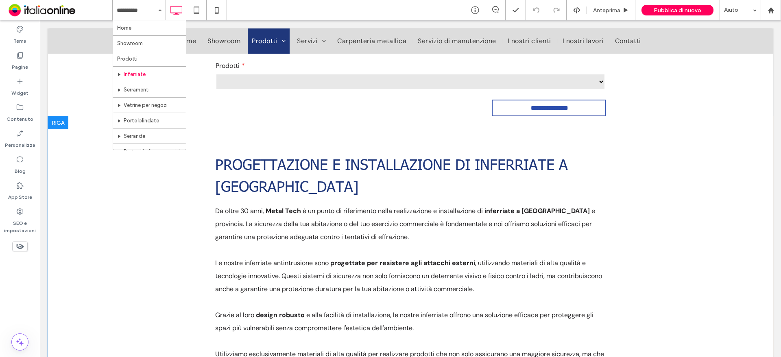
click at [639, 237] on div "PROGETTAZIONE E INSTALLAZIONE DI INFERRIATE A MILANO Da oltre 30 anni, Metal Te…" at bounding box center [410, 337] width 725 height 443
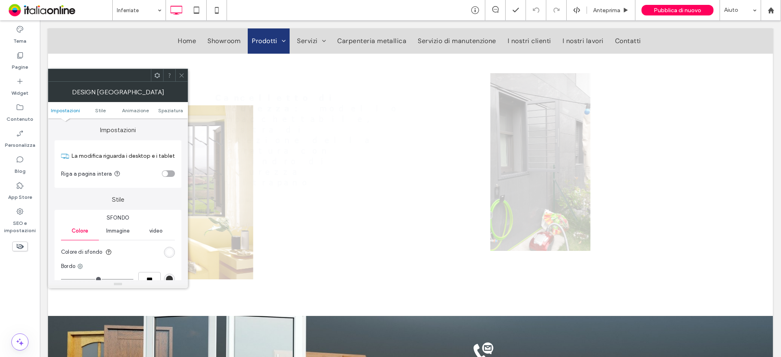
scroll to position [1902, 0]
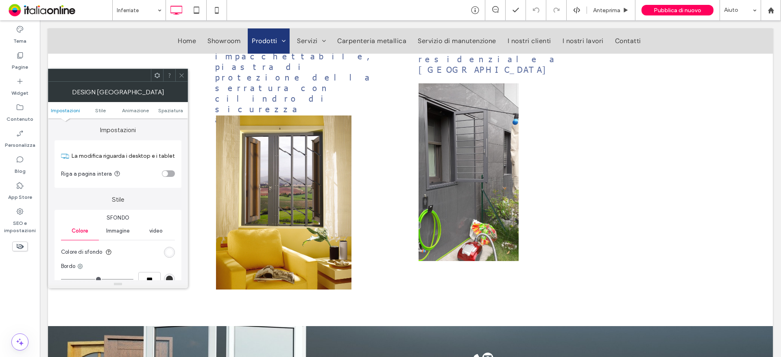
click at [180, 72] on icon at bounding box center [182, 75] width 6 height 6
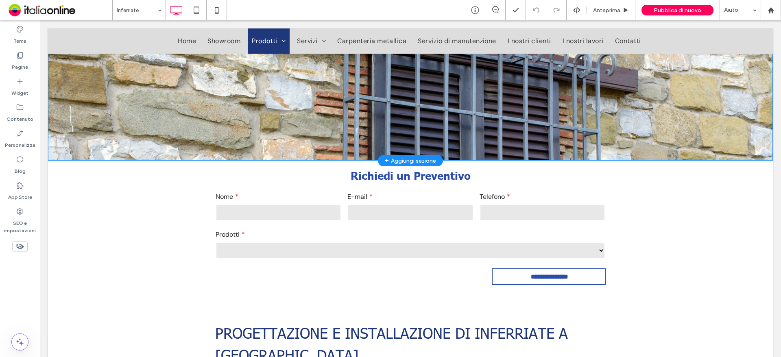
scroll to position [244, 0]
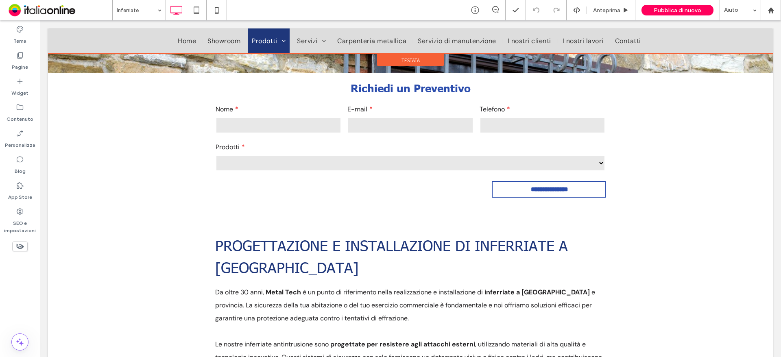
click at [271, 40] on div at bounding box center [410, 40] width 725 height 25
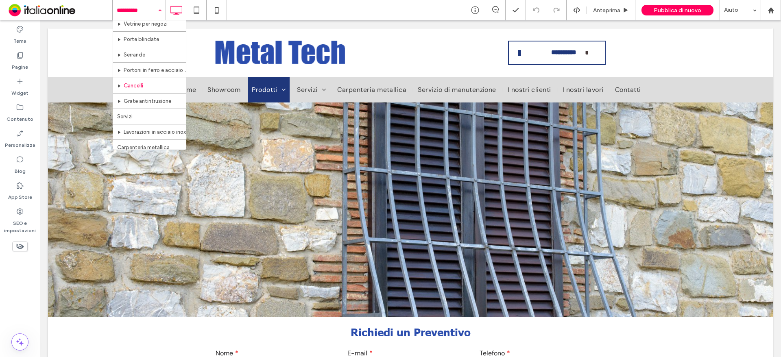
scroll to position [41, 0]
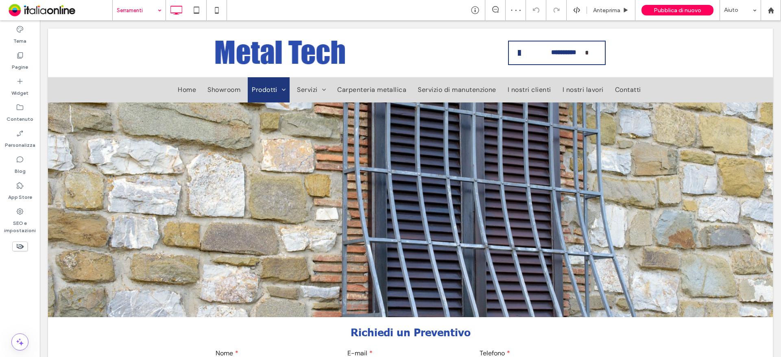
type input "*******"
type input "**"
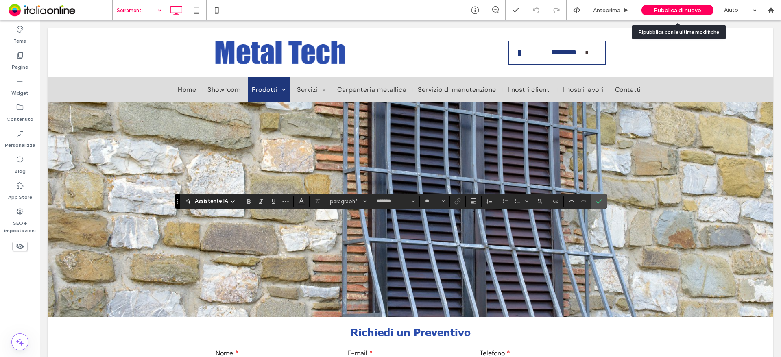
click at [691, 11] on span "Pubblica di nuovo" at bounding box center [678, 10] width 48 height 7
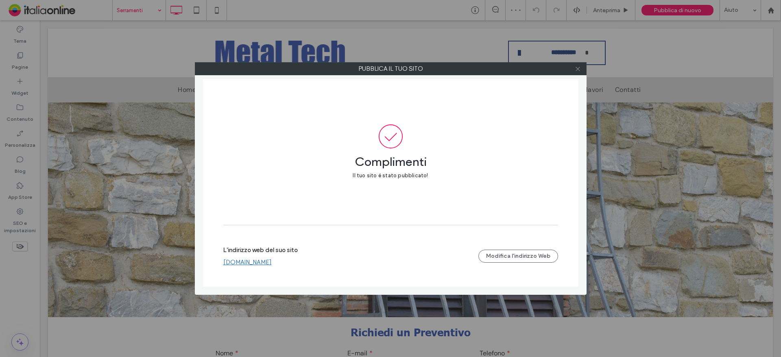
click at [575, 73] on span at bounding box center [578, 69] width 6 height 12
